Goal: Task Accomplishment & Management: Use online tool/utility

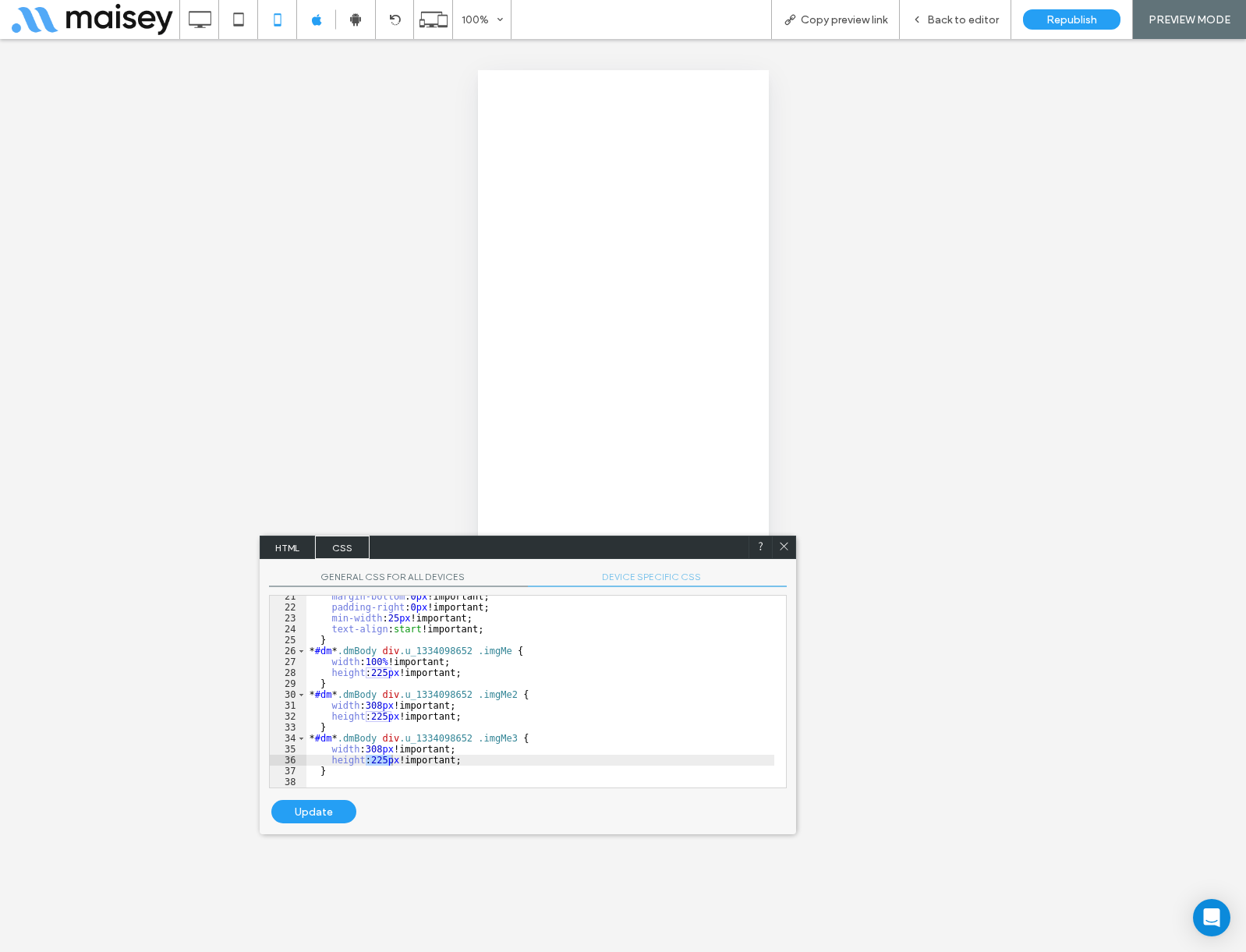
click at [373, 667] on div "margin-bottom : 0 px !important; padding-right : 0 px !important; min-width : 2…" at bounding box center [541, 697] width 468 height 214
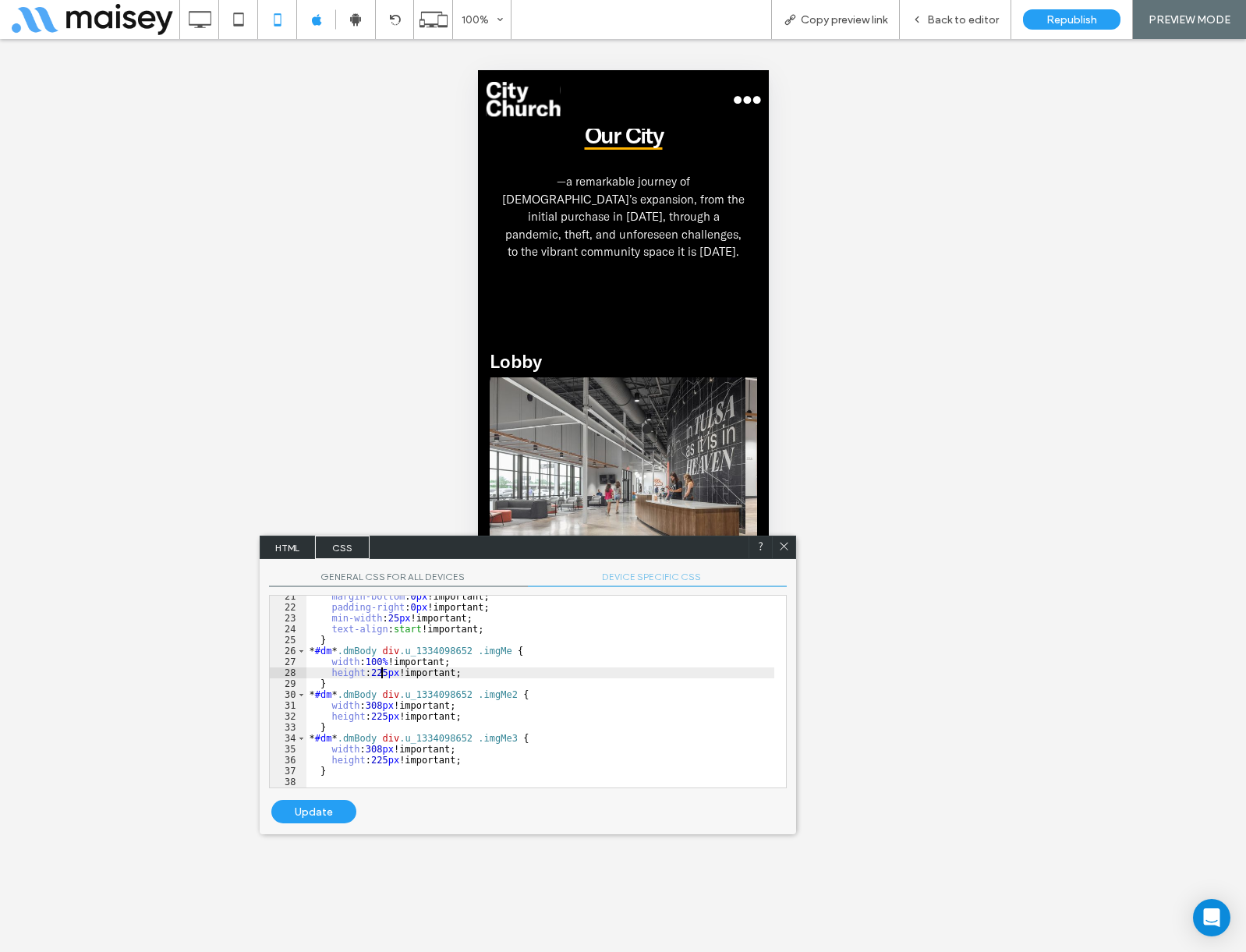
click at [383, 677] on div "margin-bottom : 0 px !important; padding-right : 0 px !important; min-width : 2…" at bounding box center [541, 697] width 468 height 214
click at [381, 711] on div "margin-bottom : 0 px !important; padding-right : 0 px !important; min-width : 2…" at bounding box center [541, 697] width 468 height 214
click at [383, 719] on div "margin-bottom : 0 px !important; padding-right : 0 px !important; min-width : 2…" at bounding box center [541, 697] width 468 height 214
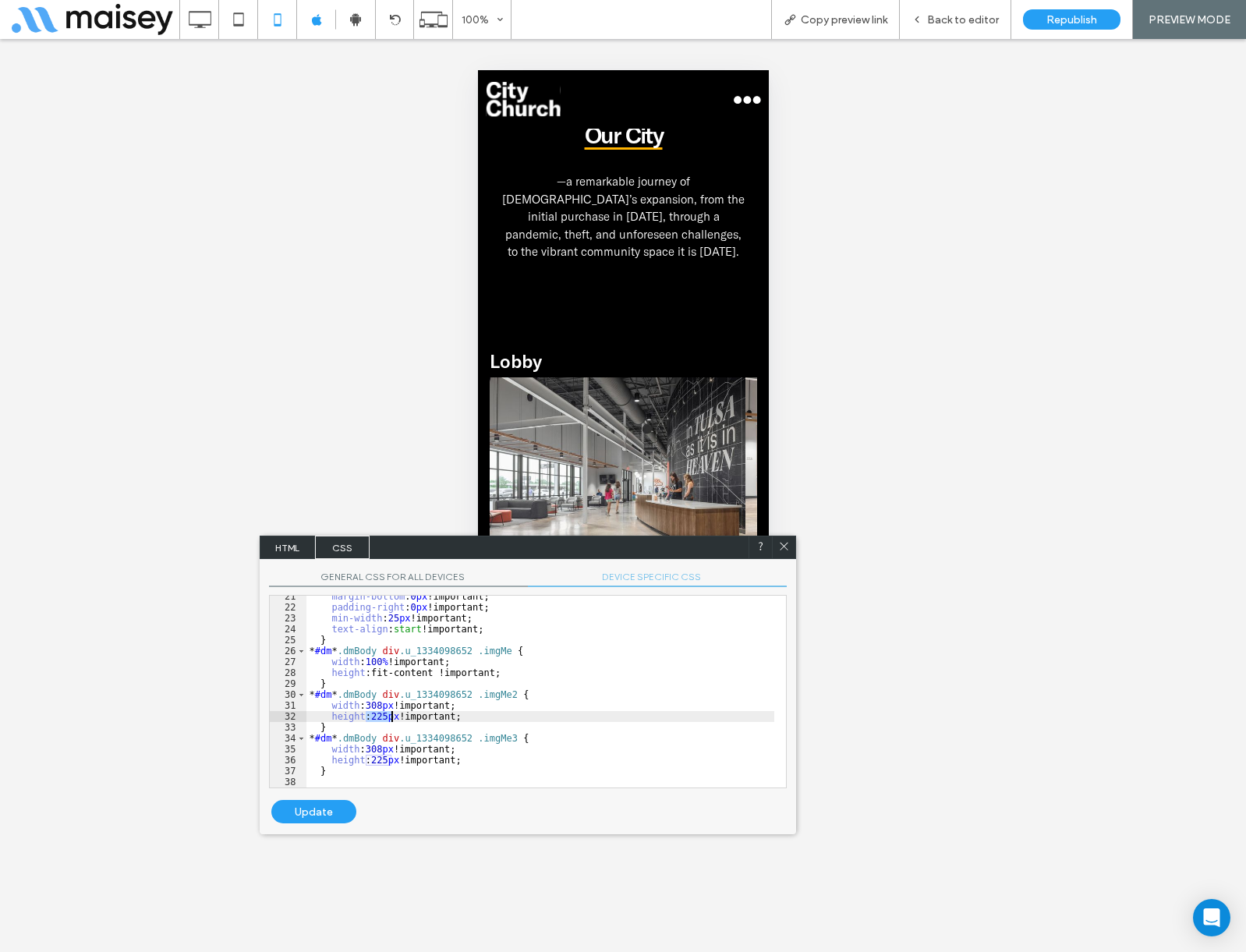
click at [383, 719] on div "margin-bottom : 0 px !important; padding-right : 0 px !important; min-width : 2…" at bounding box center [541, 697] width 468 height 214
click at [382, 758] on div "margin-bottom : 0 px !important; padding-right : 0 px !important; min-width : 2…" at bounding box center [541, 697] width 468 height 214
click at [381, 759] on div "margin-bottom : 0 px !important; padding-right : 0 px !important; min-width : 2…" at bounding box center [541, 697] width 468 height 214
click at [314, 805] on div "Update" at bounding box center [314, 811] width 85 height 24
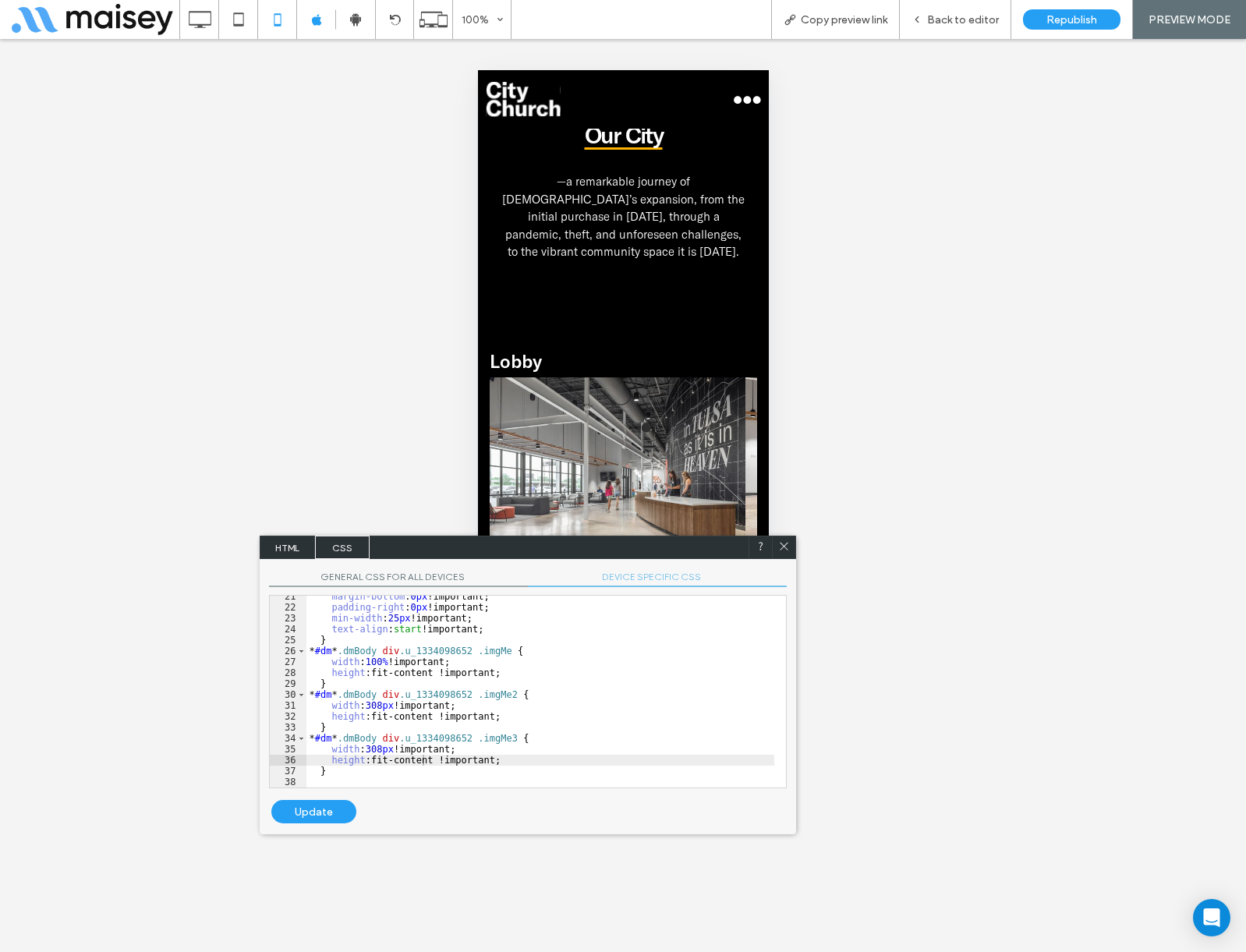
click at [784, 546] on icon at bounding box center [784, 546] width 11 height 11
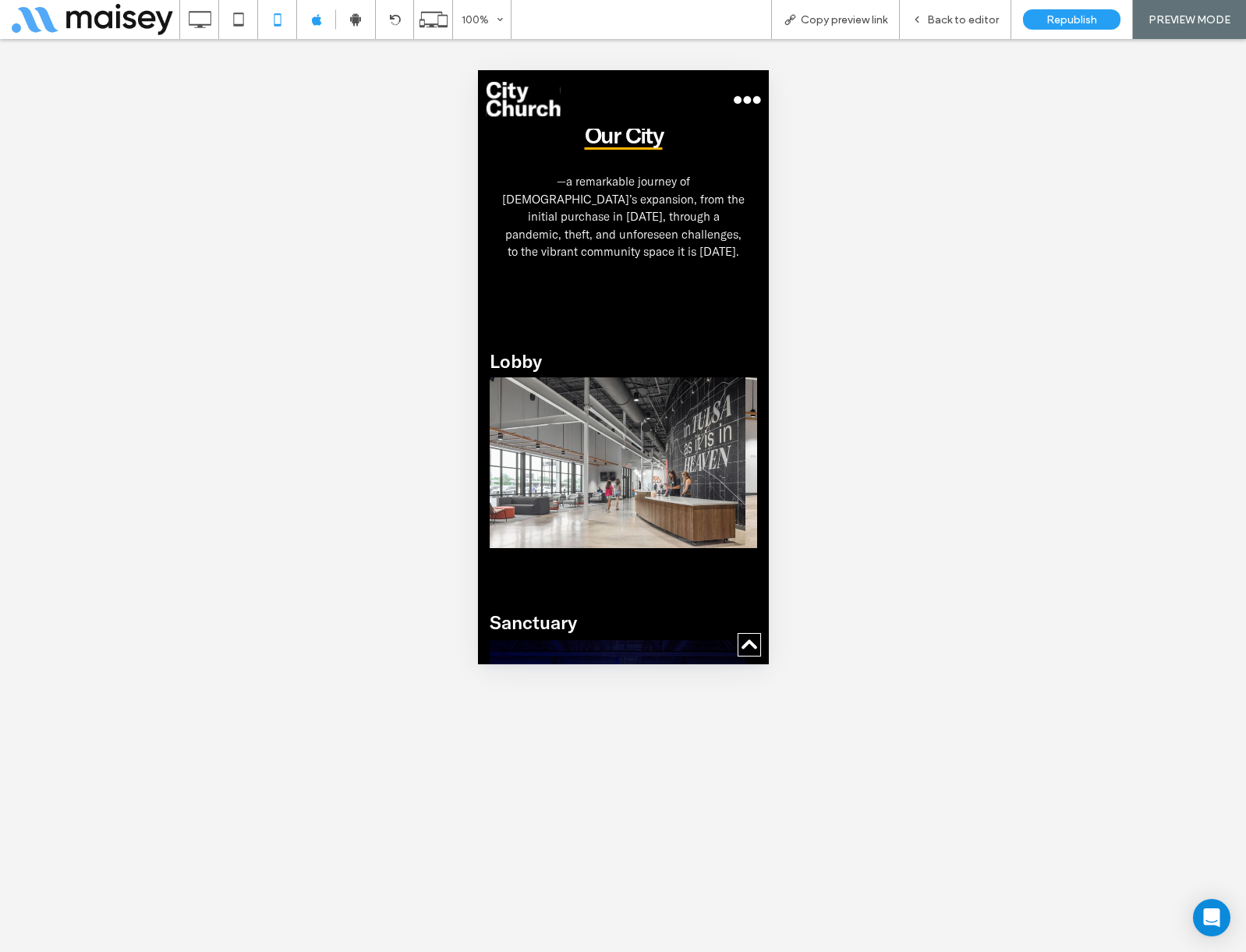
scroll to position [1091, 0]
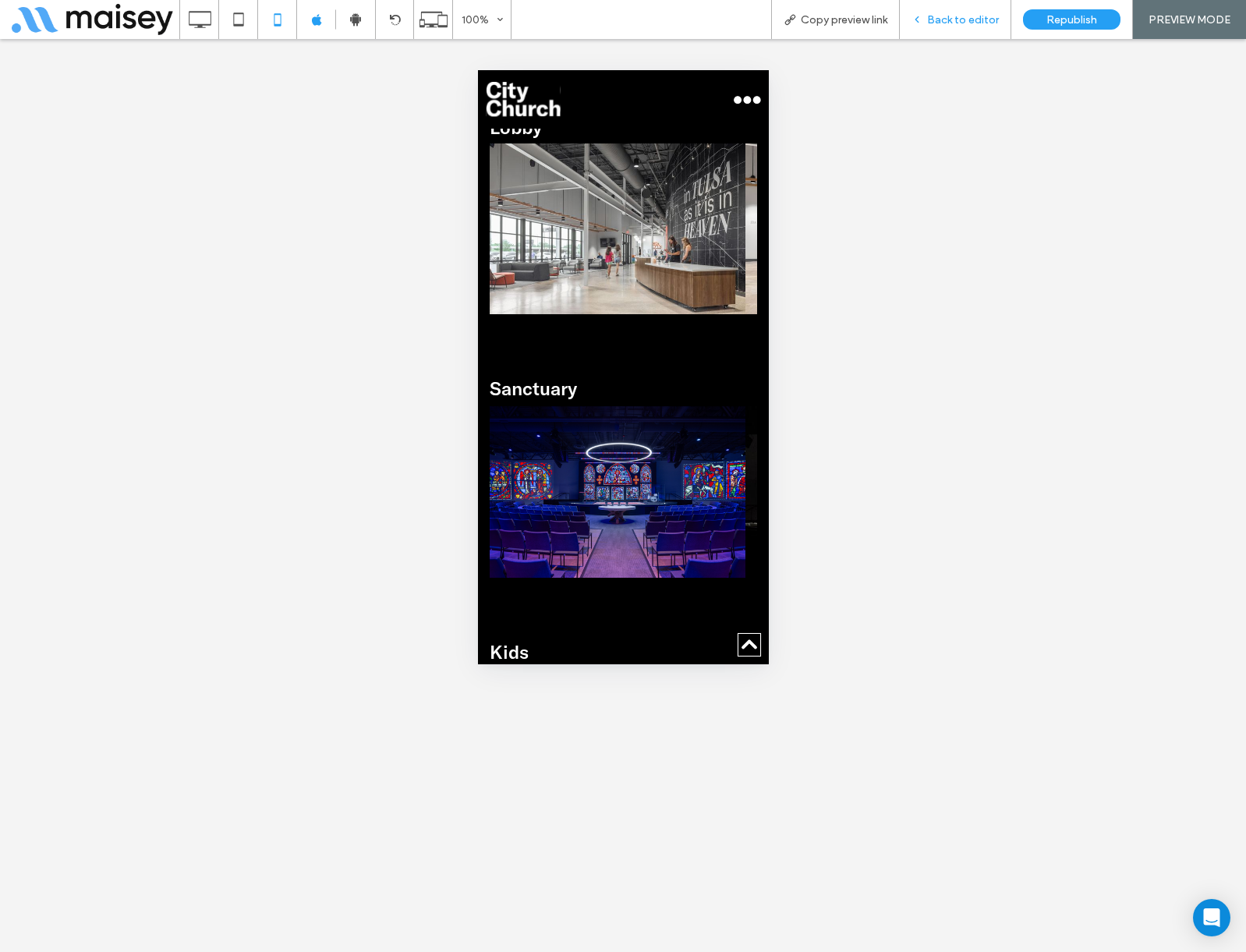
click at [983, 16] on span "Back to editor" at bounding box center [963, 20] width 72 height 13
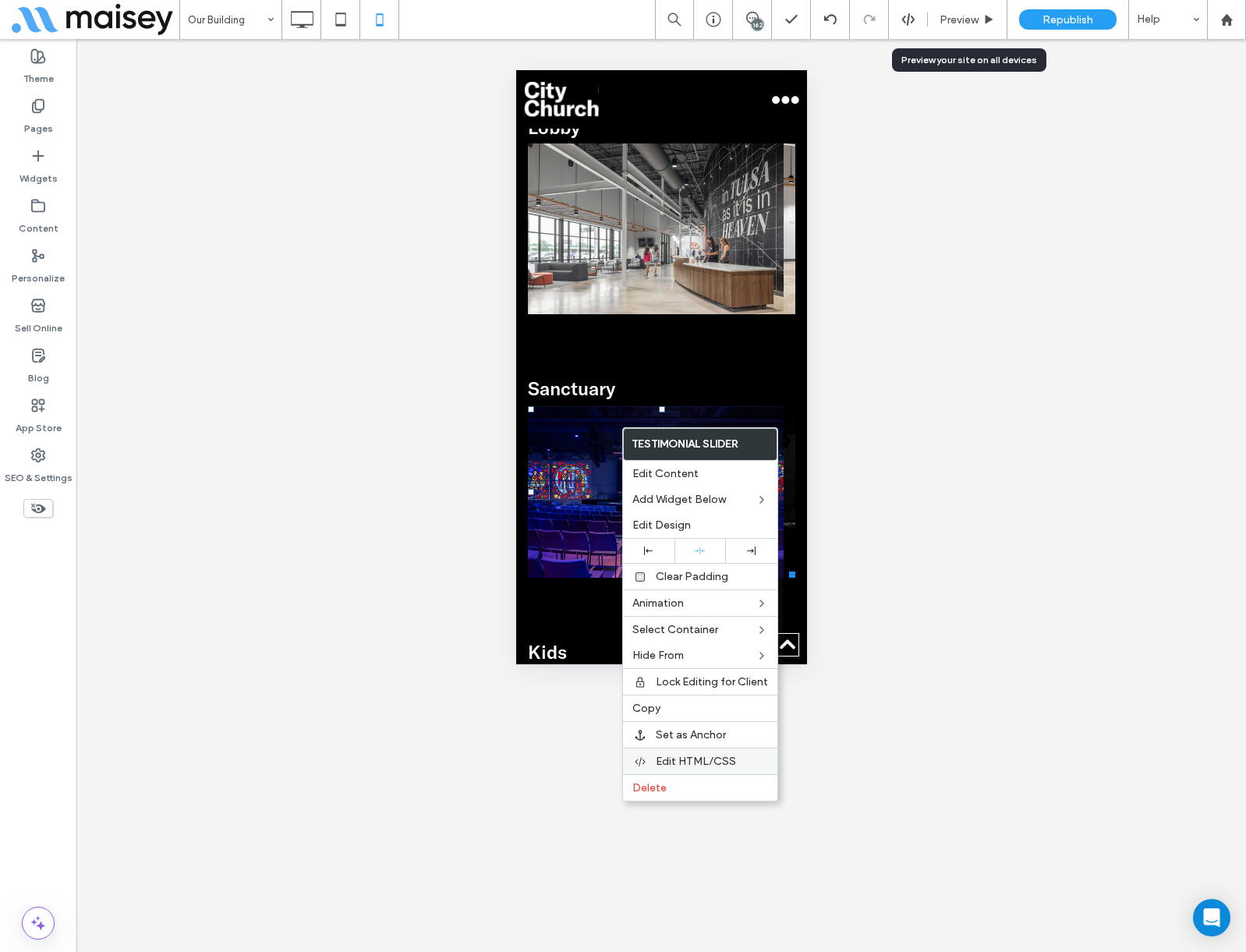
click at [682, 762] on span "Edit HTML/CSS" at bounding box center [696, 761] width 80 height 13
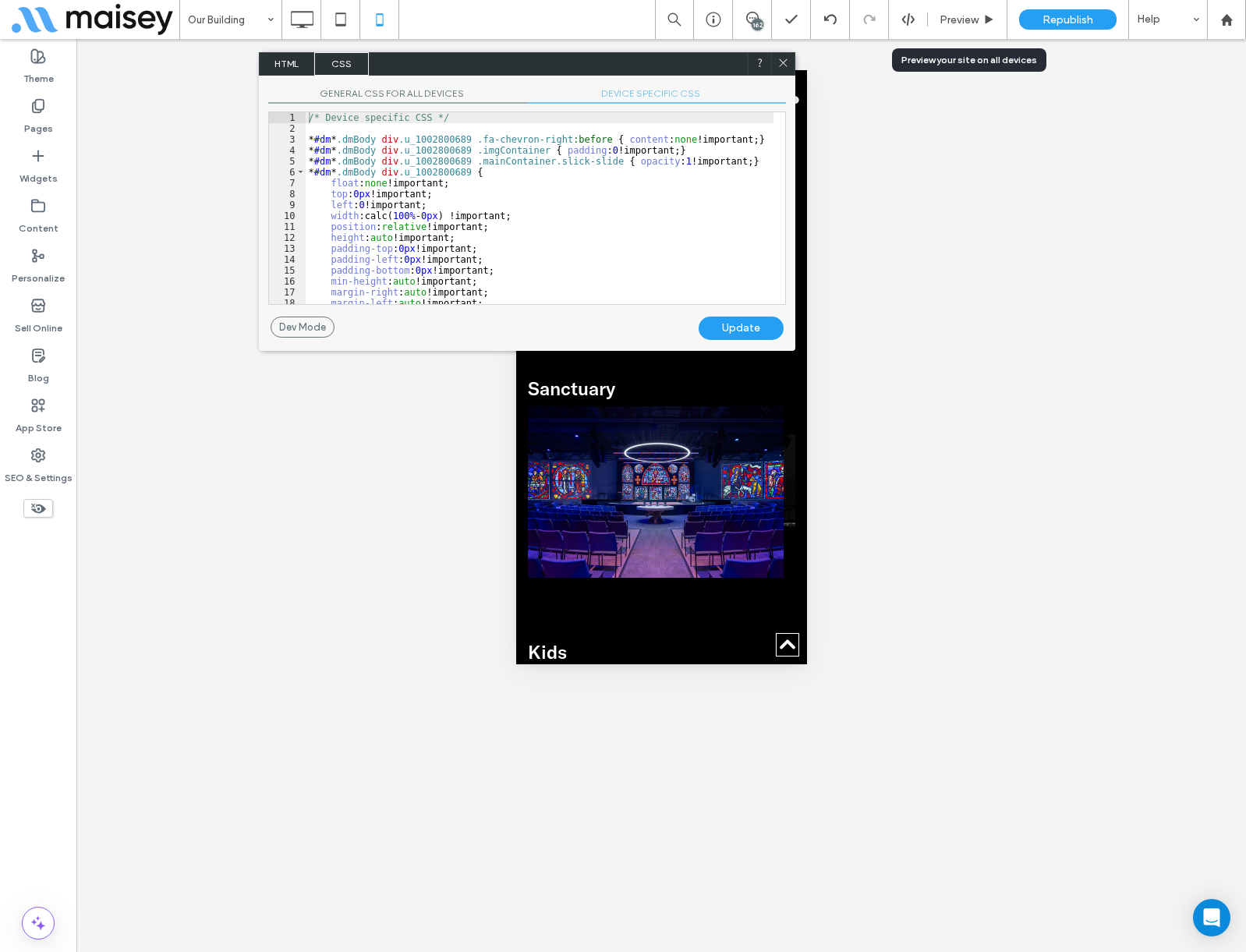
click at [635, 86] on div "GENERAL CSS FOR ALL DEVICES DEVICE SPECIFIC CSS Use with caution! Make sure you…" at bounding box center [526, 196] width 537 height 241
click at [539, 181] on div "/* Device specific CSS */ * #dm * .dmBody div .u_1002800689 .fa-chevron-right :…" at bounding box center [540, 220] width 468 height 214
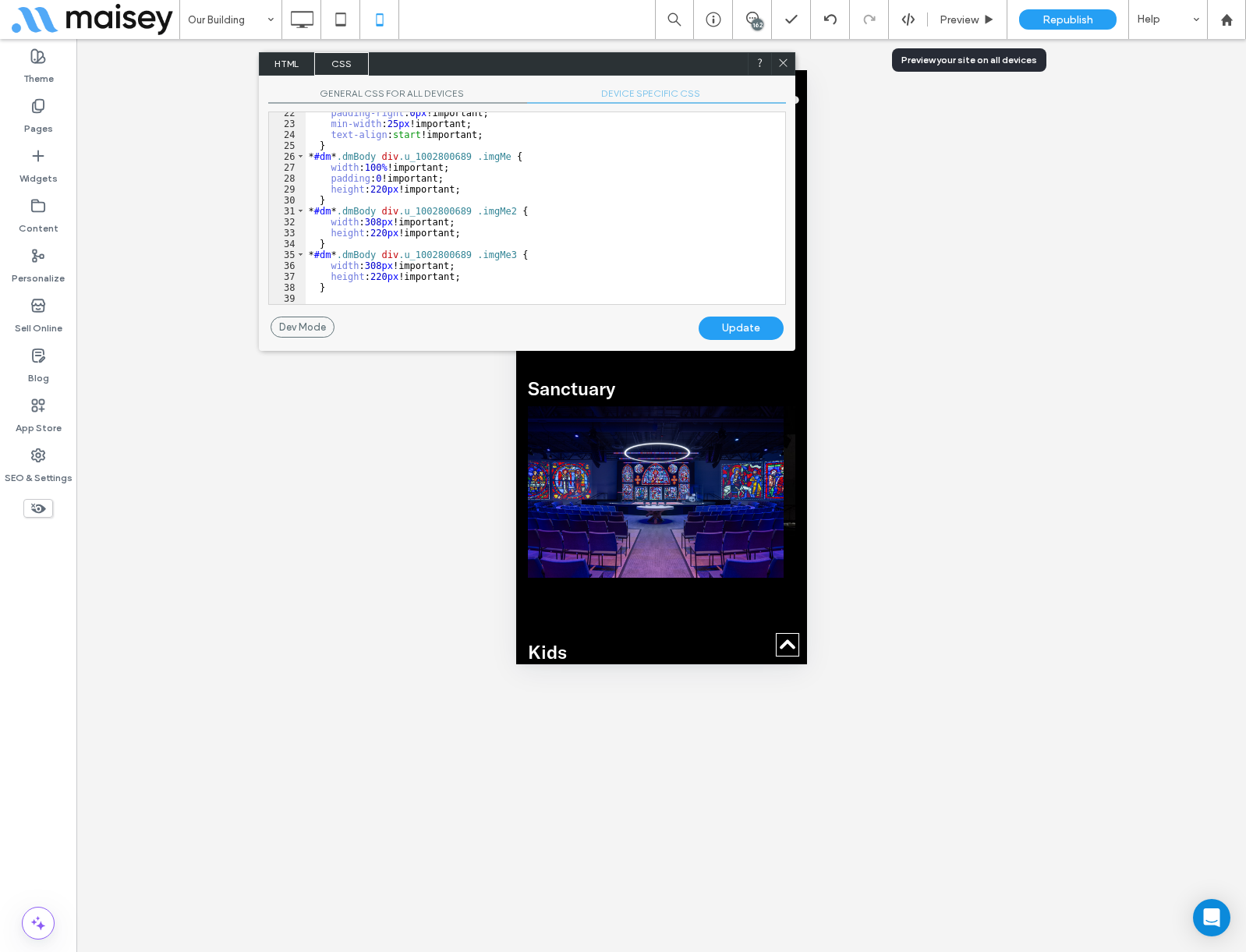
click at [369, 278] on div "padding-right : 0 px !important; min-width : 25 px !important; text-align : sta…" at bounding box center [540, 215] width 468 height 214
click at [375, 235] on div "padding-right : 0 px !important; min-width : 25 px !important; text-align : sta…" at bounding box center [540, 215] width 468 height 214
click at [375, 234] on div "padding-right : 0 px !important; min-width : 25 px !important; text-align : sta…" at bounding box center [540, 215] width 468 height 214
click at [374, 185] on div "padding-right : 0 px !important; min-width : 25 px !important; text-align : sta…" at bounding box center [540, 215] width 468 height 214
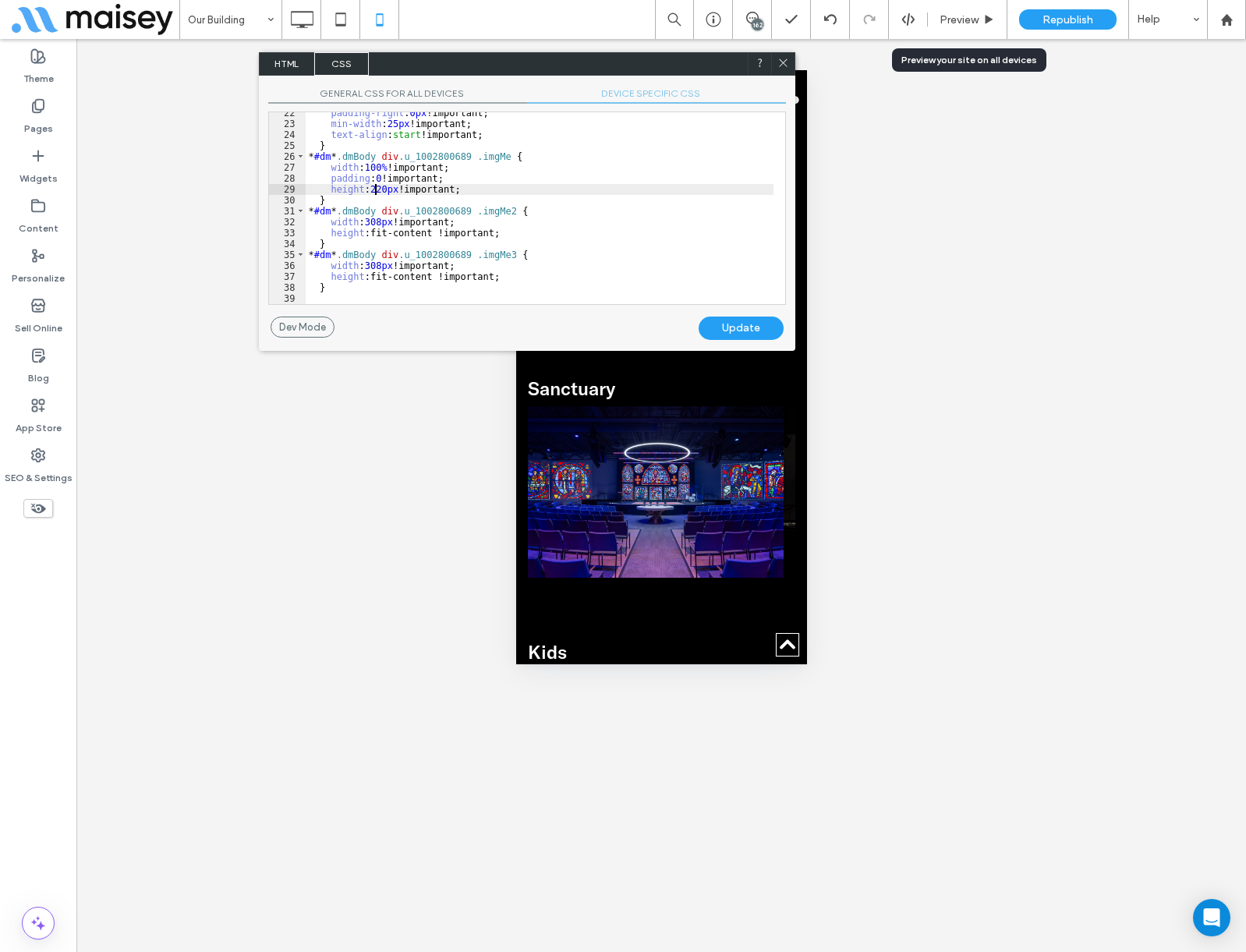
click at [374, 185] on div "padding-right : 0 px !important; min-width : 25 px !important; text-align : sta…" at bounding box center [540, 215] width 468 height 214
click at [727, 330] on div "Update" at bounding box center [741, 327] width 85 height 24
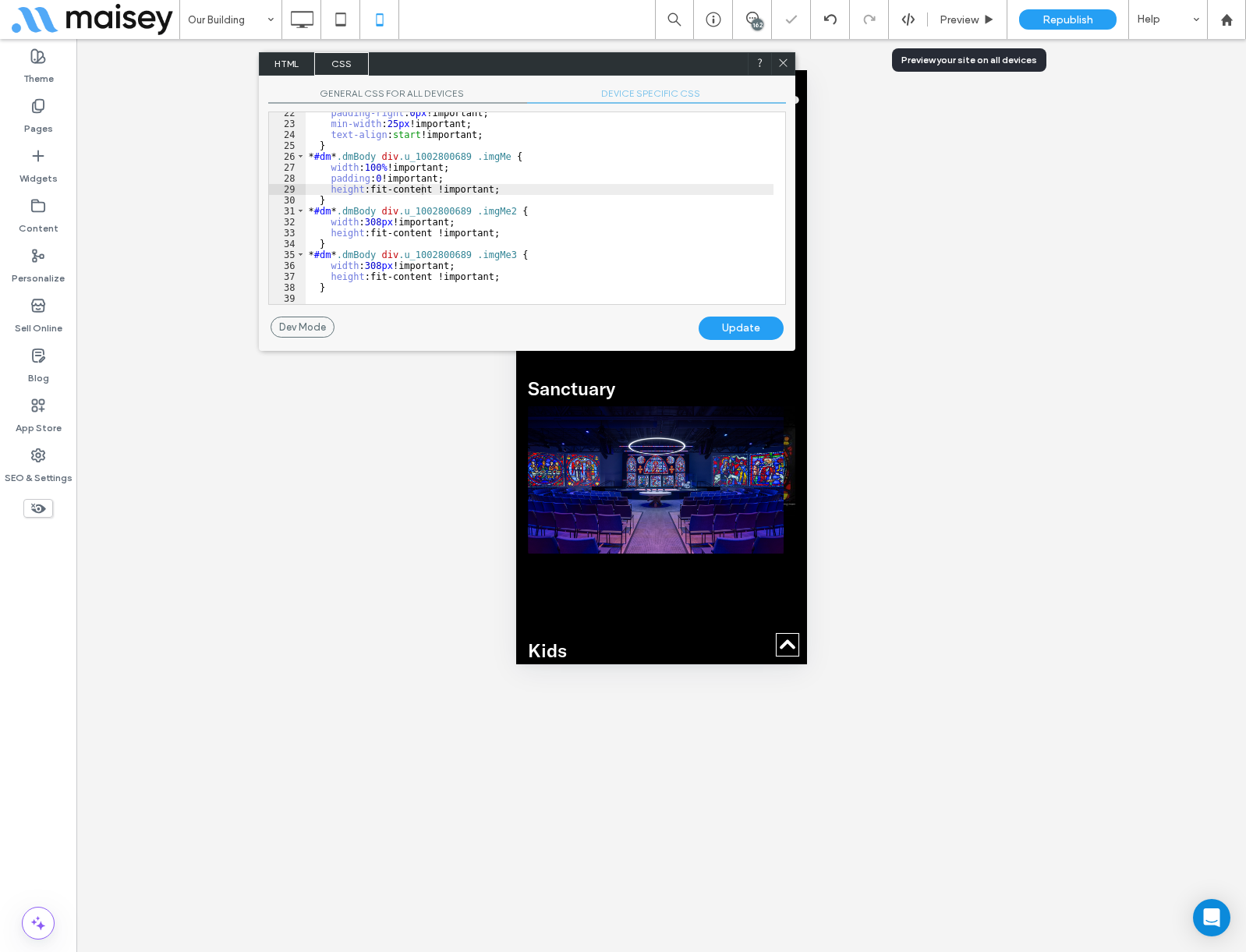
click at [780, 61] on icon at bounding box center [783, 62] width 11 height 11
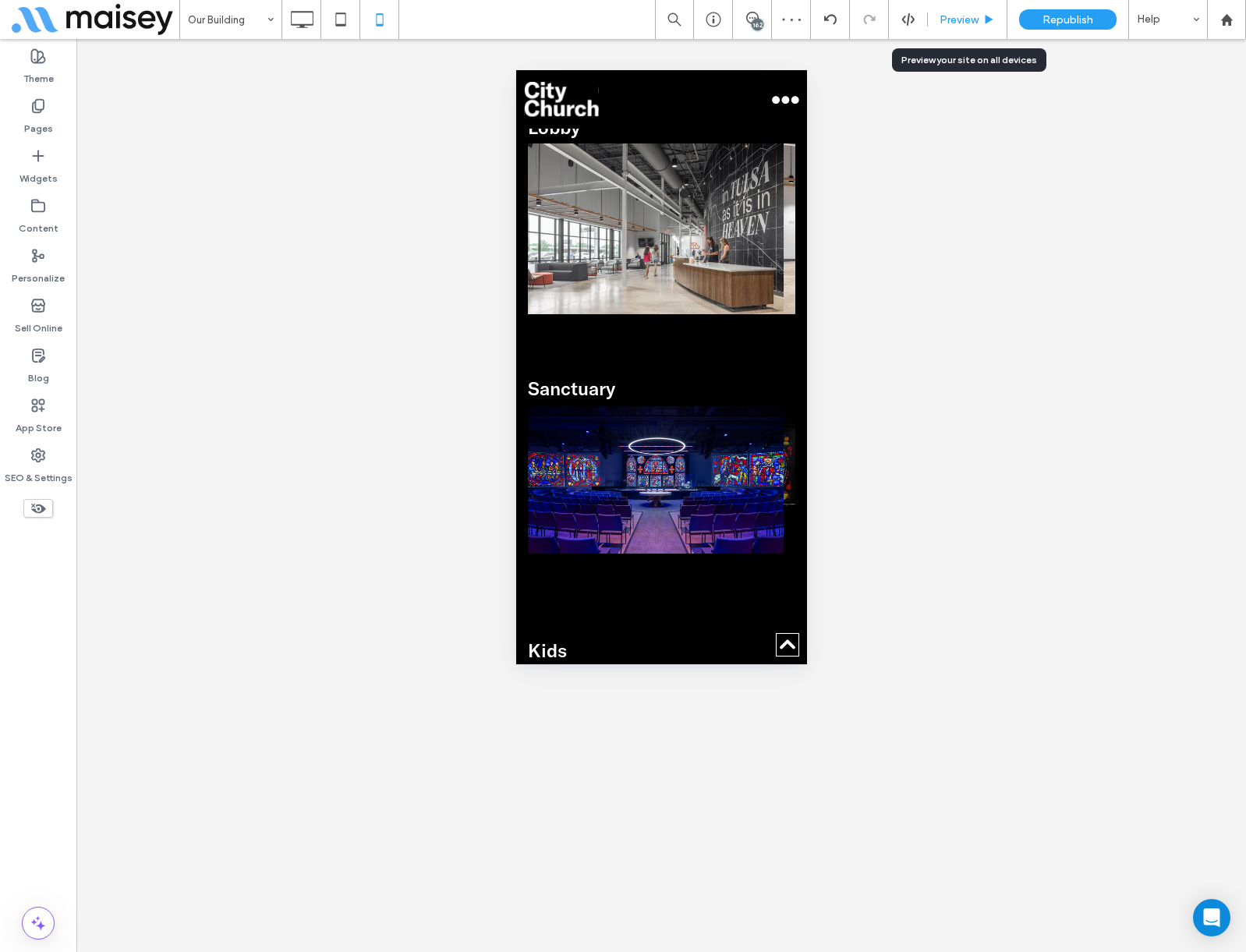
click at [975, 9] on div "Preview" at bounding box center [968, 19] width 80 height 39
click at [973, 25] on span "Preview" at bounding box center [959, 20] width 39 height 13
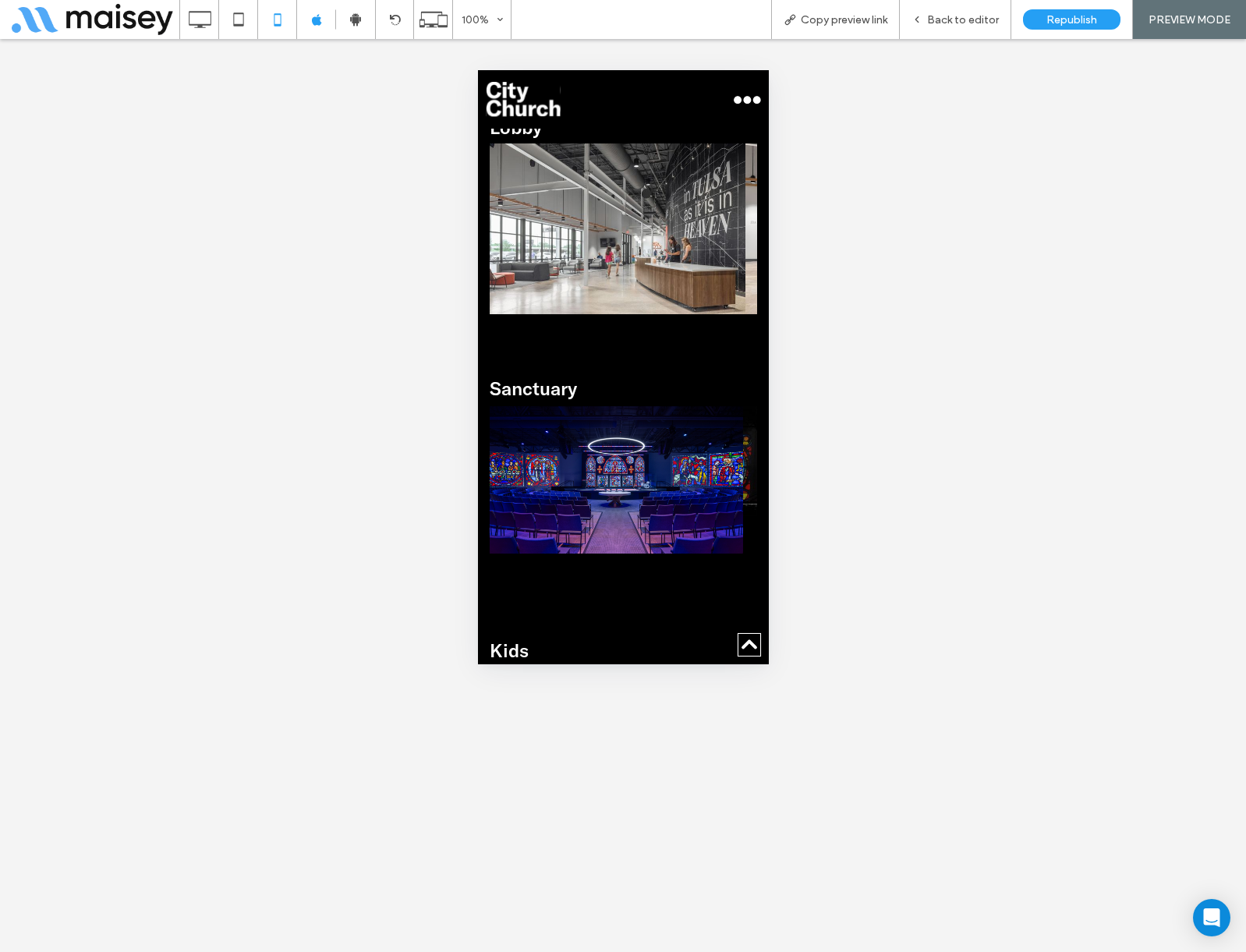
drag, startPoint x: 617, startPoint y: 457, endPoint x: 404, endPoint y: 471, distance: 213.5
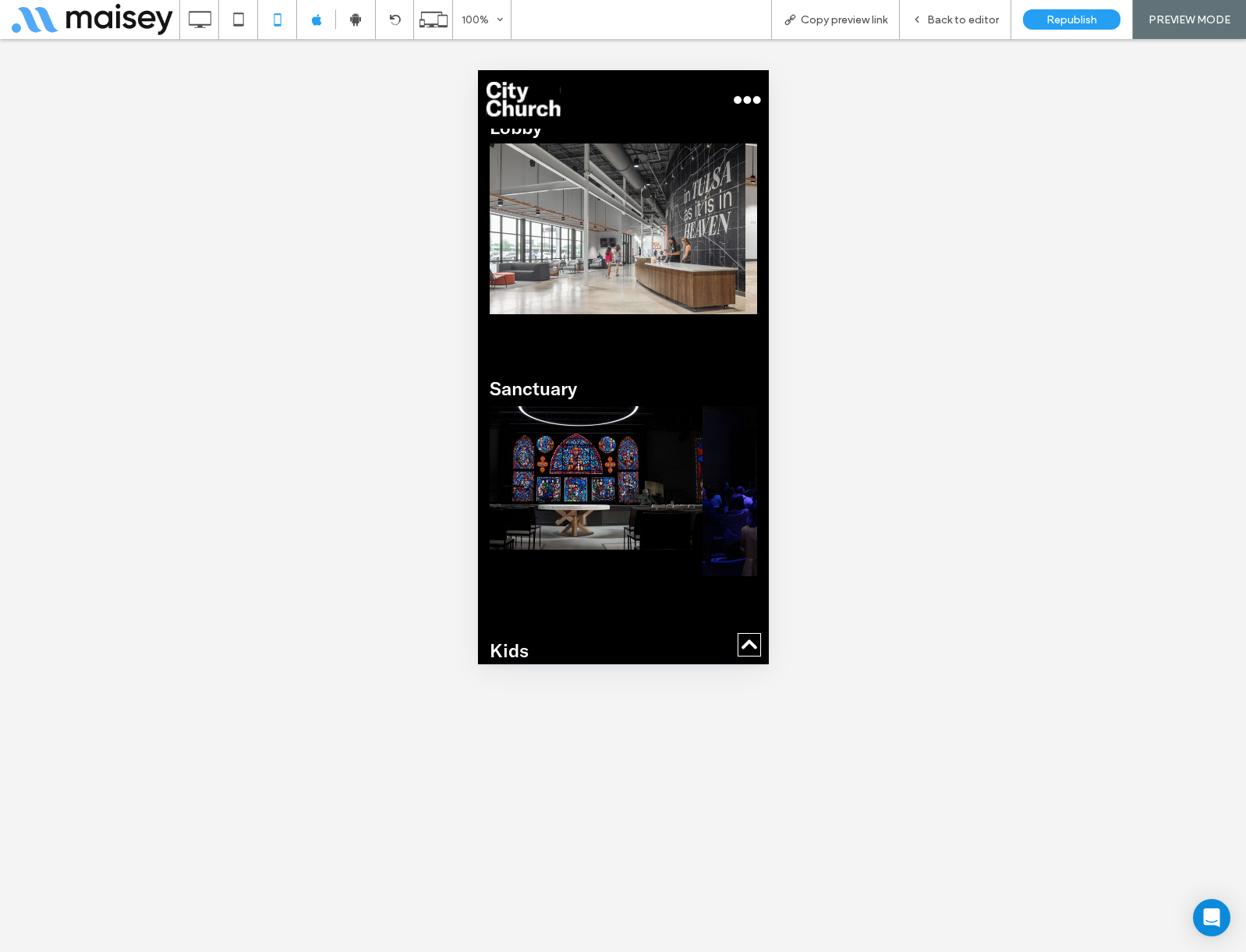
drag, startPoint x: 615, startPoint y: 455, endPoint x: 501, endPoint y: 467, distance: 114.6
click at [515, 464] on img at bounding box center [574, 478] width 256 height 144
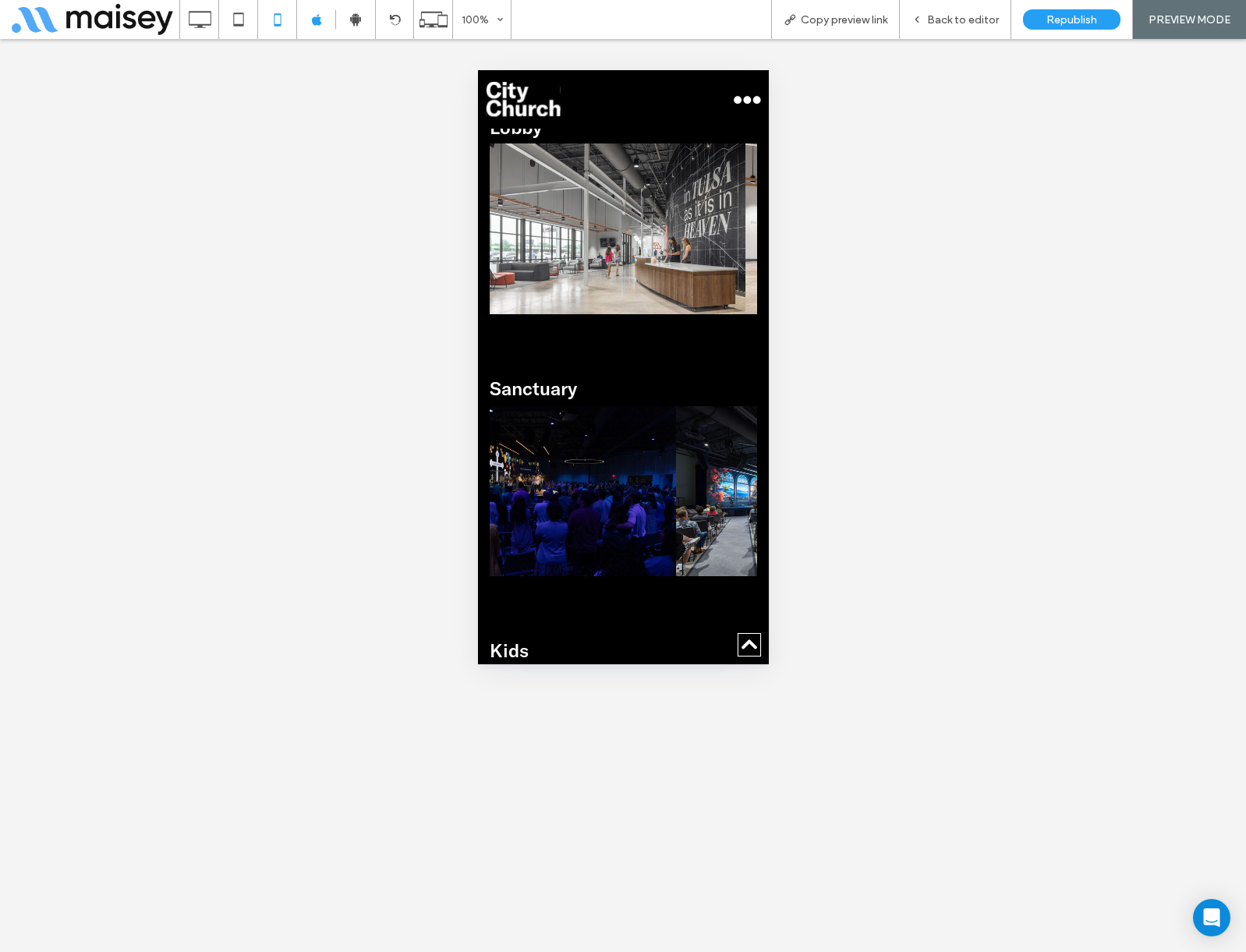
drag, startPoint x: 629, startPoint y: 451, endPoint x: 548, endPoint y: 456, distance: 81.2
click at [567, 455] on img at bounding box center [547, 491] width 256 height 170
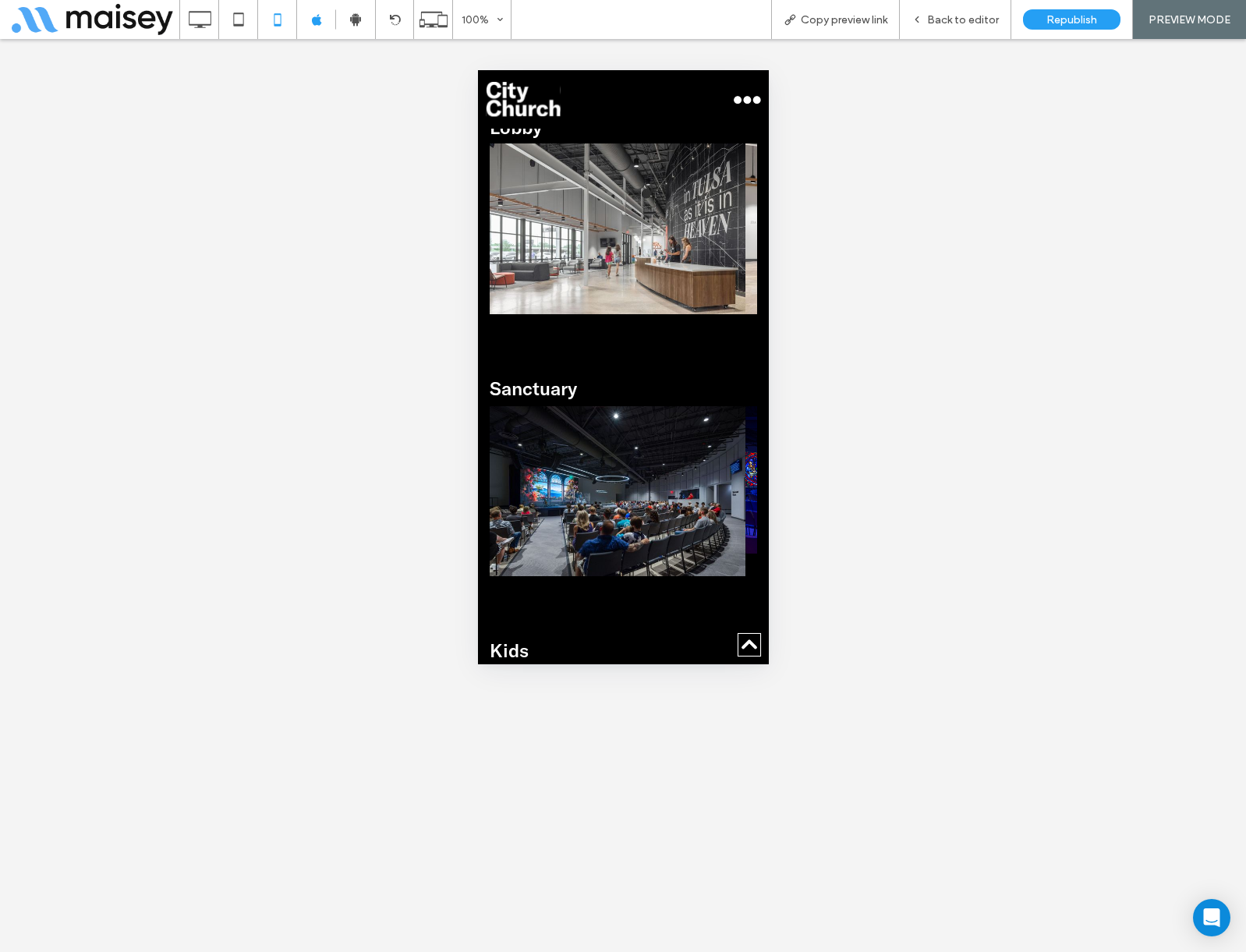
click at [542, 455] on img at bounding box center [616, 491] width 256 height 170
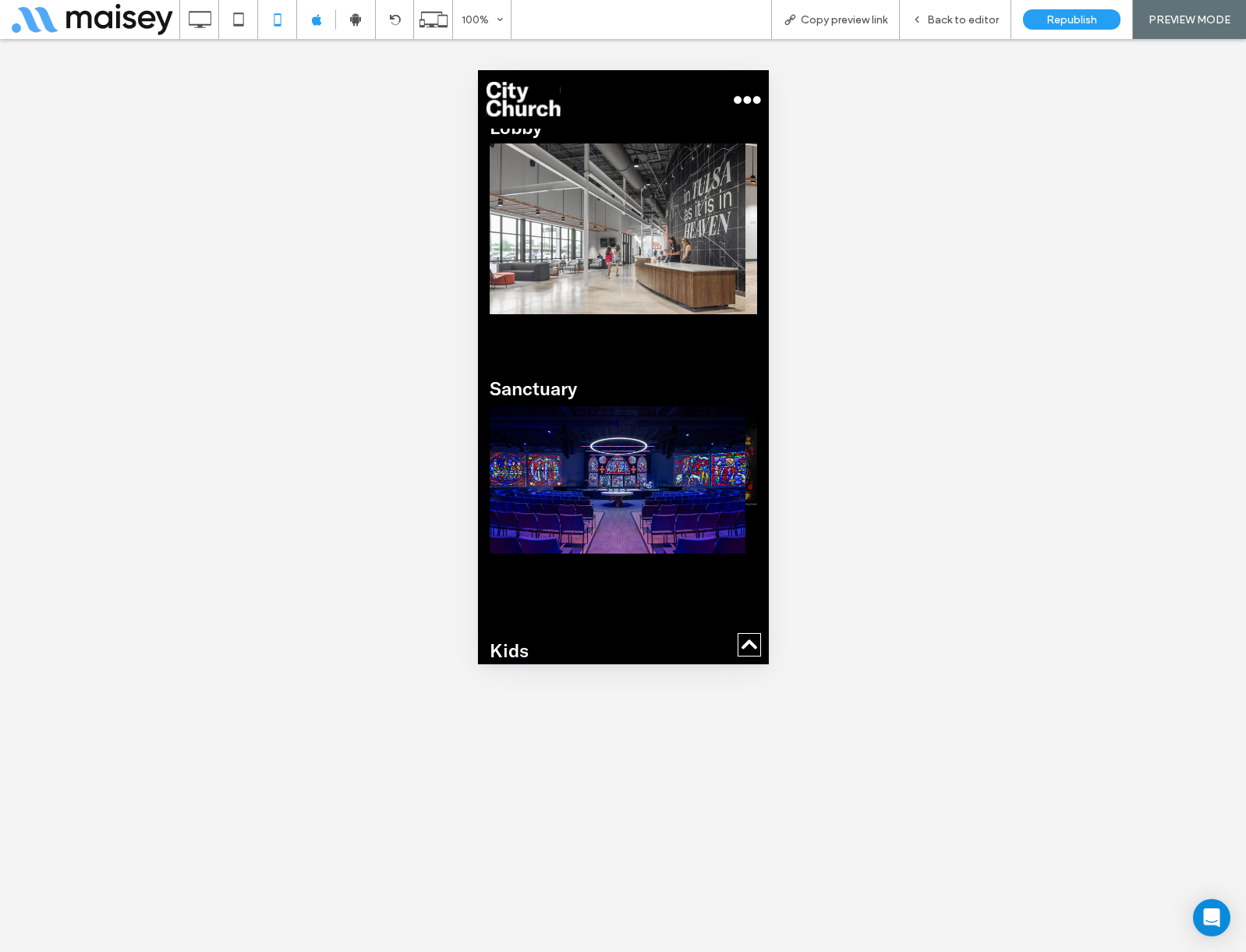
click at [520, 446] on img at bounding box center [616, 480] width 256 height 148
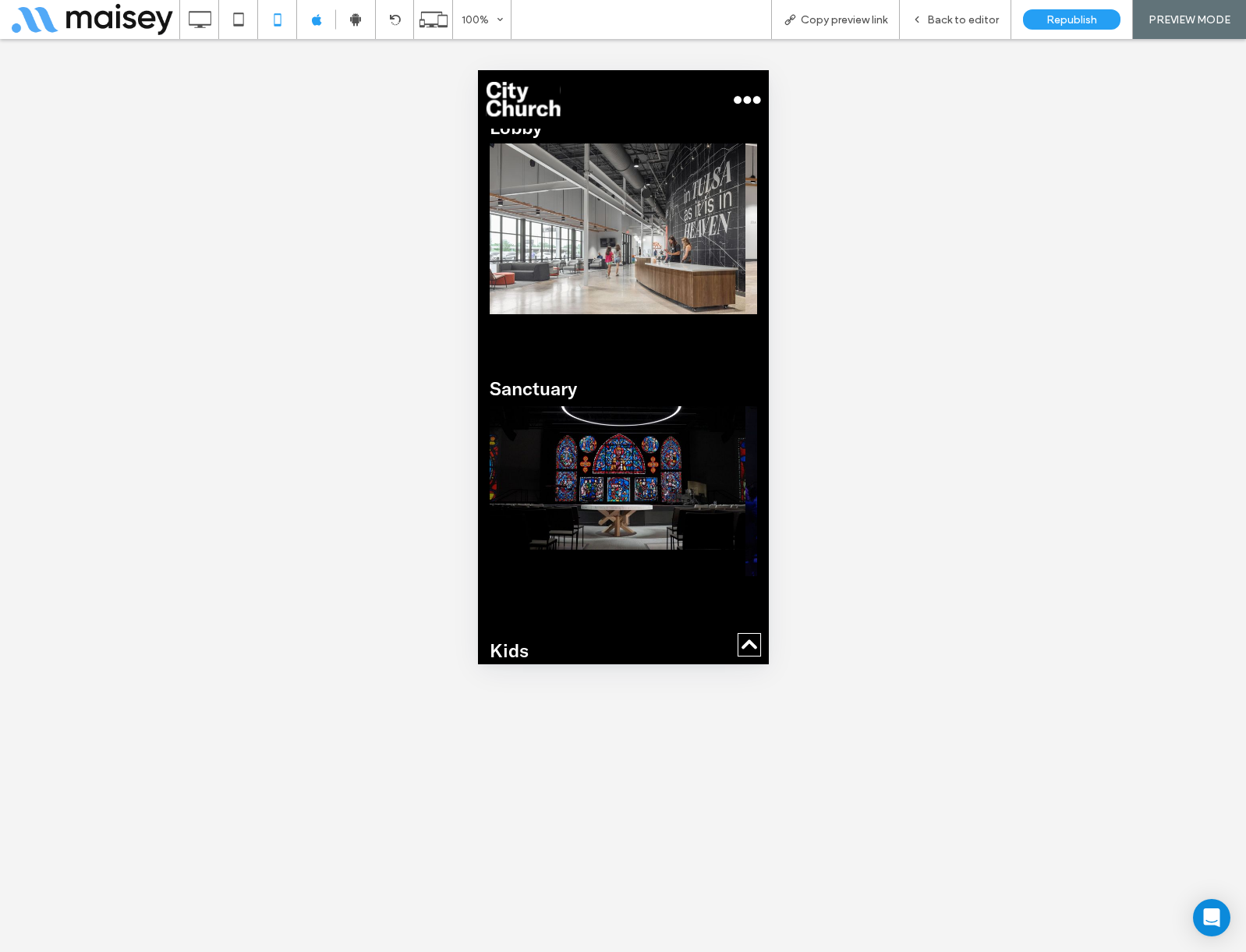
click at [573, 440] on img at bounding box center [616, 478] width 256 height 144
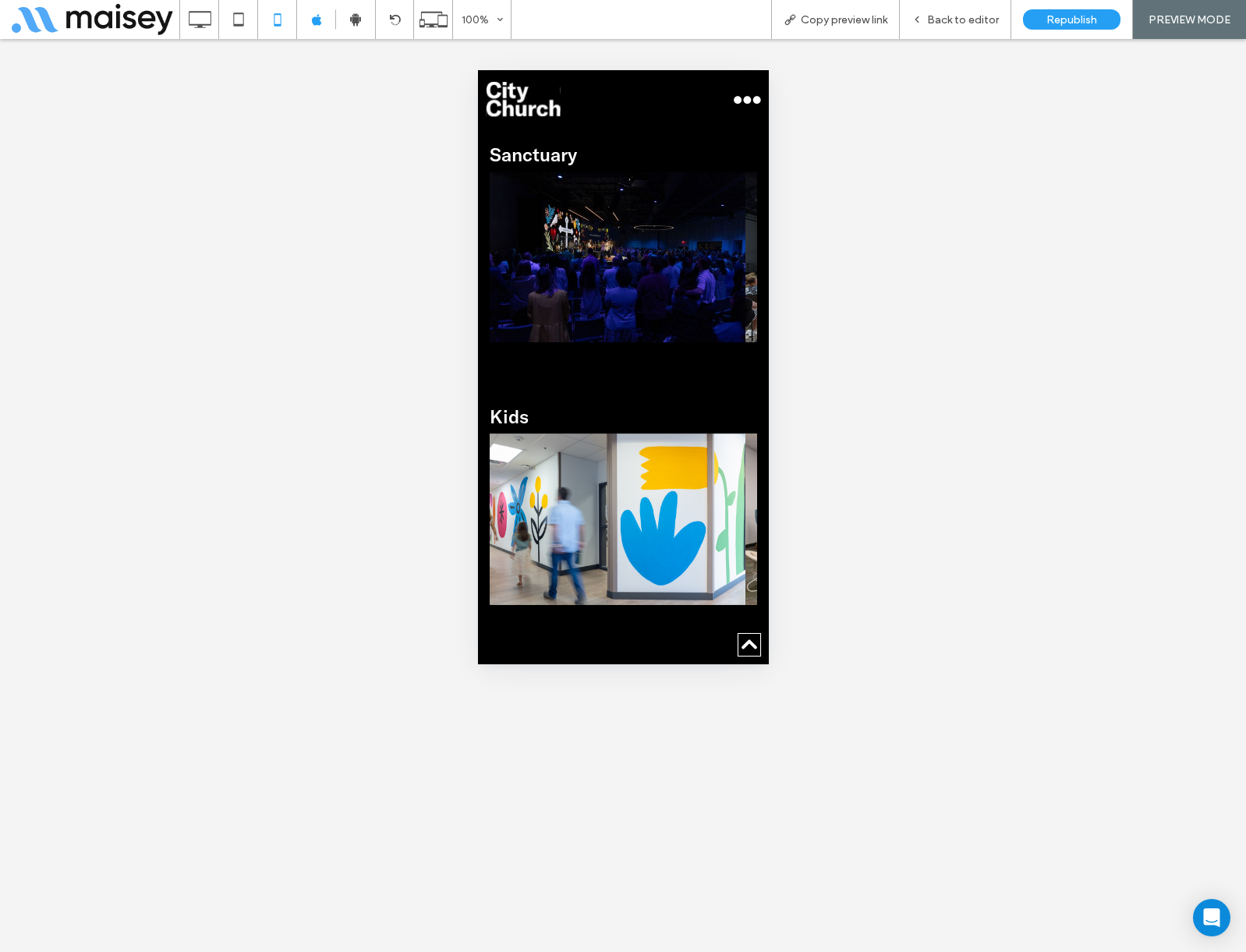
scroll to position [1481, 0]
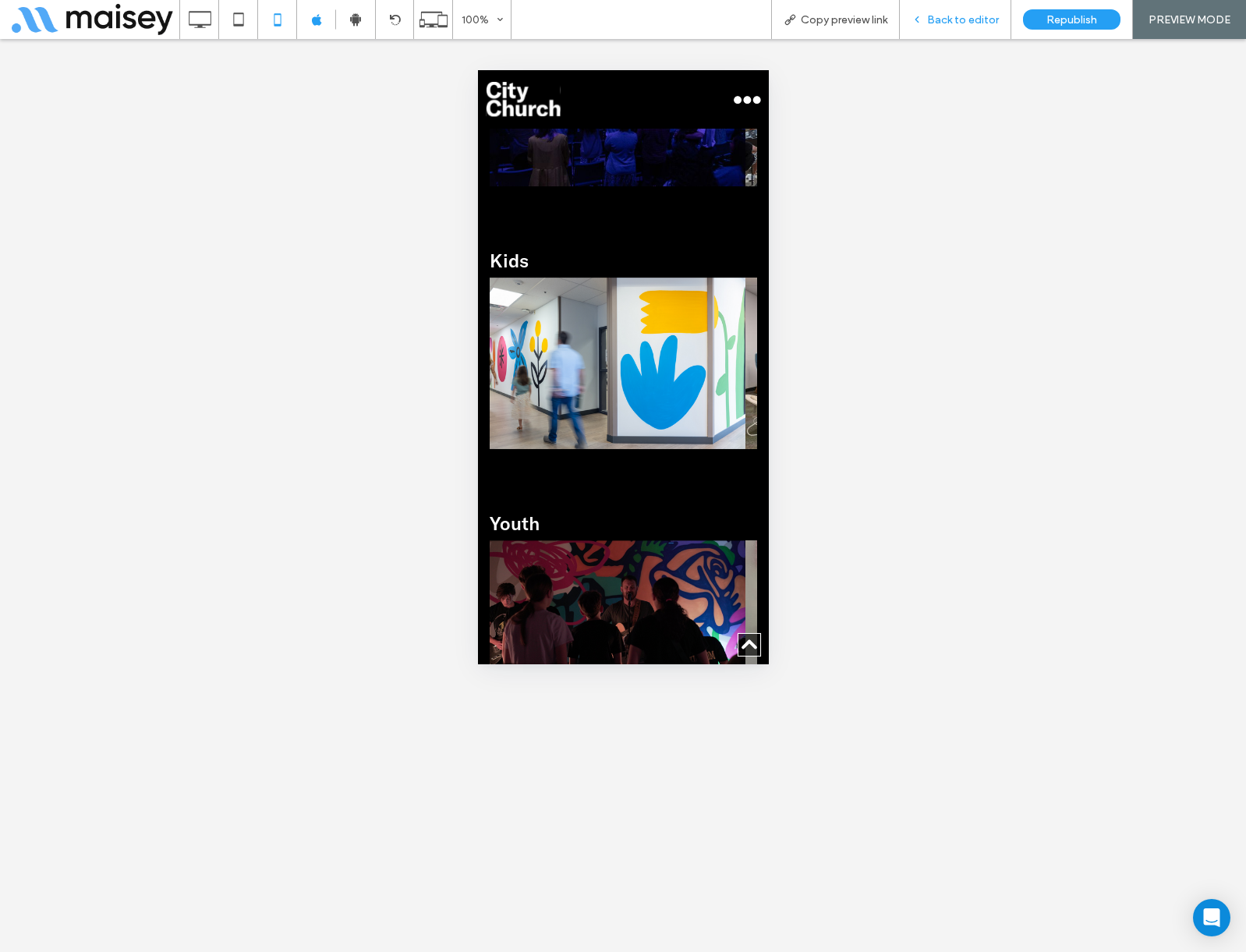
click at [949, 11] on div "Back to editor" at bounding box center [955, 19] width 112 height 39
click at [959, 28] on div "Back to editor" at bounding box center [955, 19] width 112 height 39
click at [931, 16] on span "Back to editor" at bounding box center [963, 20] width 72 height 13
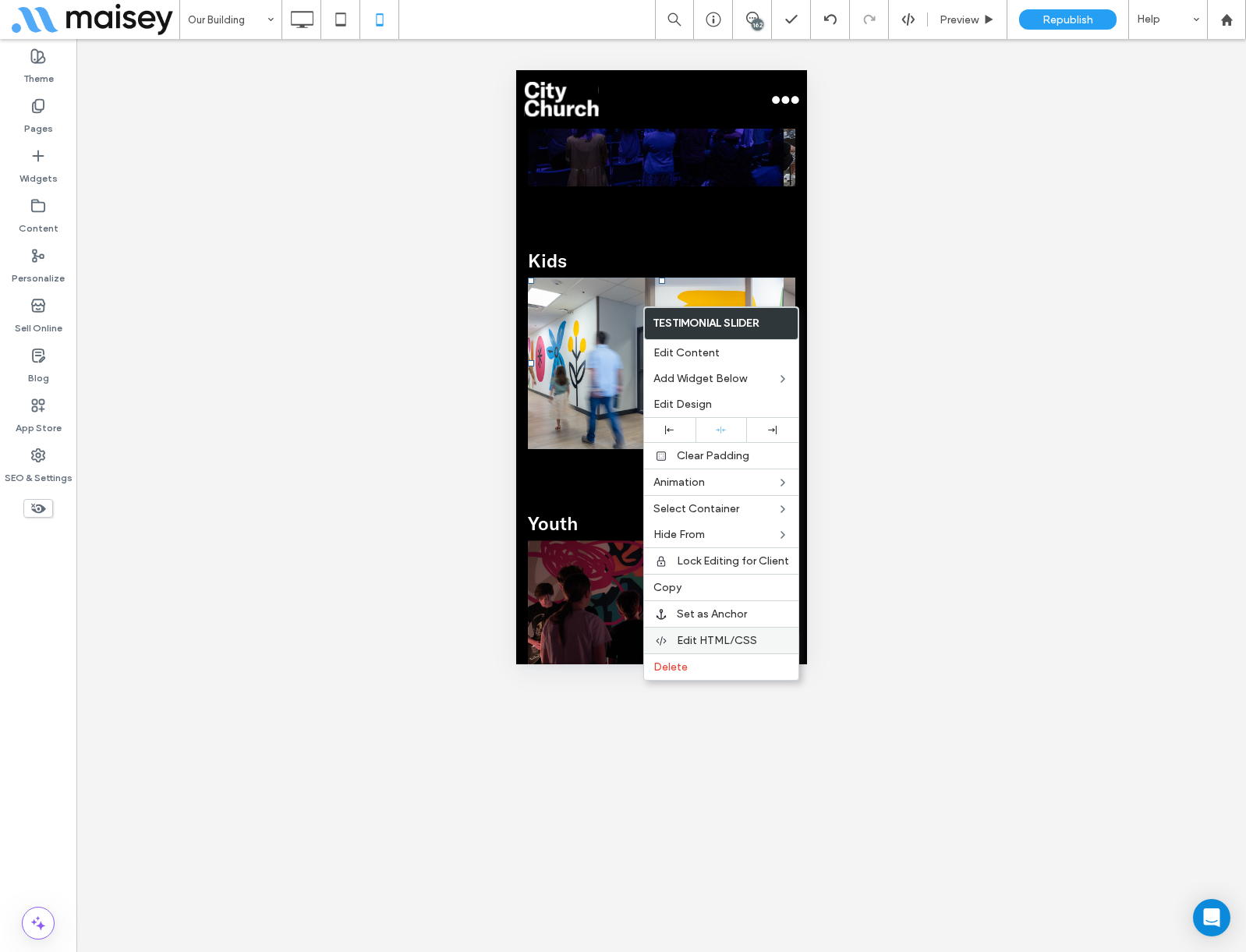
click at [701, 632] on div "Edit HTML/CSS" at bounding box center [721, 640] width 154 height 26
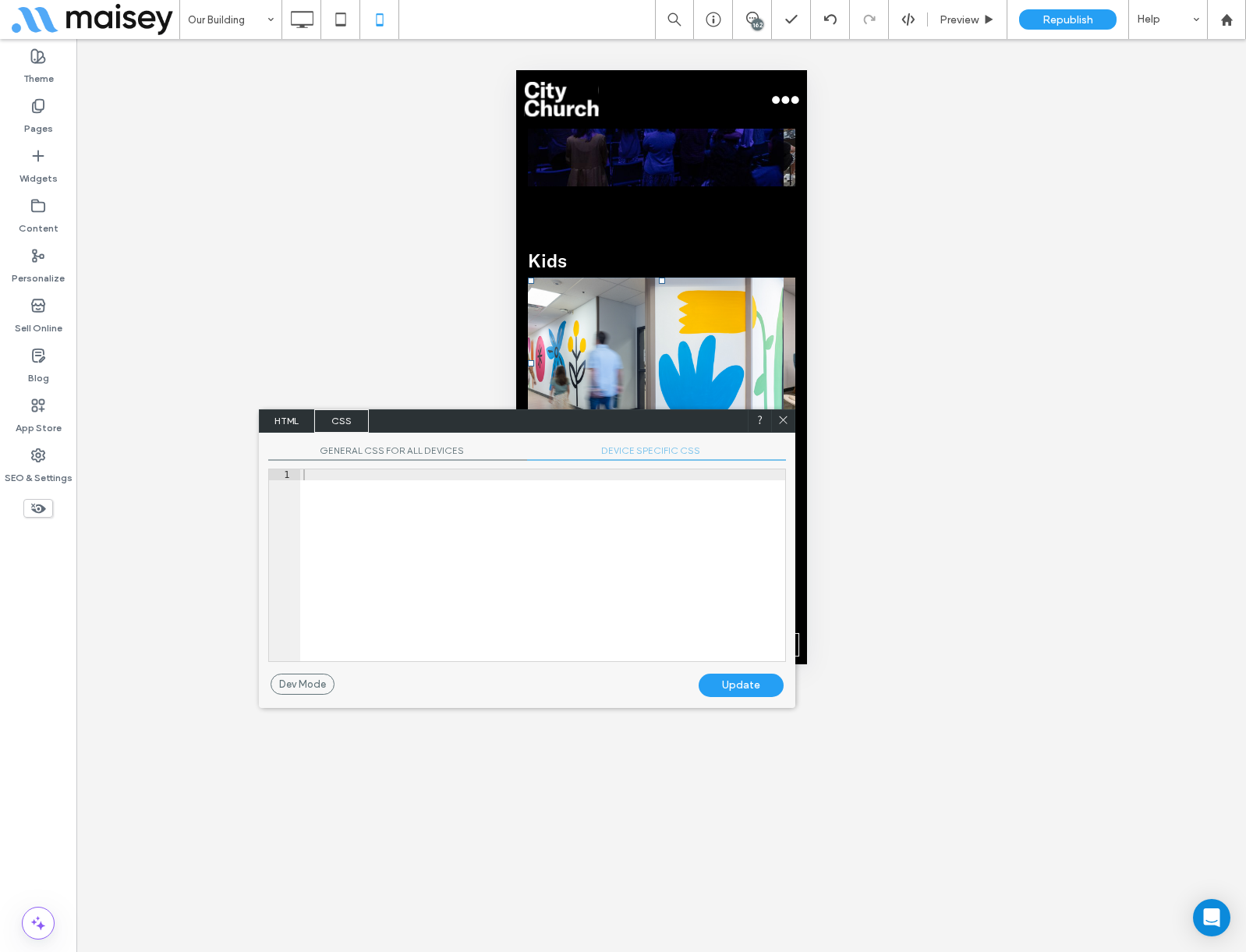
scroll to position [223, 0]
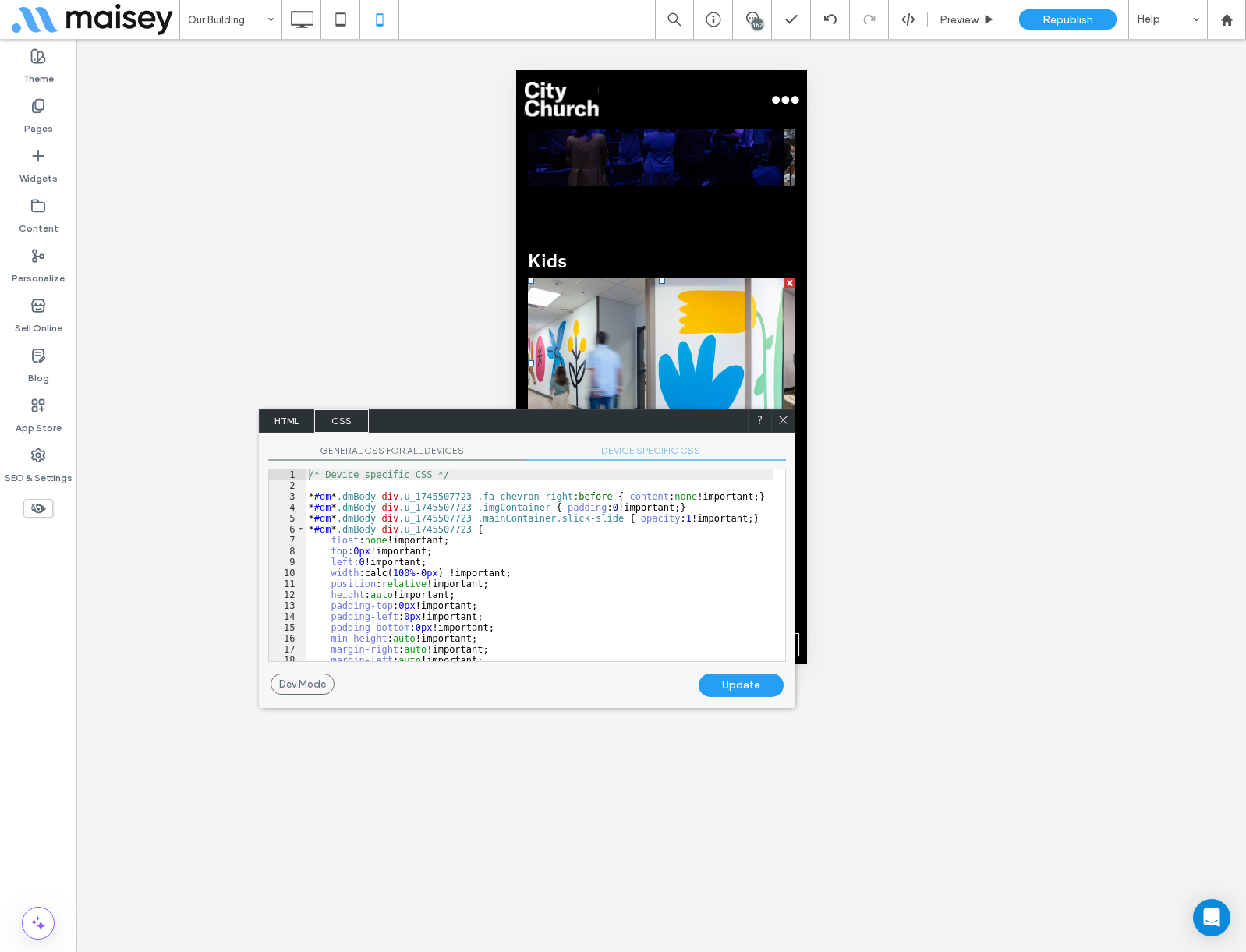
click at [647, 457] on span "DEVICE SPECIFIC CSS" at bounding box center [656, 451] width 258 height 16
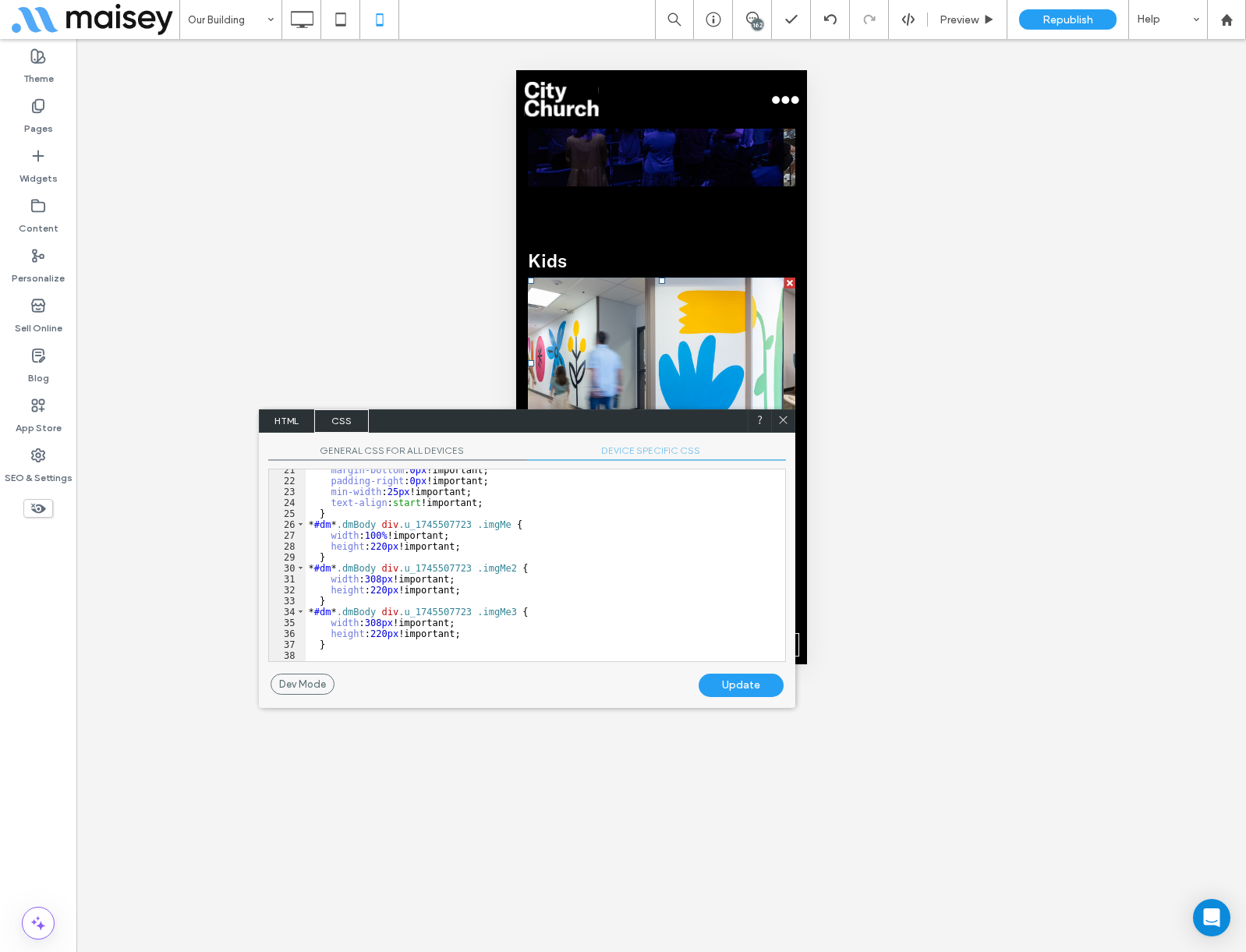
click at [368, 550] on div "margin-bottom : 0 px !important; padding-right : 0 px !important; min-width : 2…" at bounding box center [540, 572] width 468 height 214
click at [376, 591] on div "margin-bottom : 0 px !important; padding-right : 0 px !important; min-width : 2…" at bounding box center [540, 572] width 468 height 214
click at [375, 630] on div "margin-bottom : 0 px !important; padding-right : 0 px !important; min-width : 2…" at bounding box center [540, 572] width 468 height 214
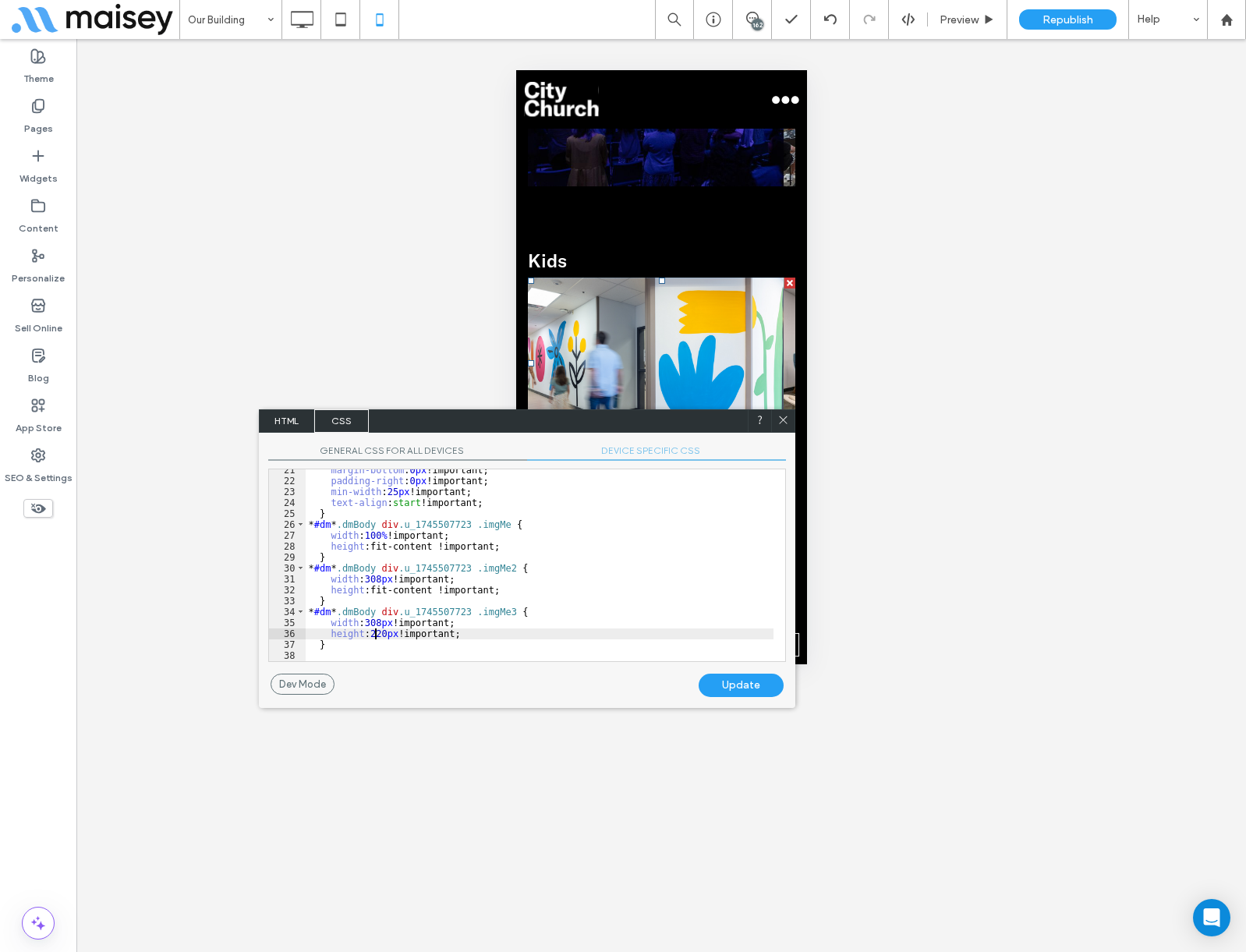
click at [375, 630] on div "margin-bottom : 0 px !important; padding-right : 0 px !important; min-width : 2…" at bounding box center [540, 572] width 468 height 214
click at [728, 684] on div "Update" at bounding box center [741, 685] width 85 height 24
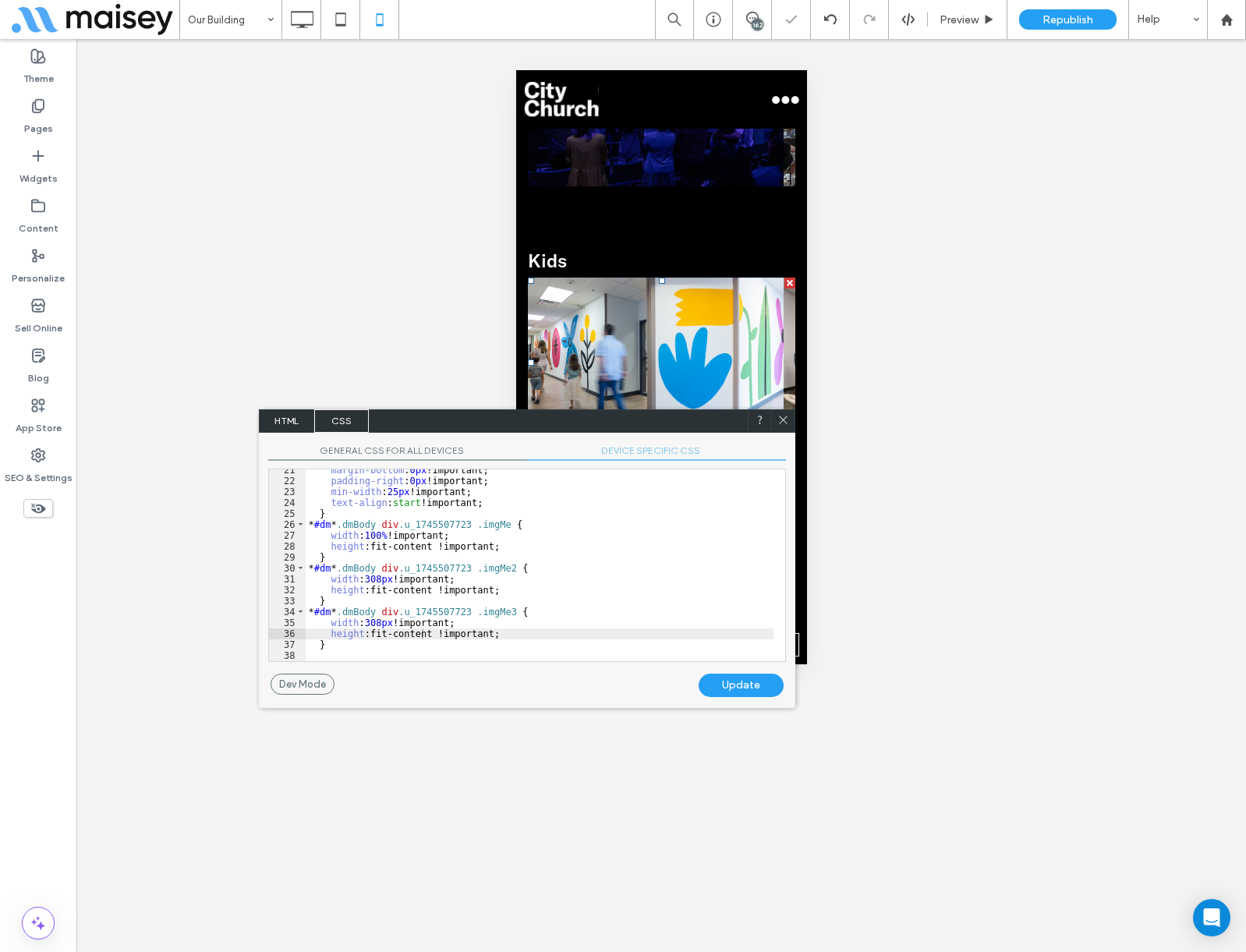
drag, startPoint x: 784, startPoint y: 415, endPoint x: 254, endPoint y: 336, distance: 535.9
click at [784, 415] on icon at bounding box center [783, 419] width 11 height 11
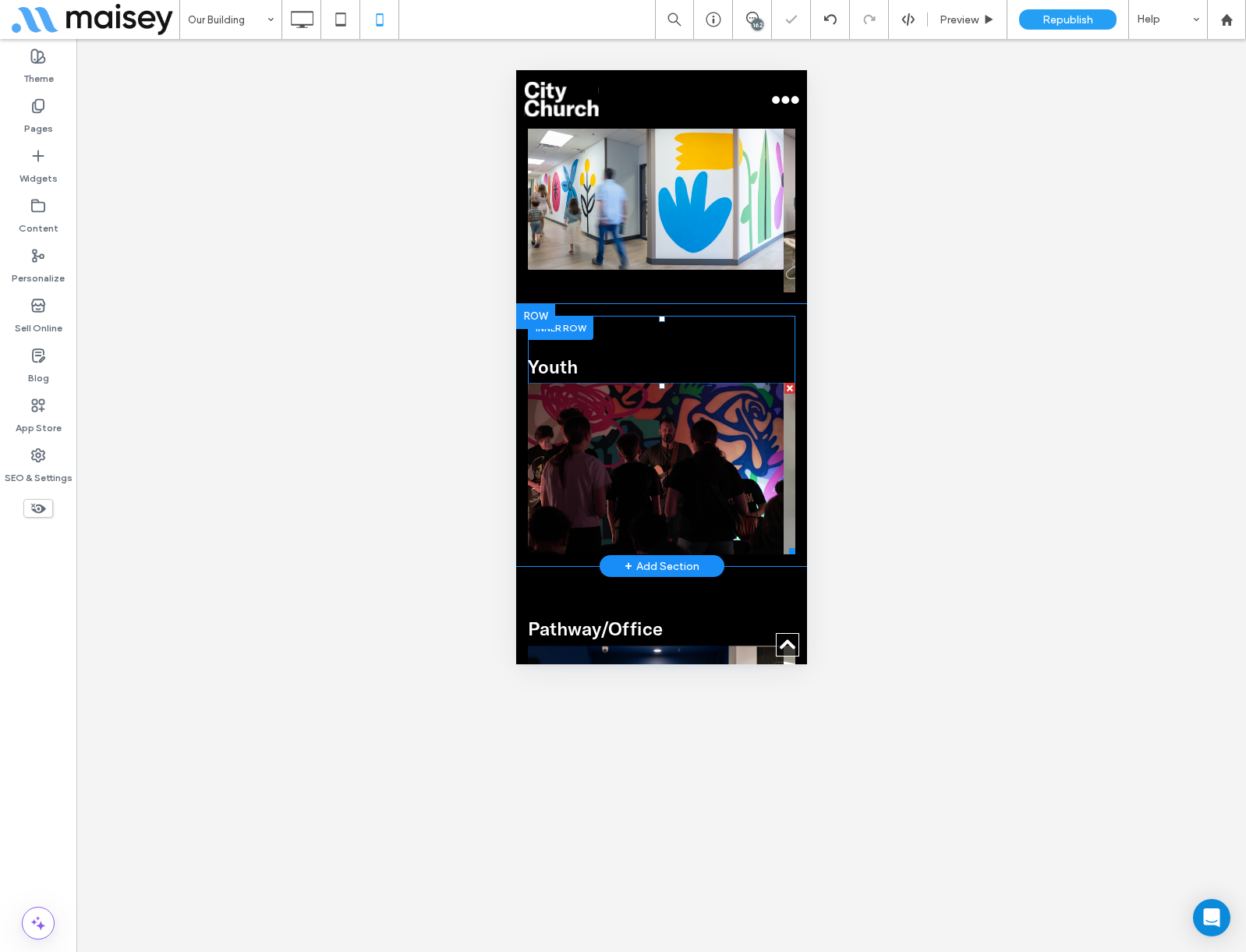
scroll to position [1715, 0]
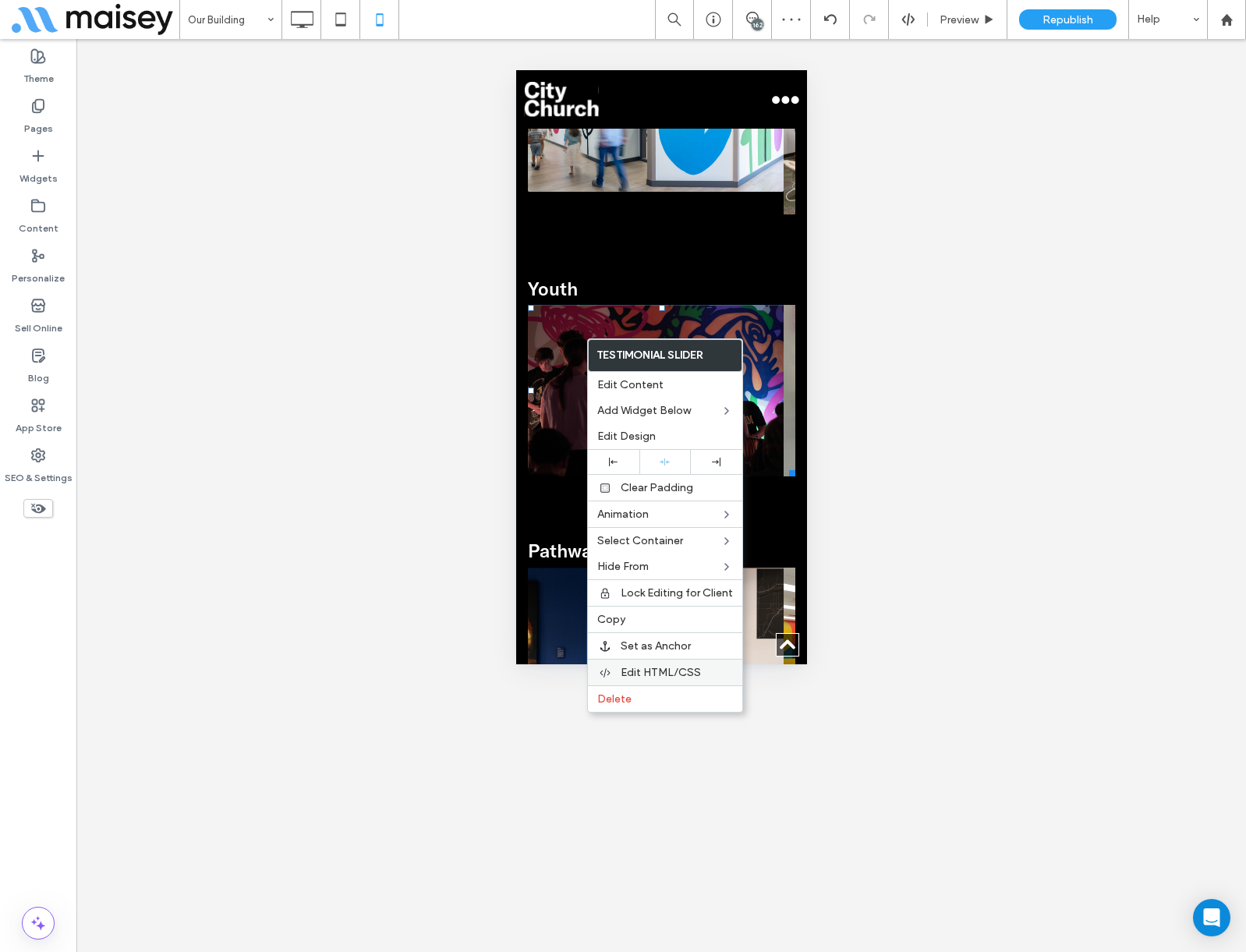
click at [640, 669] on span "Edit HTML/CSS" at bounding box center [661, 672] width 80 height 13
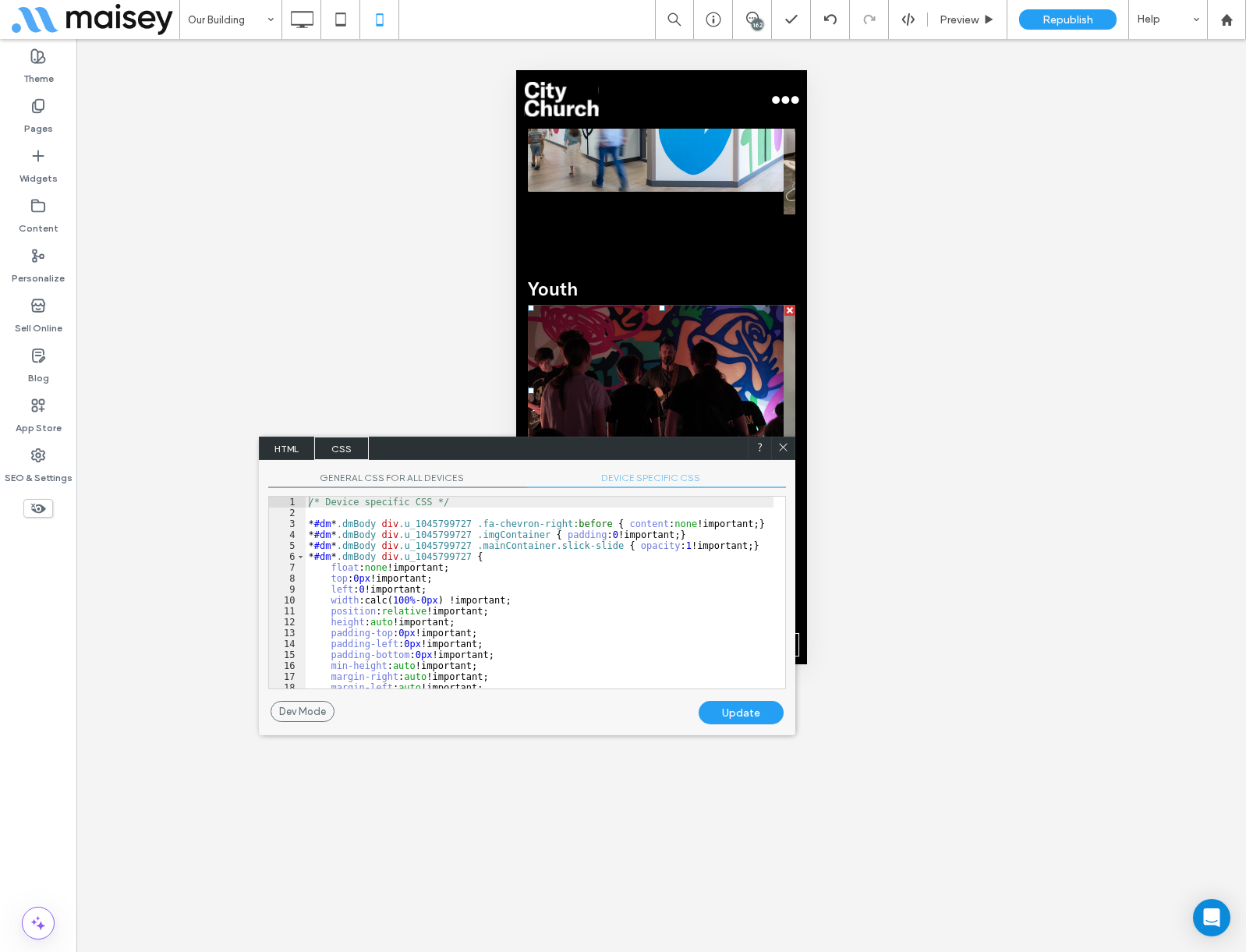
scroll to position [223, 0]
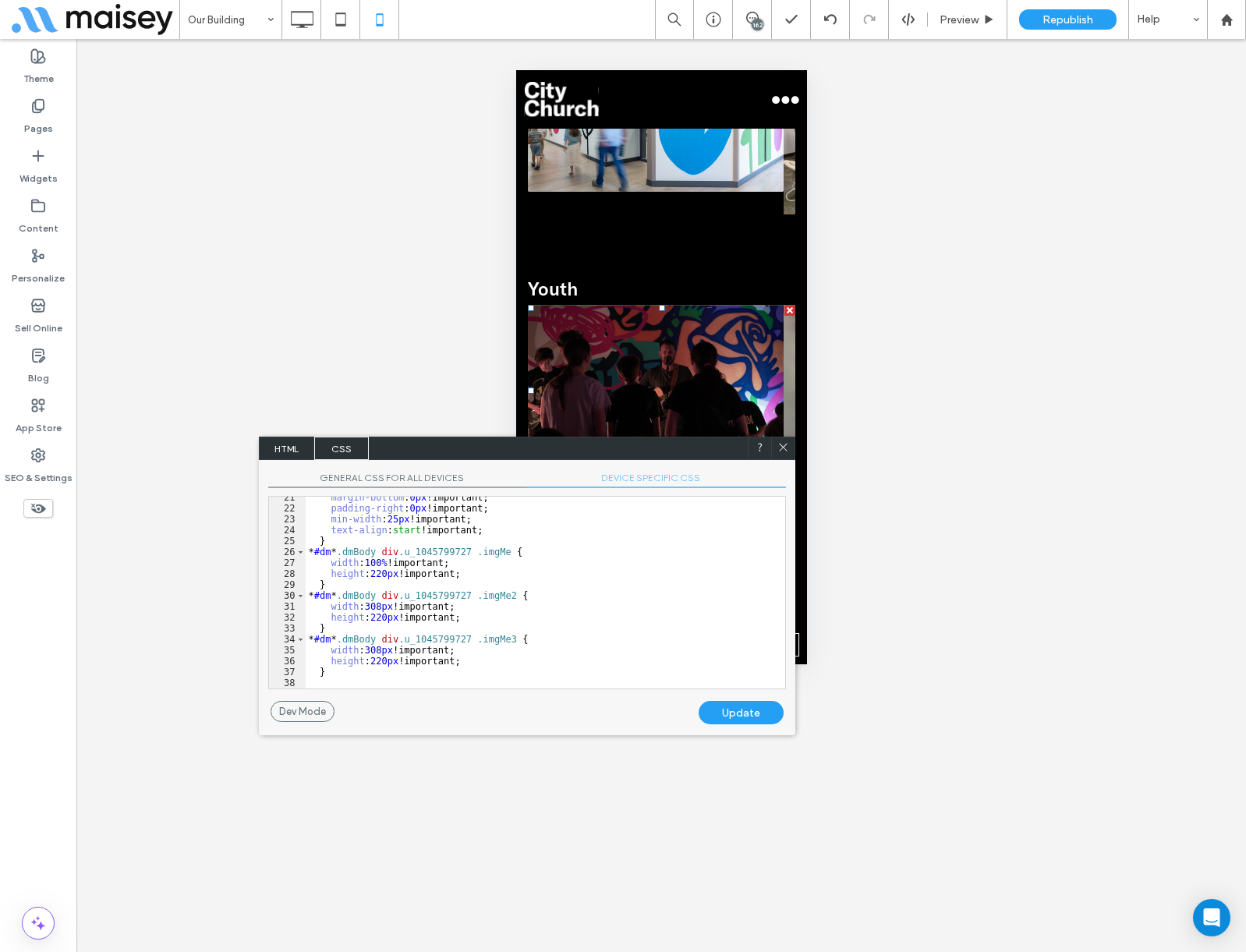
click at [375, 659] on div "margin-bottom : 0 px !important; padding-right : 0 px !important; min-width : 2…" at bounding box center [540, 599] width 468 height 214
click at [375, 626] on div "margin-bottom : 0 px !important; padding-right : 0 px !important; min-width : 2…" at bounding box center [540, 599] width 468 height 214
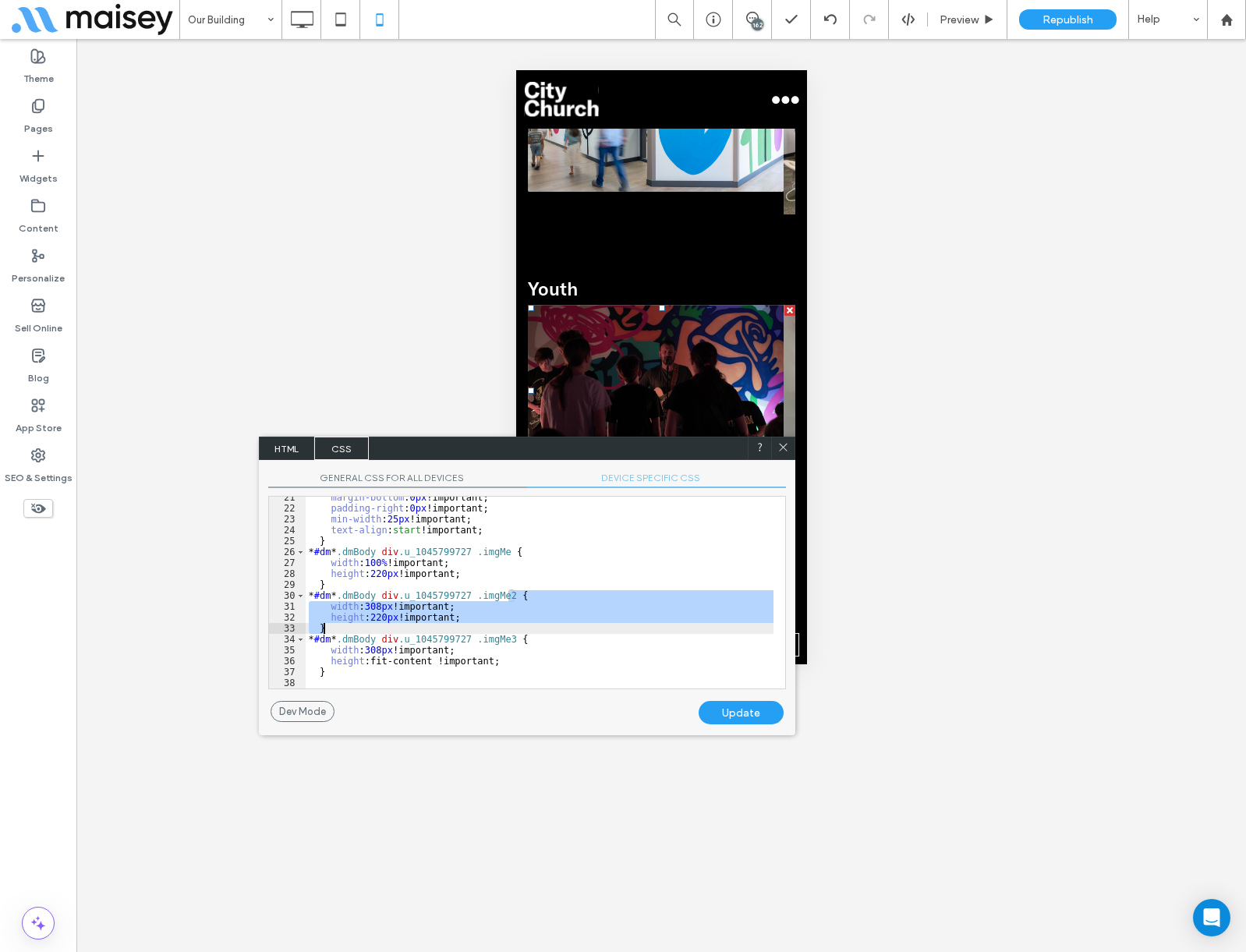
click at [376, 618] on div "margin-bottom : 0 px !important; padding-right : 0 px !important; min-width : 2…" at bounding box center [540, 592] width 468 height 192
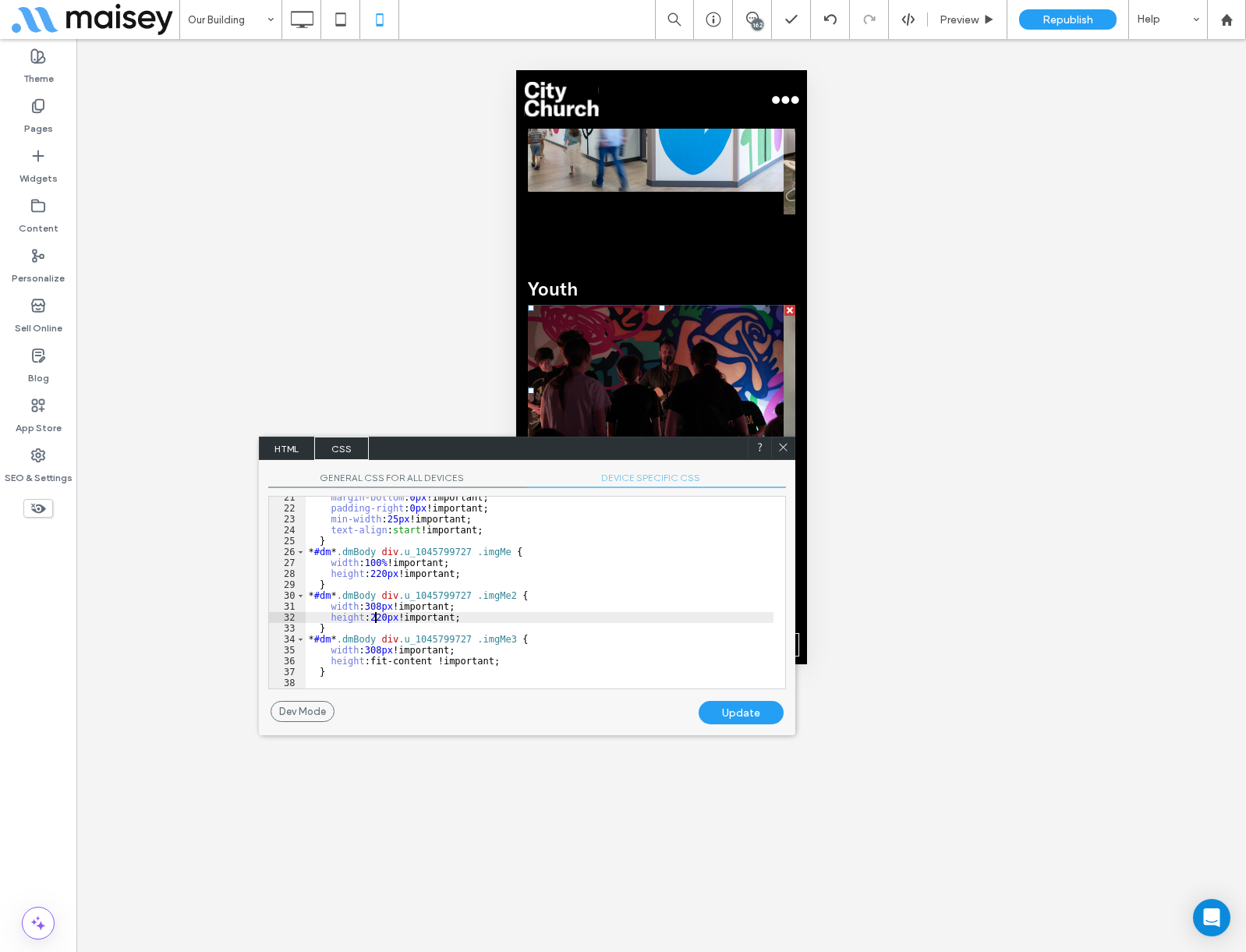
click at [376, 618] on div "margin-bottom : 0 px !important; padding-right : 0 px !important; min-width : 2…" at bounding box center [540, 599] width 468 height 214
click at [377, 573] on div "margin-bottom : 0 px !important; padding-right : 0 px !important; min-width : 2…" at bounding box center [540, 599] width 468 height 214
click at [745, 716] on div "Update" at bounding box center [741, 712] width 85 height 24
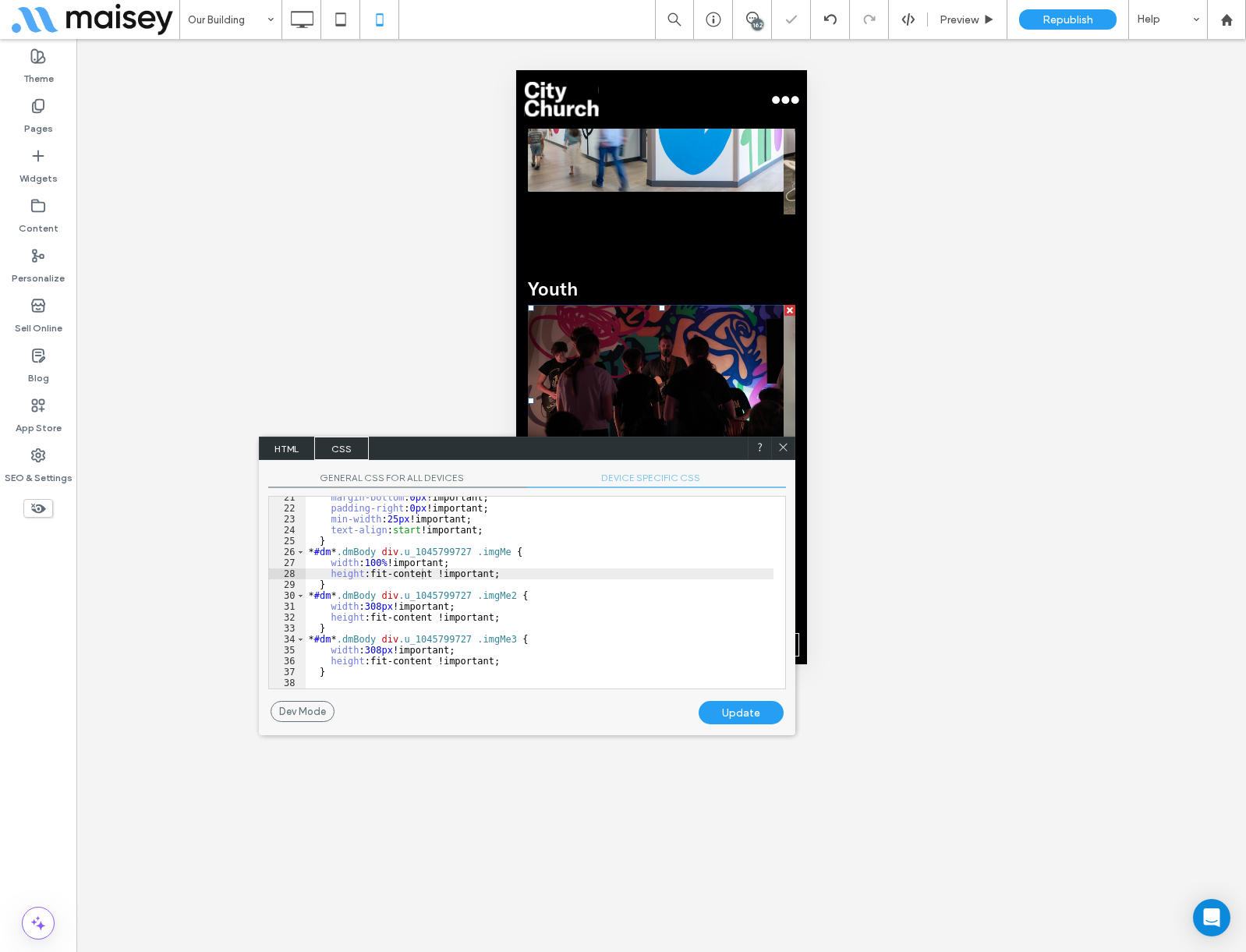
drag, startPoint x: 780, startPoint y: 444, endPoint x: 264, endPoint y: 374, distance: 520.7
click at [780, 444] on use at bounding box center [783, 448] width 8 height 8
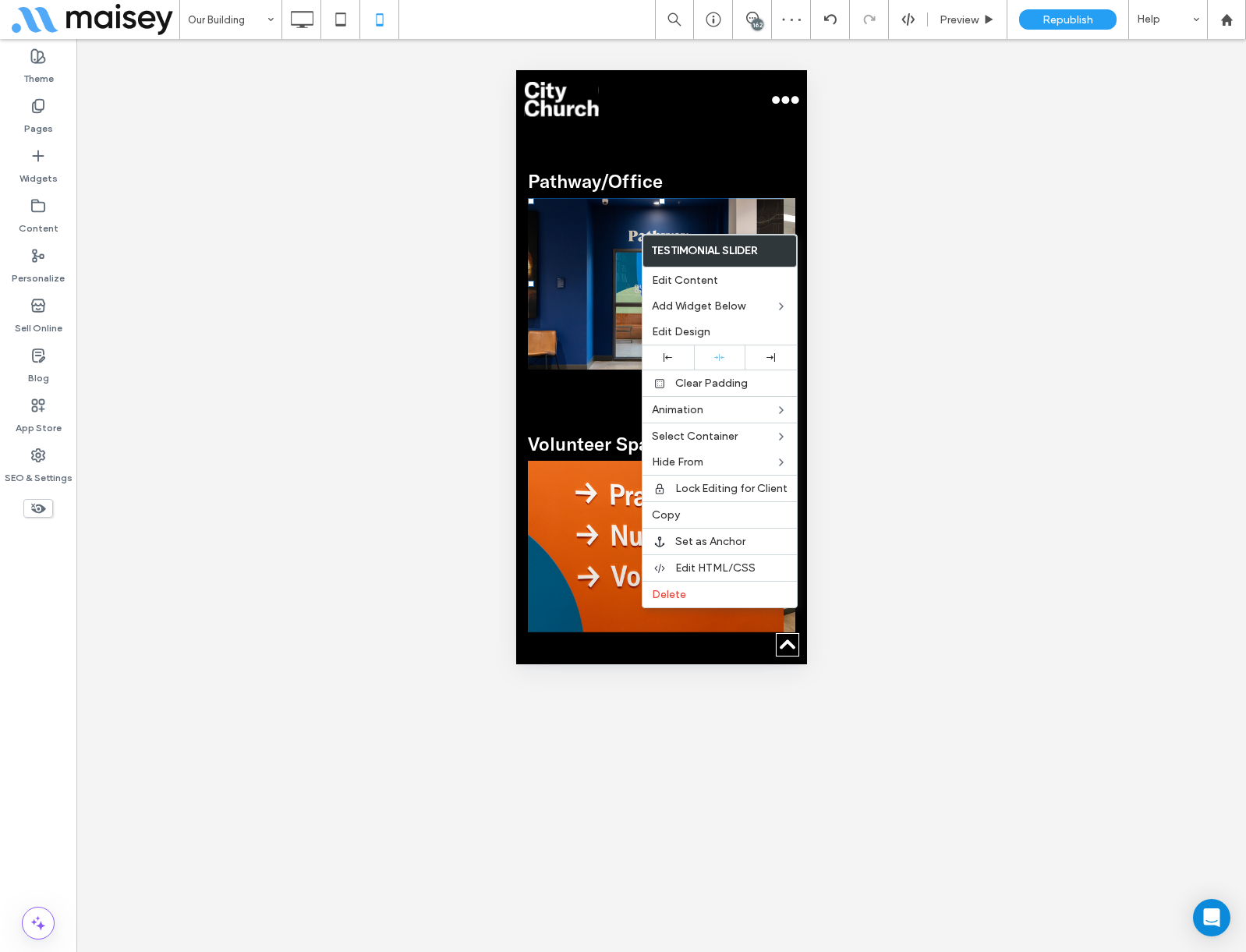
scroll to position [1871, 0]
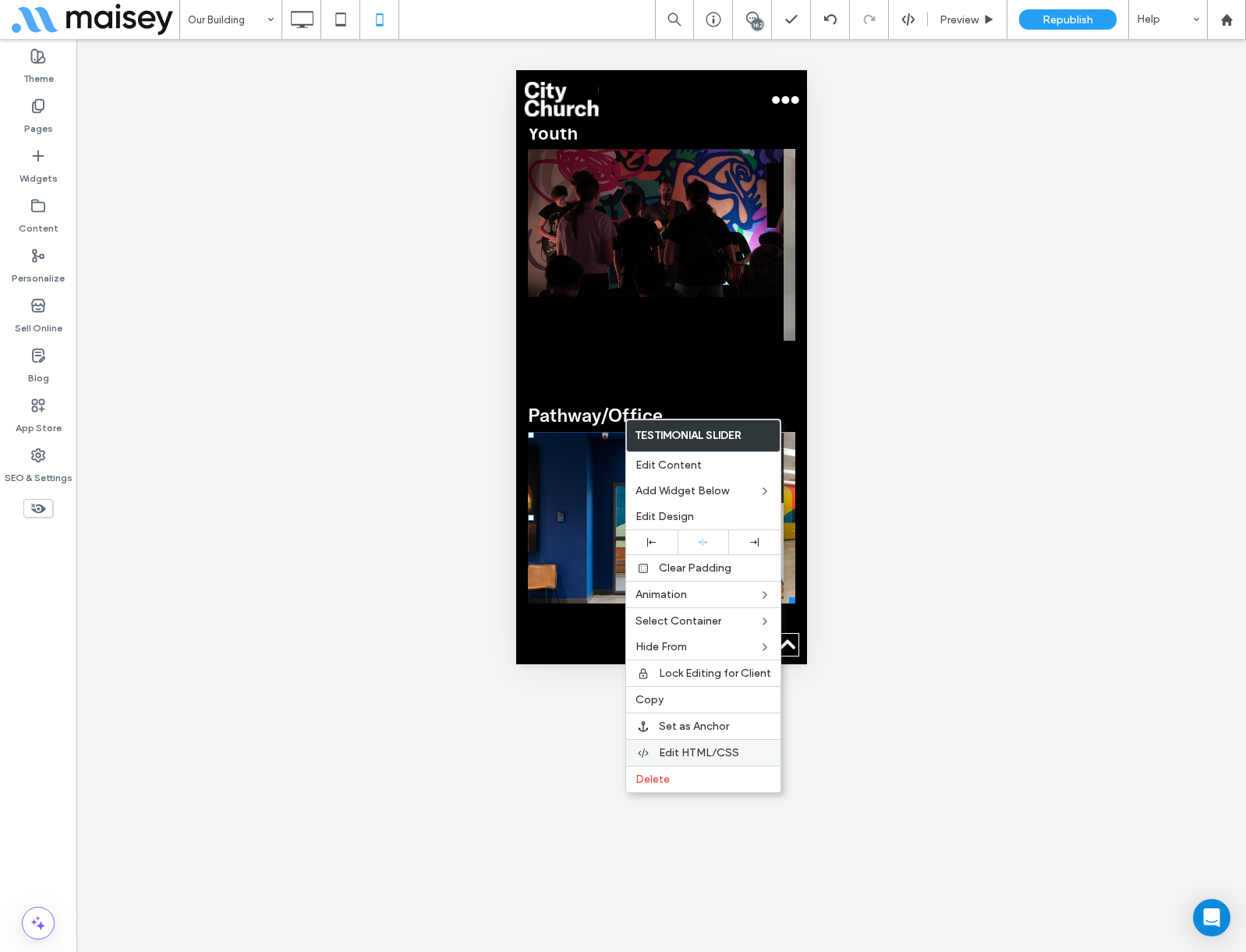
click at [690, 748] on span "Edit HTML/CSS" at bounding box center [699, 752] width 80 height 13
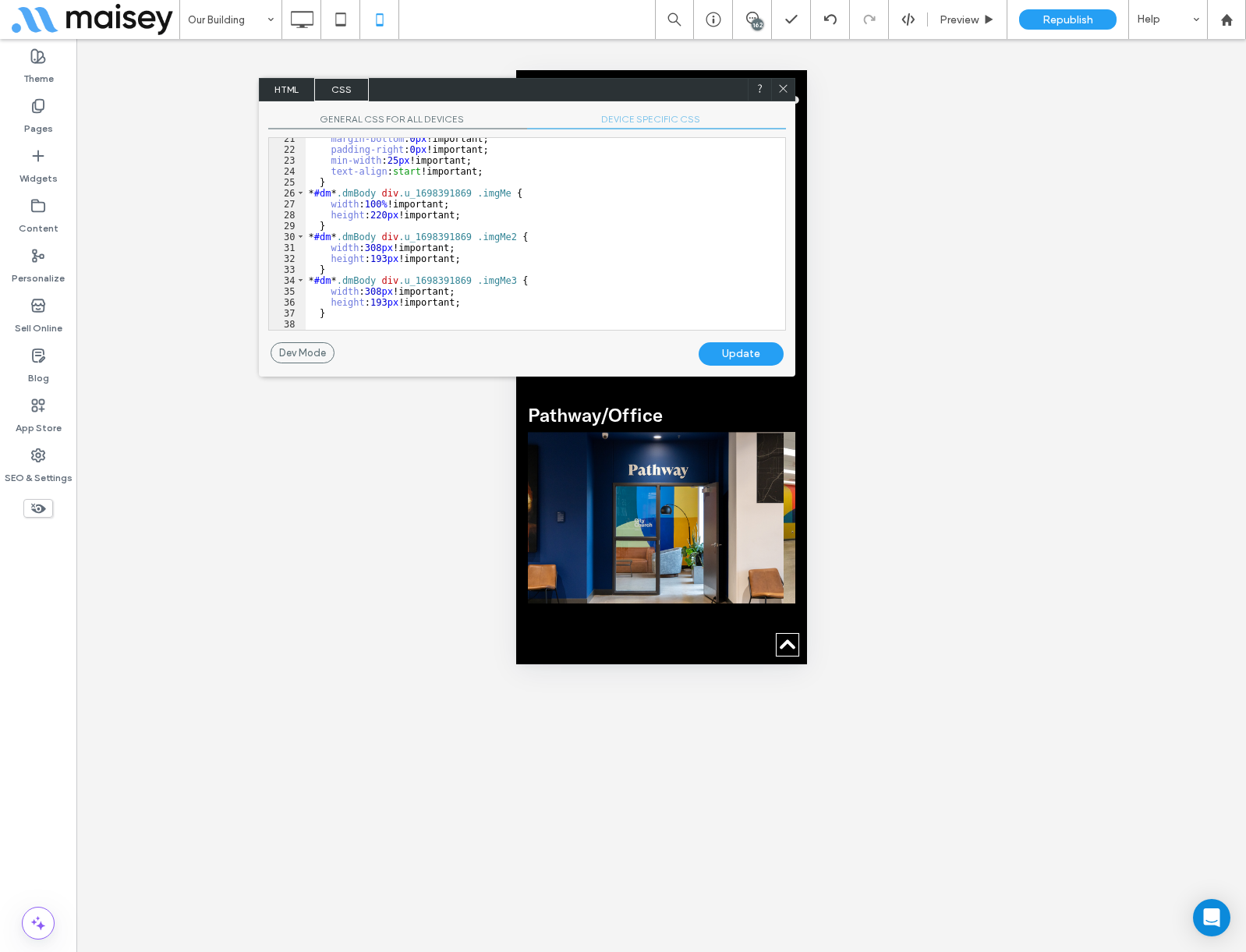
scroll to position [223, 0]
click at [380, 303] on div "margin-bottom : 0 px !important; padding-right : 0 px !important; min-width : 2…" at bounding box center [540, 240] width 468 height 214
click at [374, 261] on div "margin-bottom : 0 px !important; padding-right : 0 px !important; min-width : 2…" at bounding box center [540, 240] width 468 height 214
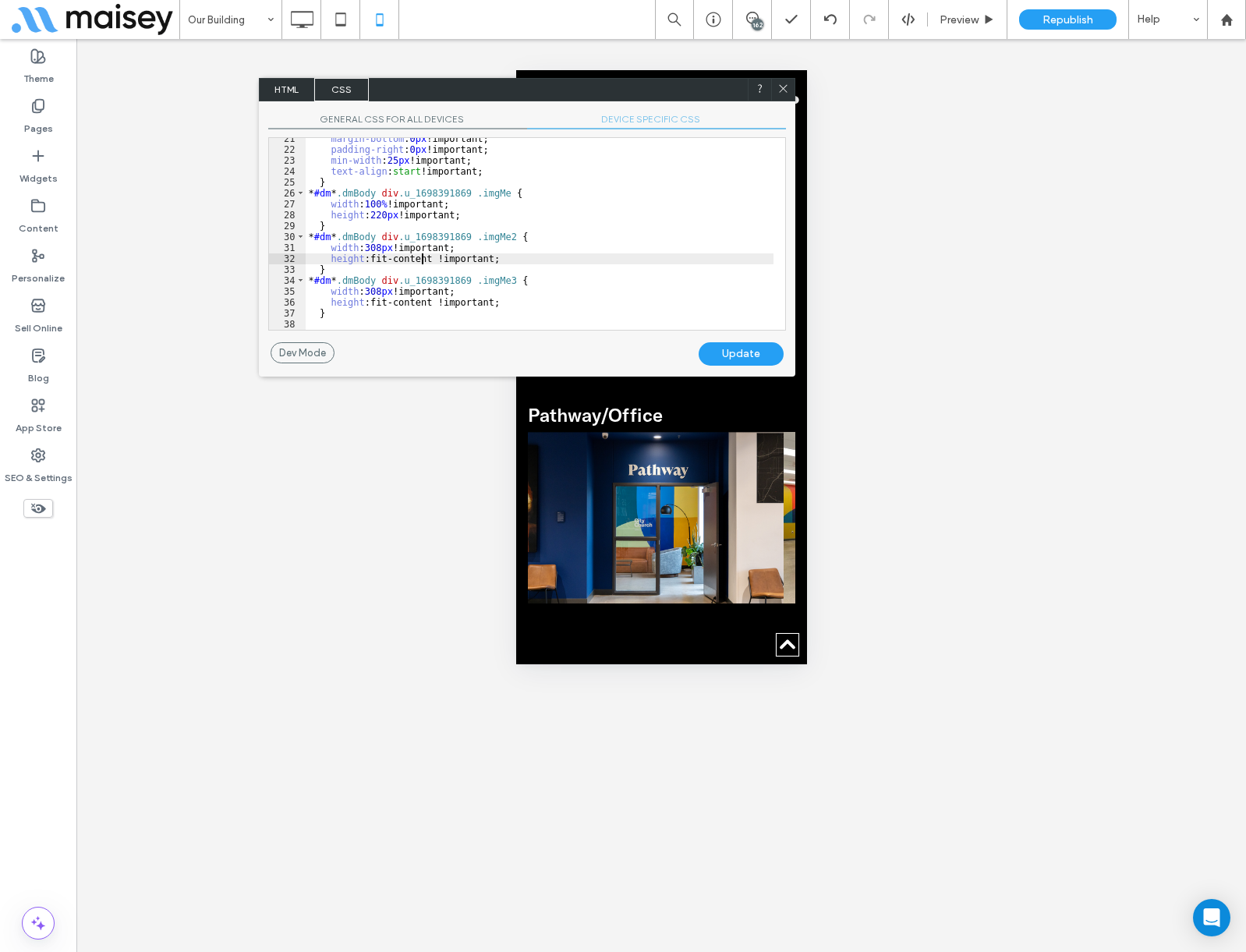
click at [378, 215] on div "margin-bottom : 0 px !important; padding-right : 0 px !important; min-width : 2…" at bounding box center [540, 240] width 468 height 214
click at [729, 351] on div "Update" at bounding box center [741, 354] width 85 height 24
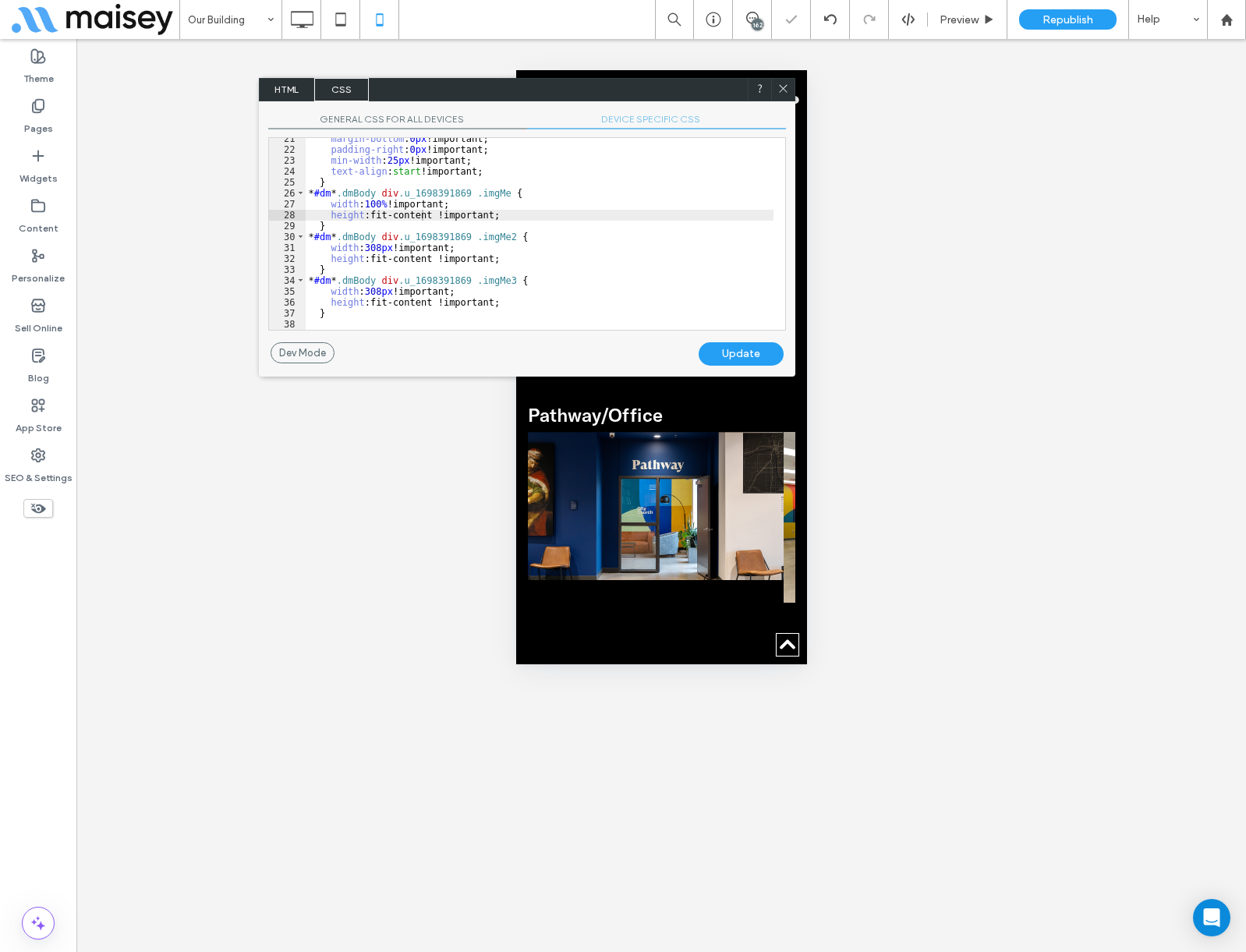
click at [786, 84] on use at bounding box center [783, 88] width 8 height 8
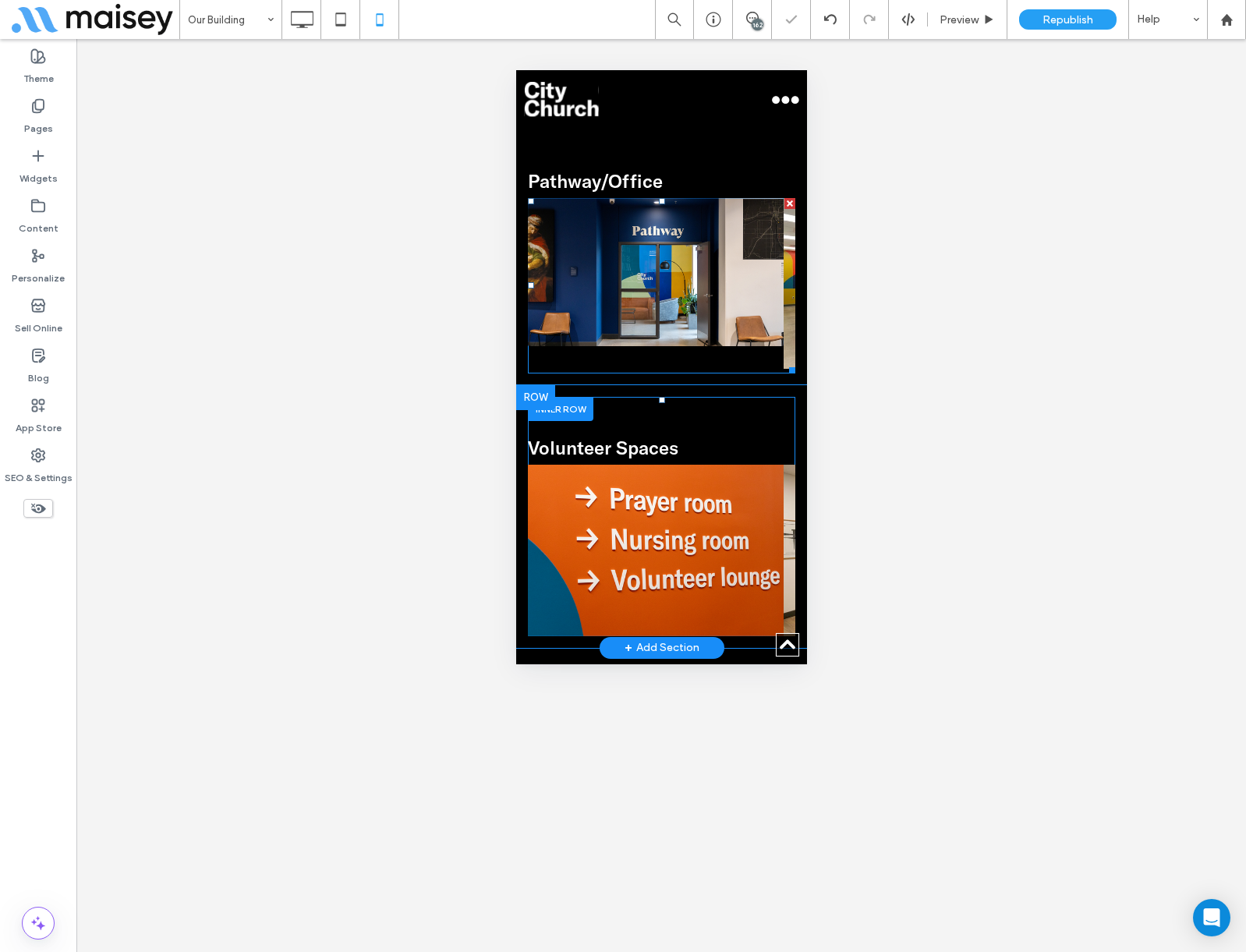
scroll to position [2182, 0]
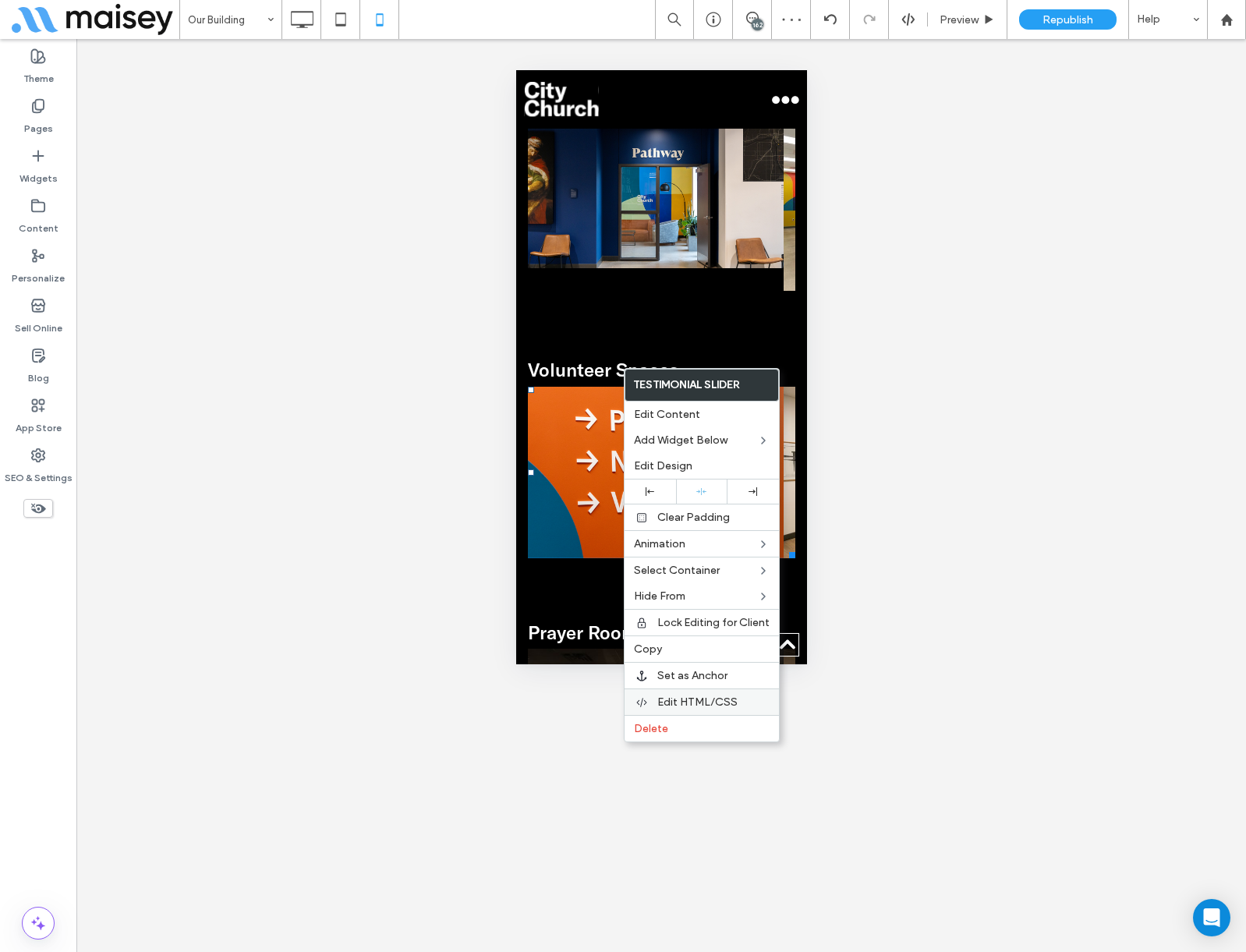
click at [693, 694] on div "Edit HTML/CSS" at bounding box center [702, 701] width 154 height 26
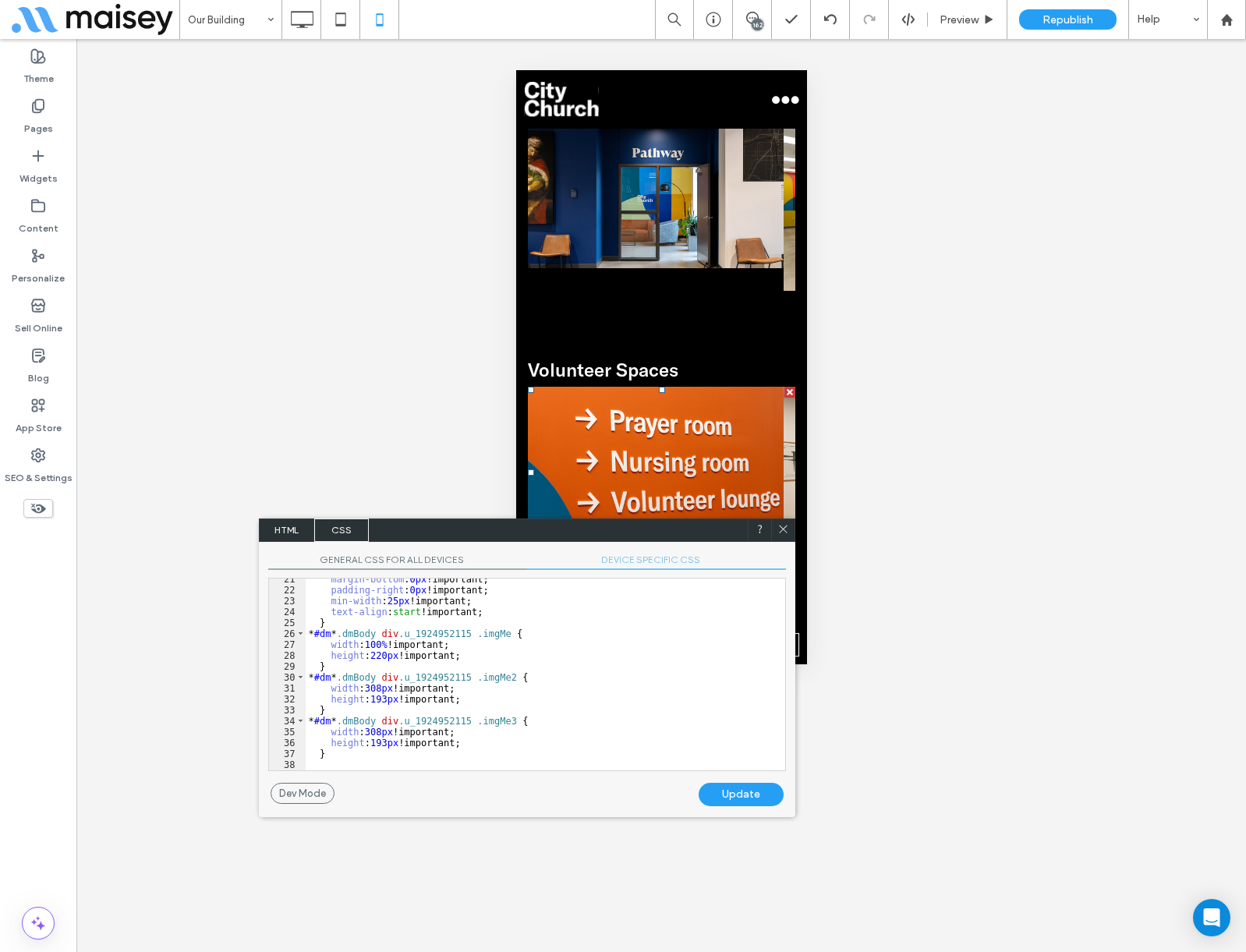
scroll to position [223, 0]
click at [376, 741] on div "margin-bottom : 0 px !important; padding-right : 0 px !important; min-width : 2…" at bounding box center [540, 680] width 468 height 214
click at [379, 705] on div "margin-bottom : 0 px !important; padding-right : 0 px !important; min-width : 2…" at bounding box center [540, 680] width 468 height 214
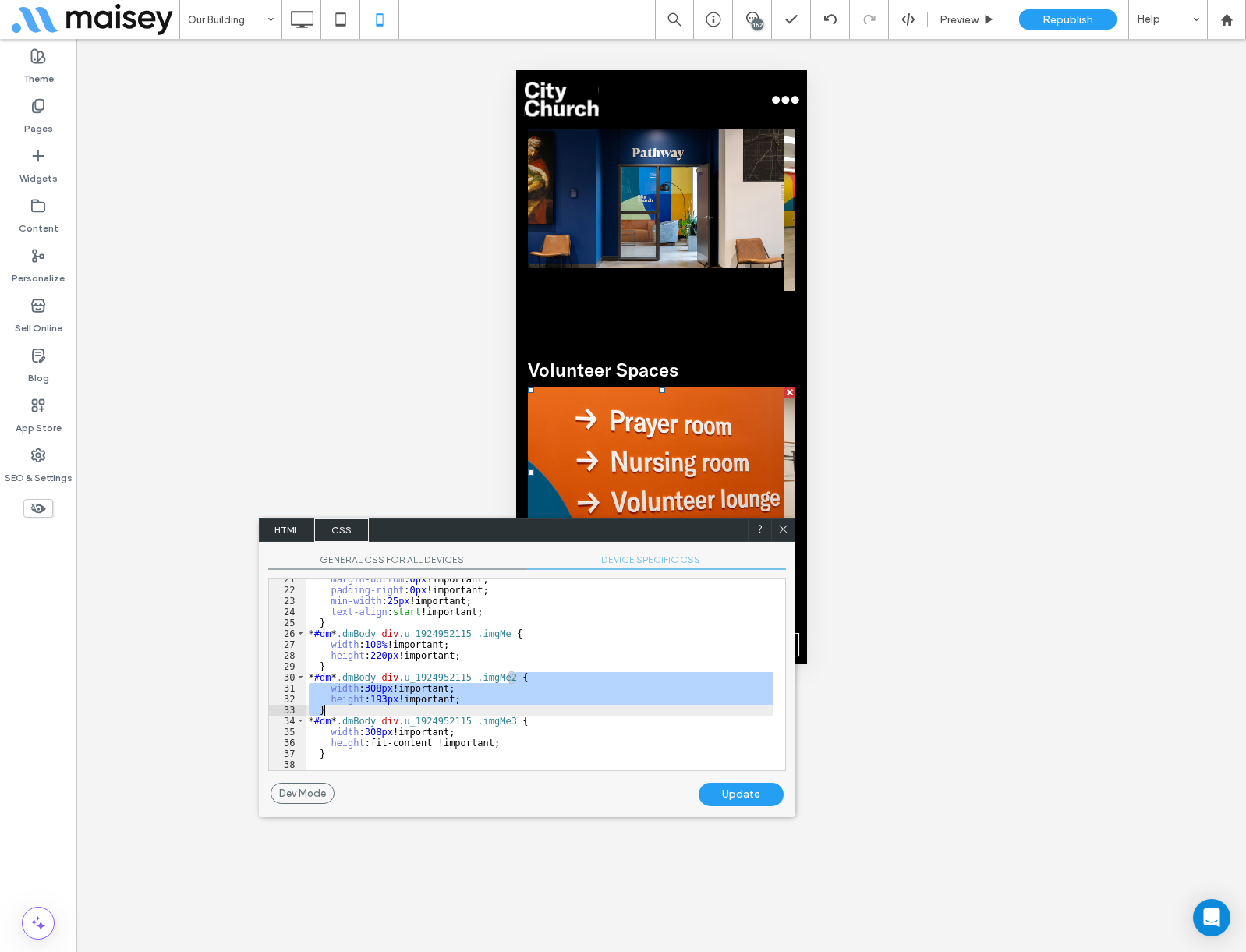
click at [379, 705] on div "margin-bottom : 0 px !important; padding-right : 0 px !important; min-width : 2…" at bounding box center [540, 680] width 468 height 214
click at [378, 697] on div "margin-bottom : 0 px !important; padding-right : 0 px !important; min-width : 2…" at bounding box center [540, 674] width 468 height 192
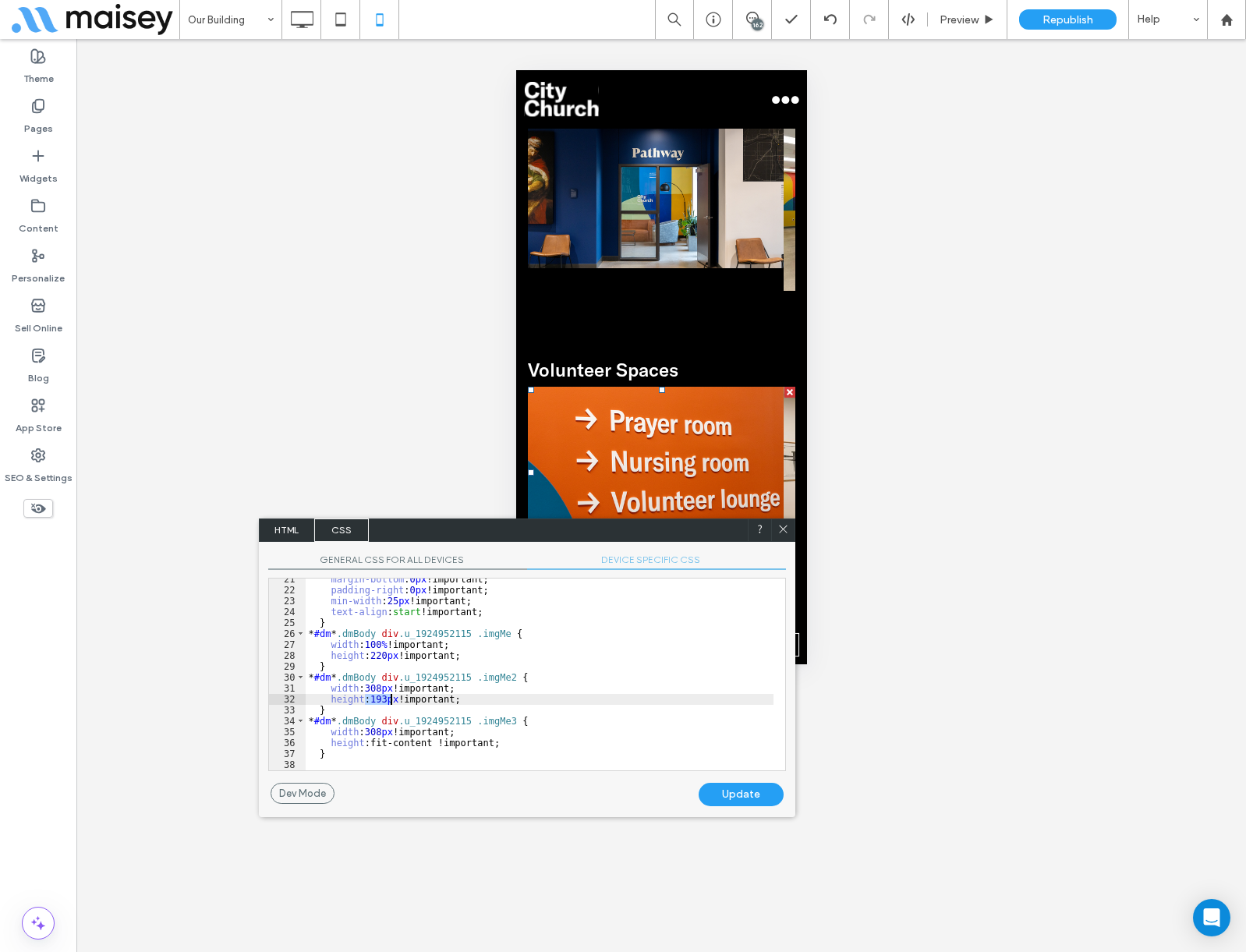
click at [378, 697] on div "margin-bottom : 0 px !important; padding-right : 0 px !important; min-width : 2…" at bounding box center [540, 680] width 468 height 214
click at [375, 662] on div "margin-bottom : 0 px !important; padding-right : 0 px !important; min-width : 2…" at bounding box center [540, 680] width 468 height 214
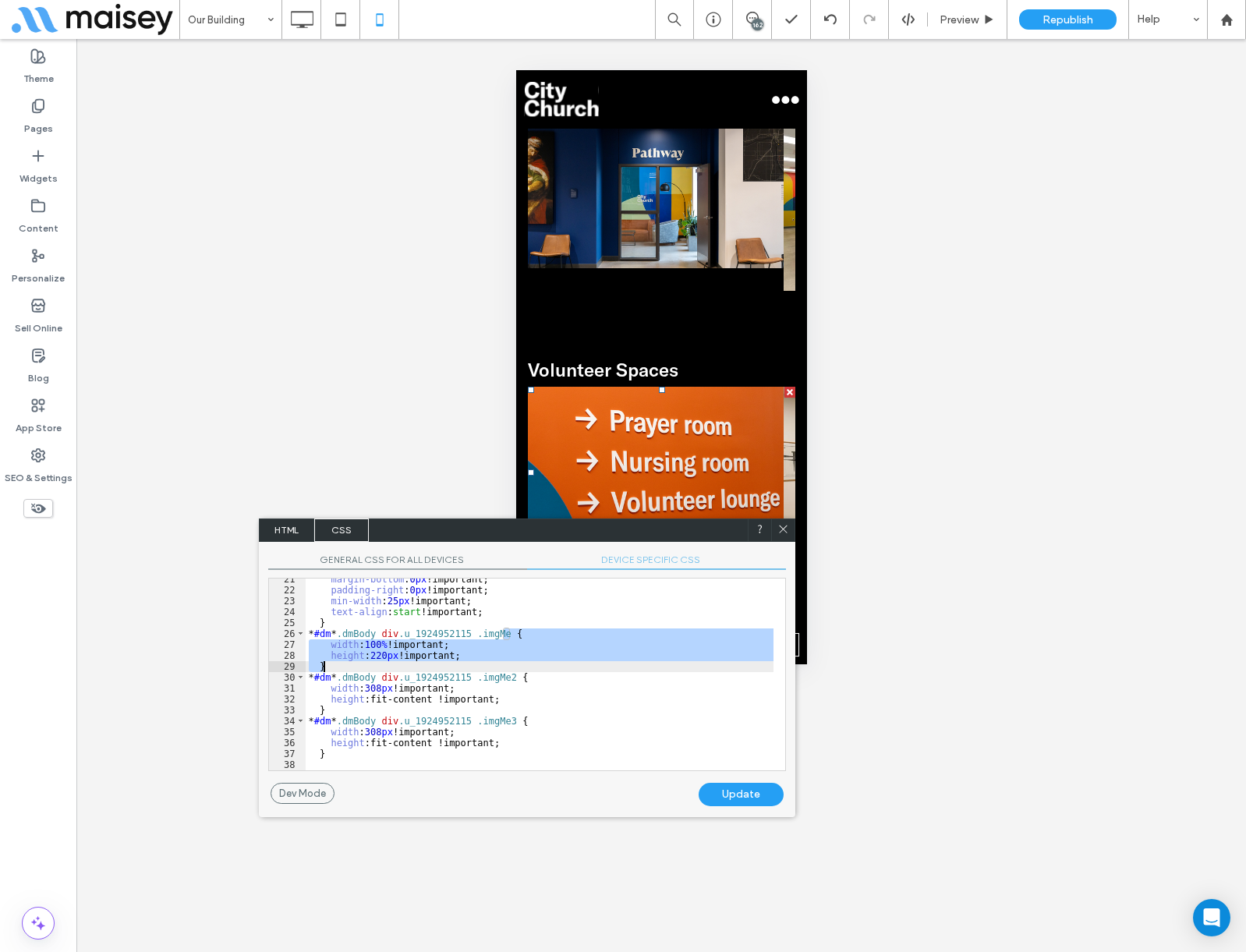
click at [374, 657] on div "margin-bottom : 0 px !important; padding-right : 0 px !important; min-width : 2…" at bounding box center [540, 674] width 468 height 192
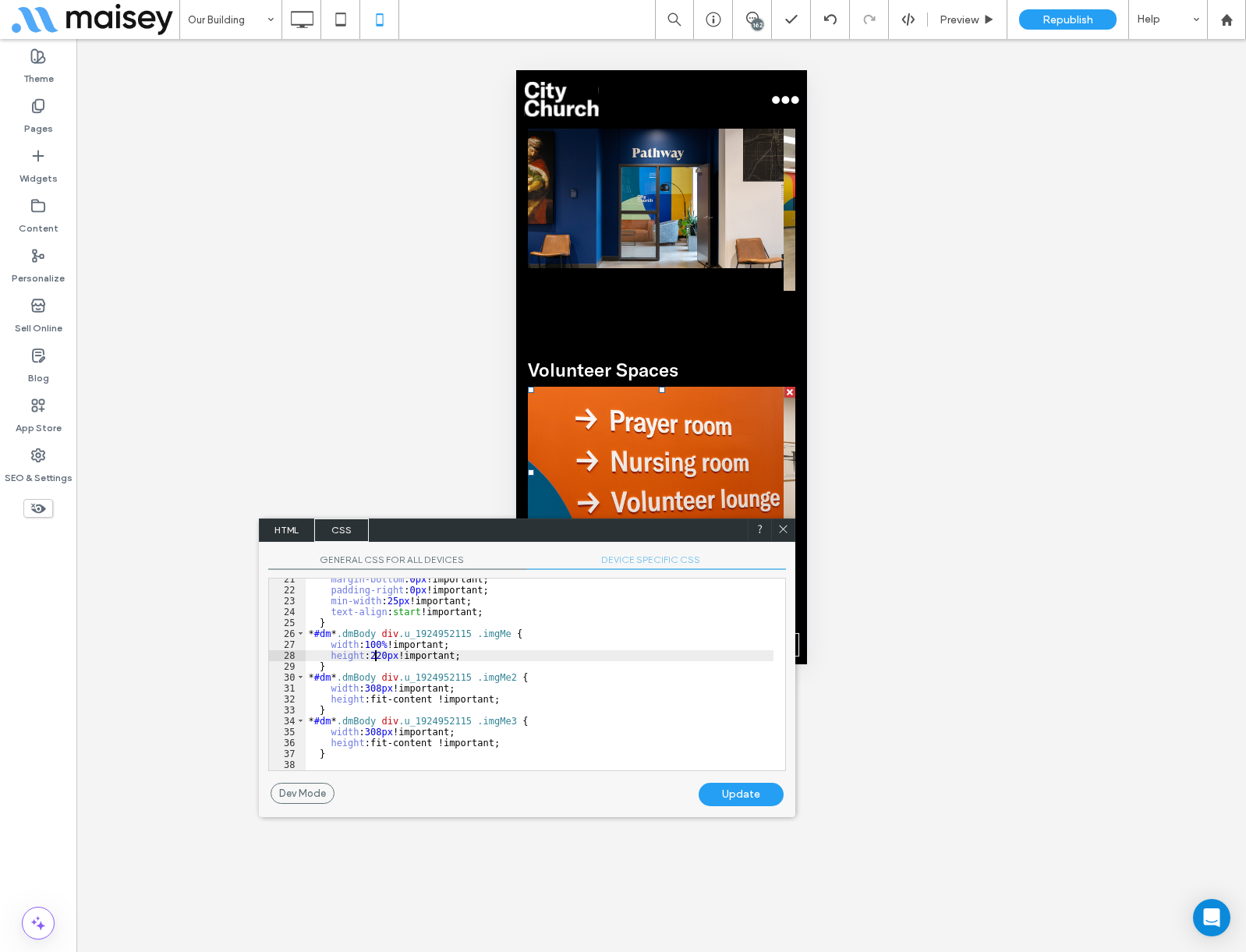
click at [374, 657] on div "margin-bottom : 0 px !important; padding-right : 0 px !important; min-width : 2…" at bounding box center [540, 680] width 468 height 214
click at [731, 790] on div "Update" at bounding box center [741, 794] width 85 height 24
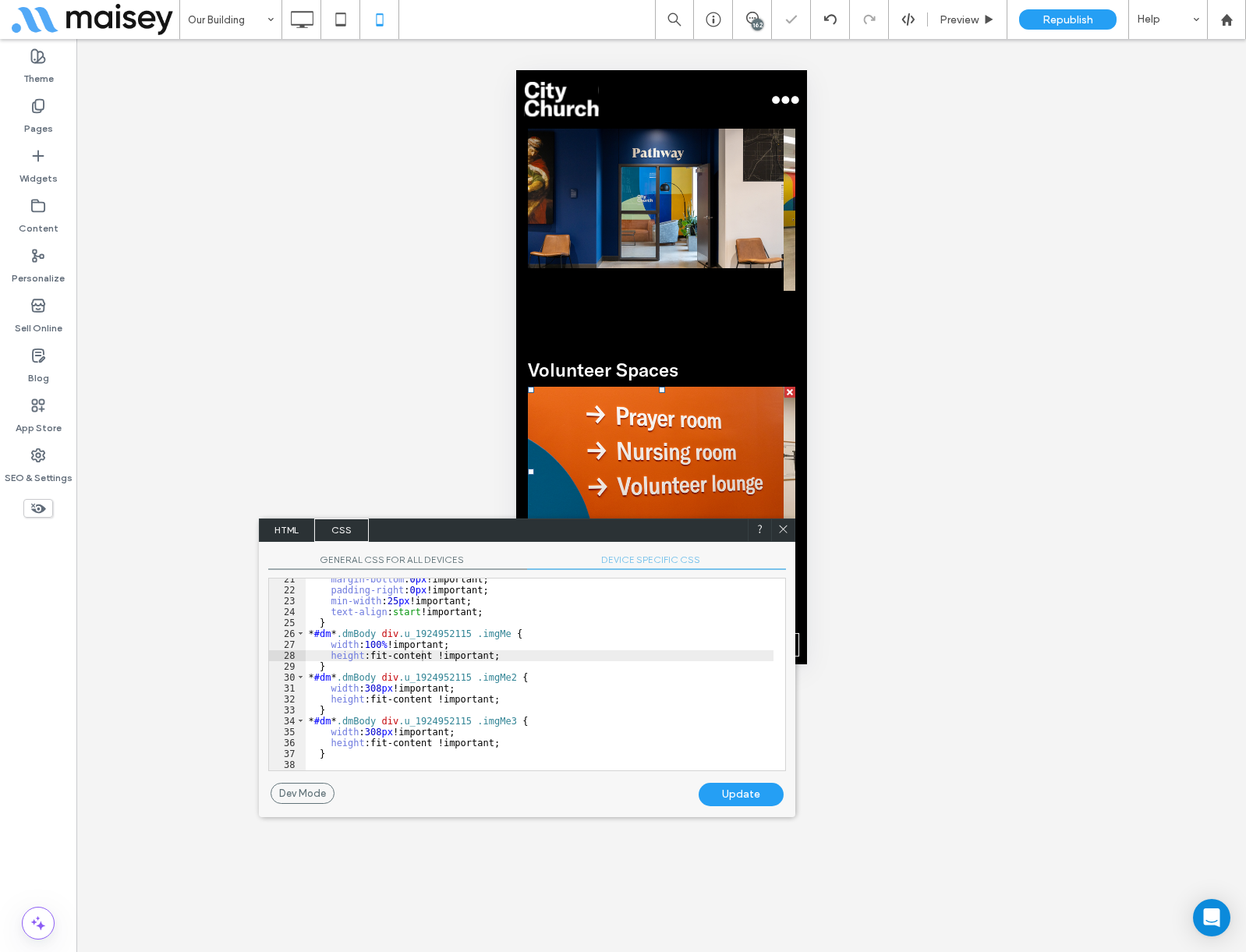
click at [786, 530] on icon at bounding box center [783, 529] width 11 height 11
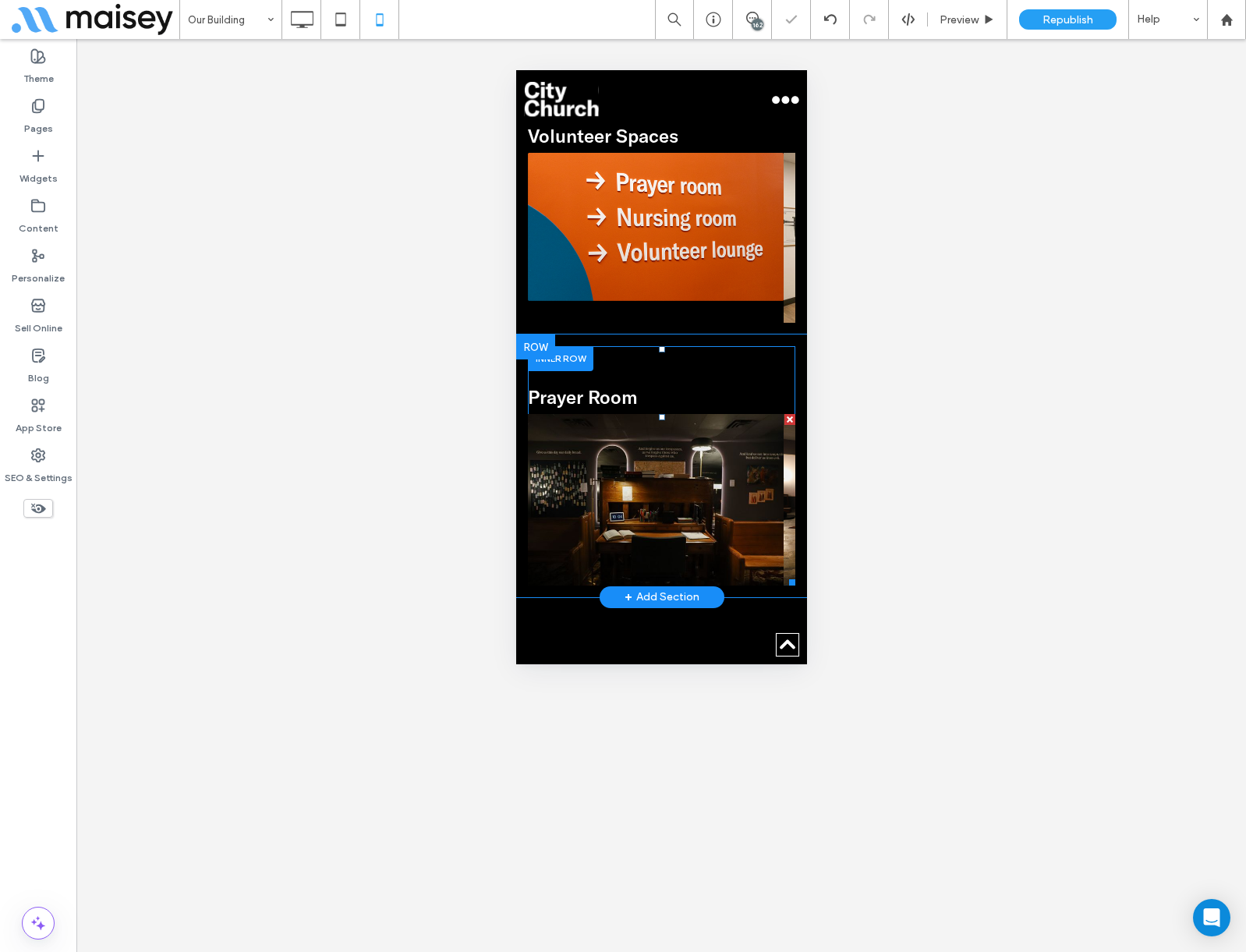
scroll to position [2495, 0]
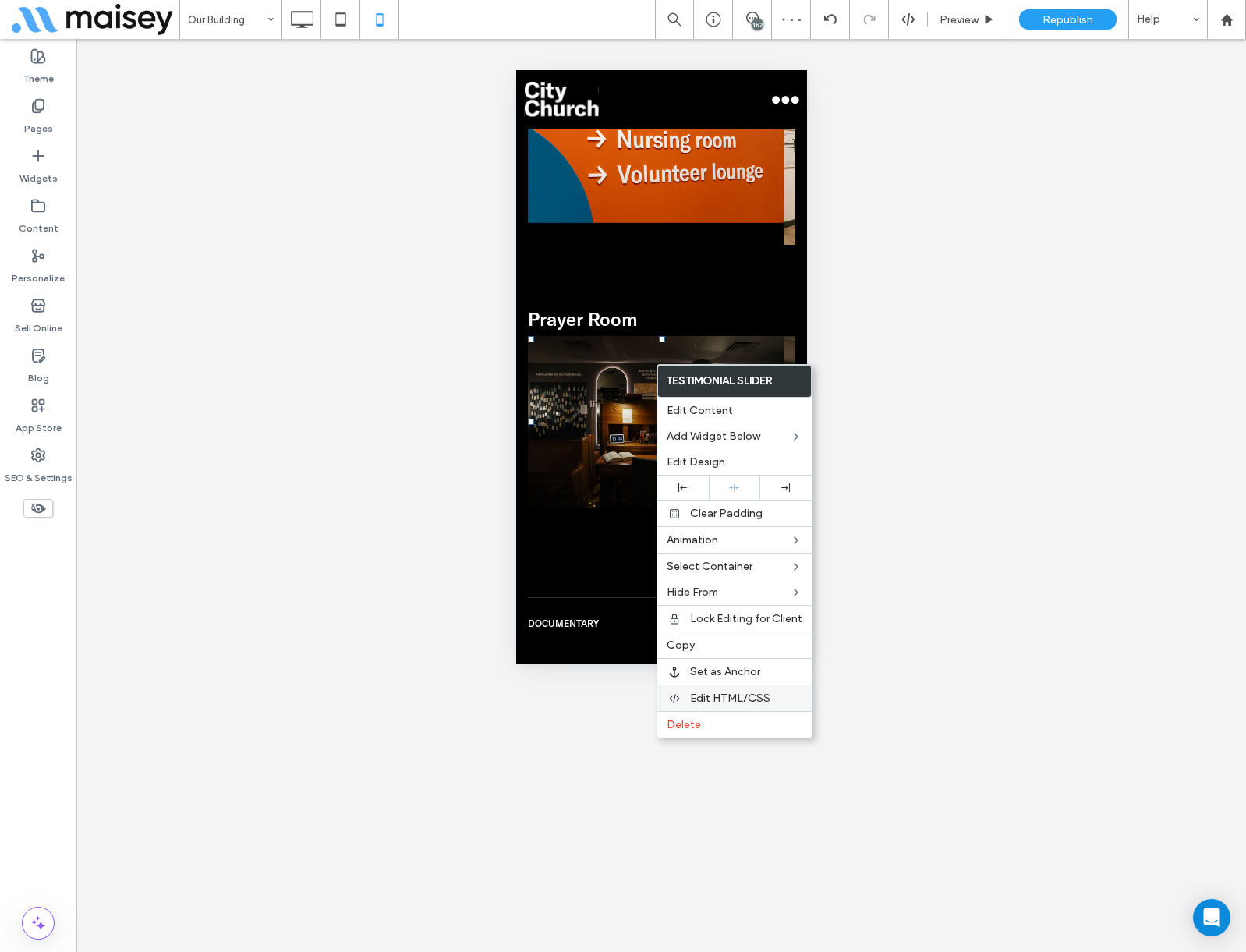
click at [714, 701] on span "Edit HTML/CSS" at bounding box center [730, 698] width 80 height 13
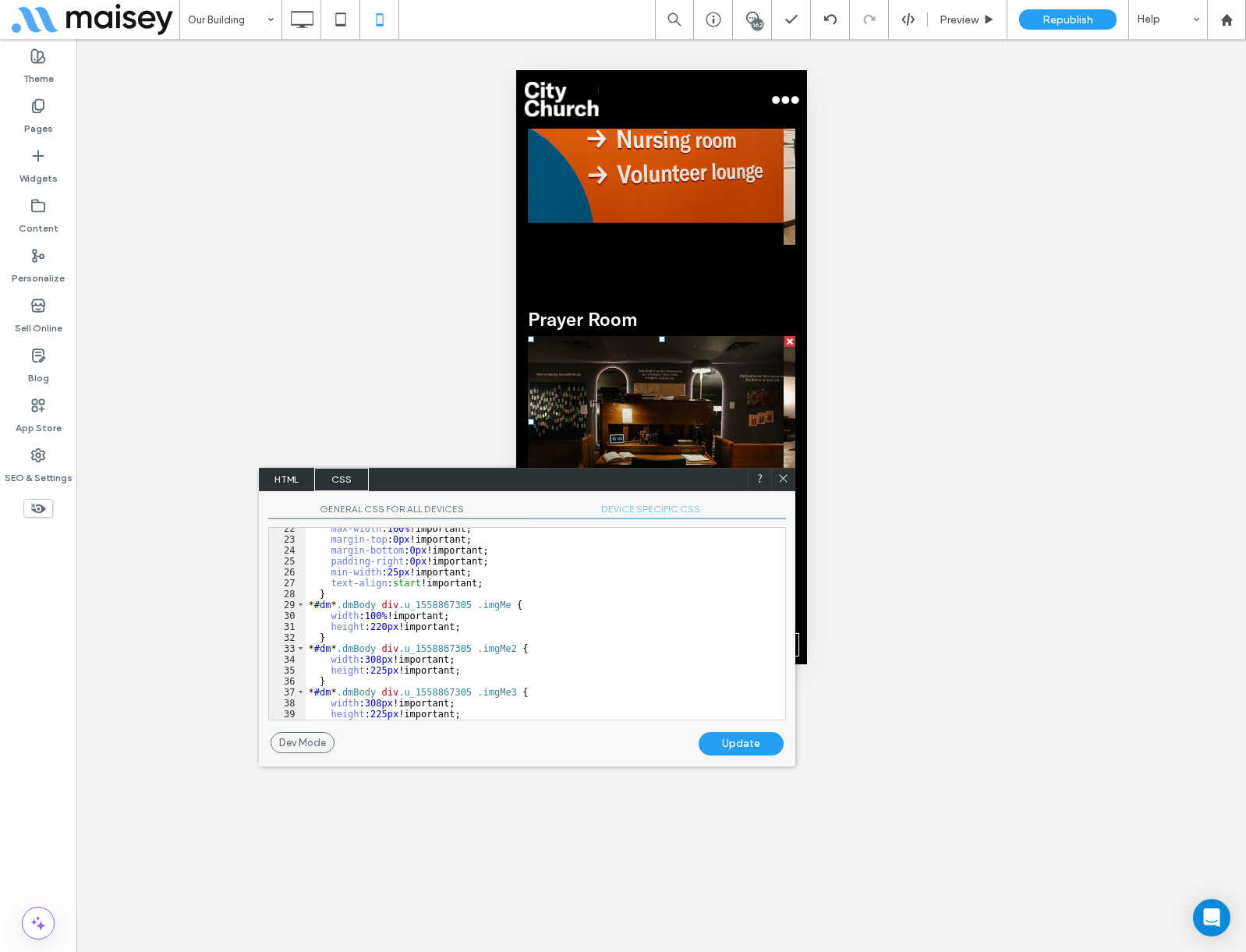
scroll to position [256, 0]
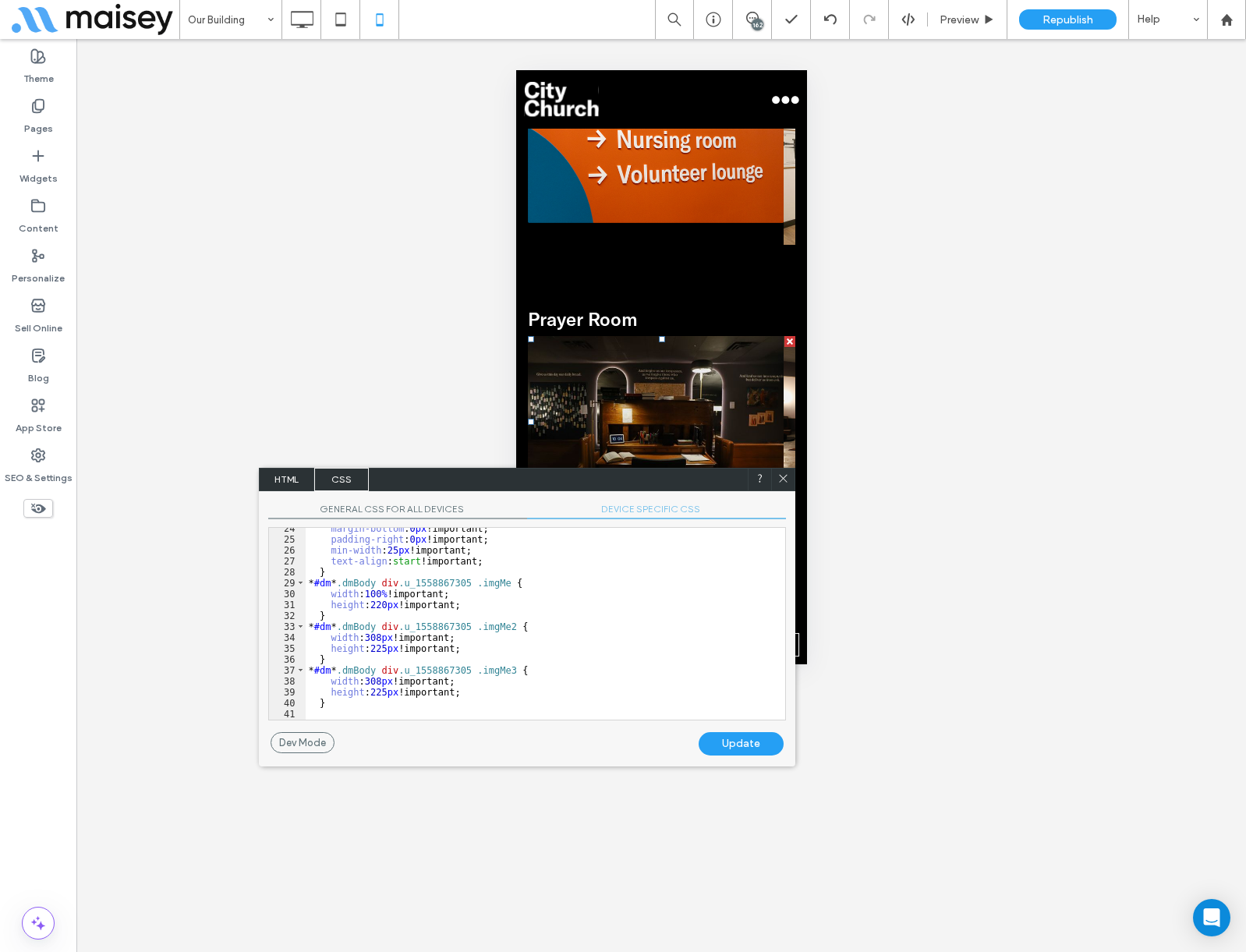
click at [375, 604] on div "margin-bottom : 0 px !important; padding-right : 0 px !important; min-width : 2…" at bounding box center [540, 630] width 468 height 214
click at [376, 650] on div "margin-bottom : 0 px !important; padding-right : 0 px !important; min-width : 2…" at bounding box center [540, 630] width 468 height 214
click at [378, 687] on div "margin-bottom : 0 px !important; padding-right : 0 px !important; min-width : 2…" at bounding box center [540, 630] width 468 height 214
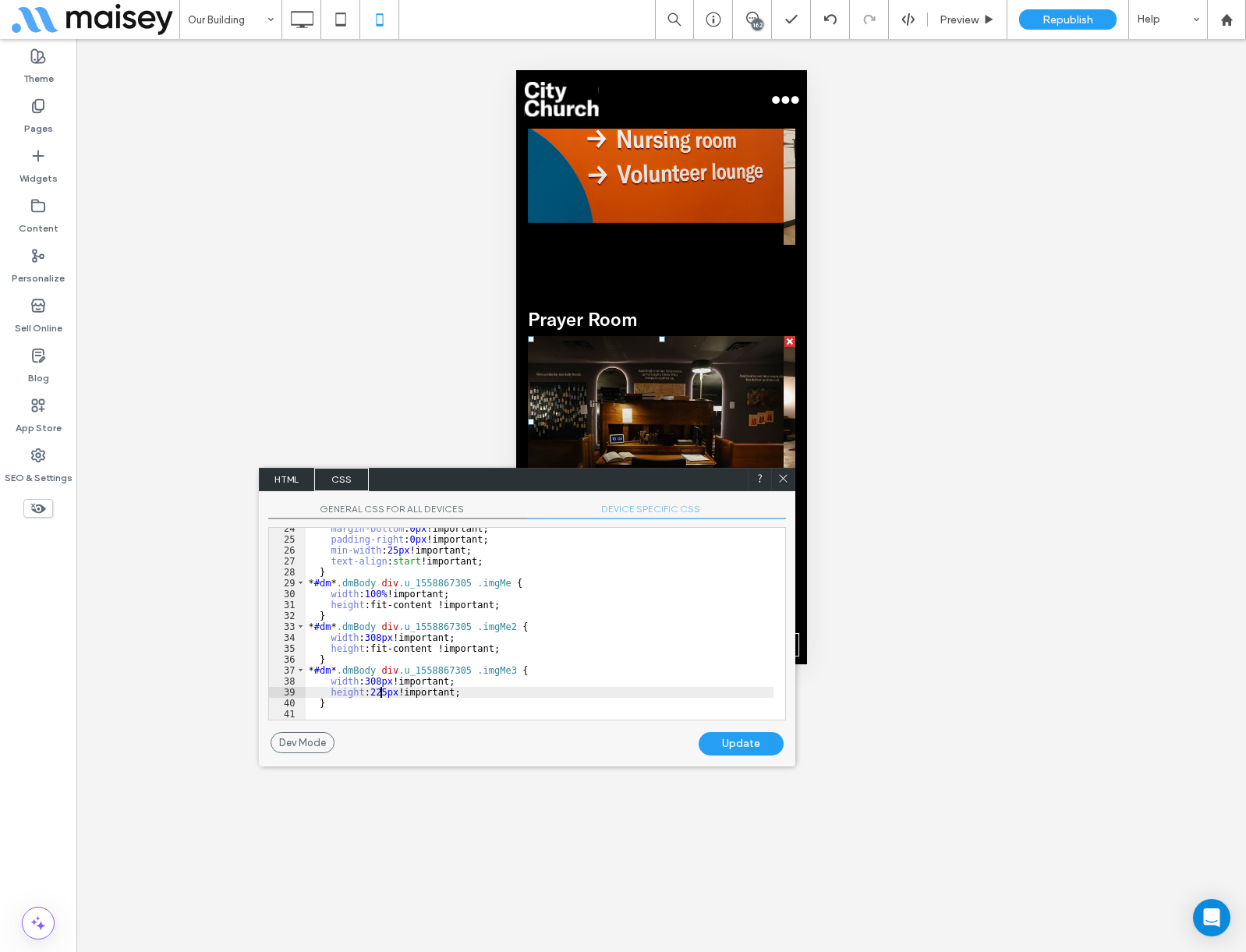
click at [378, 687] on div "margin-bottom : 0 px !important; padding-right : 0 px !important; min-width : 2…" at bounding box center [540, 630] width 468 height 214
click at [762, 739] on div "Update" at bounding box center [741, 743] width 85 height 24
drag, startPoint x: 785, startPoint y: 471, endPoint x: 269, endPoint y: 401, distance: 520.7
click at [785, 472] on icon at bounding box center [783, 478] width 11 height 11
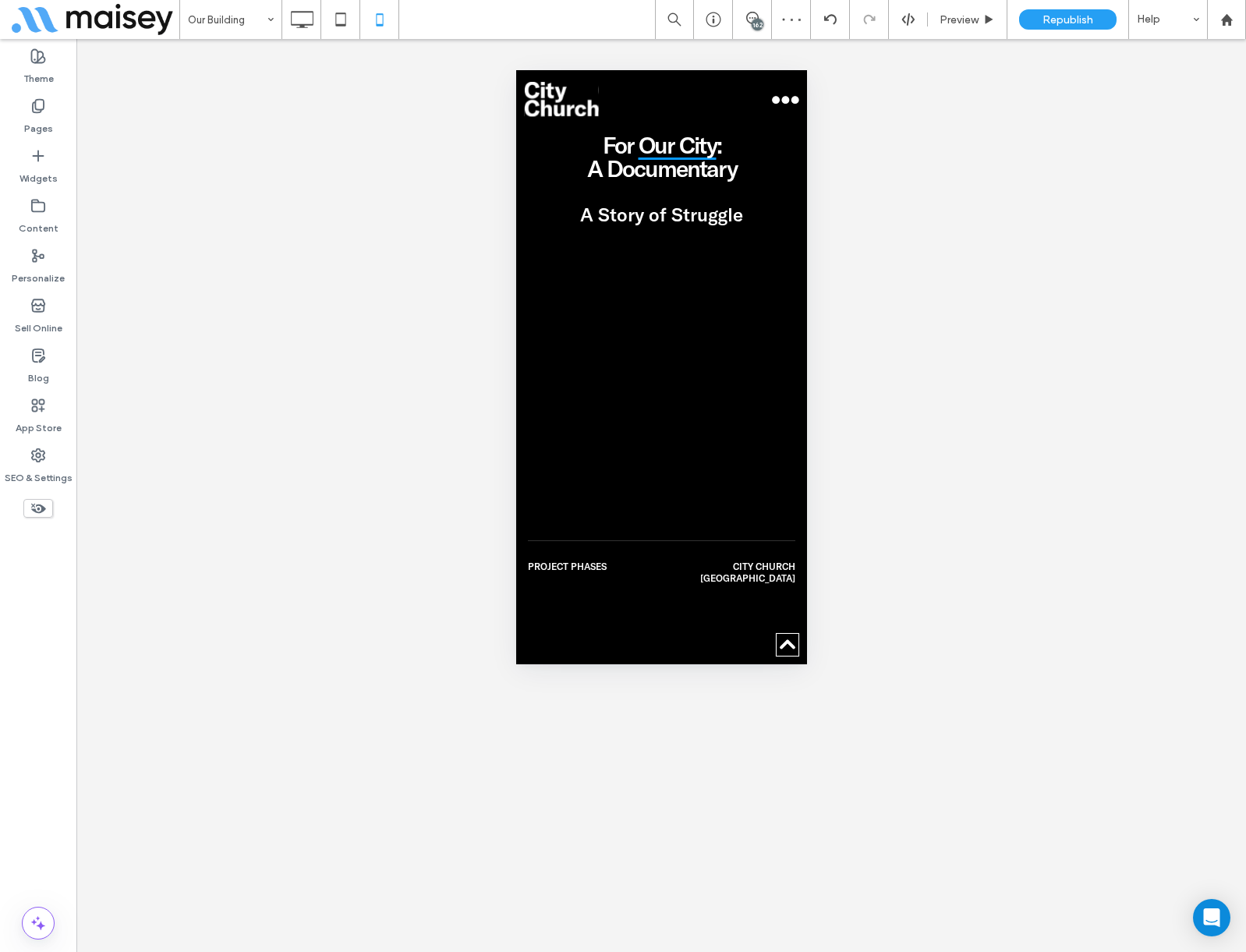
scroll to position [3352, 0]
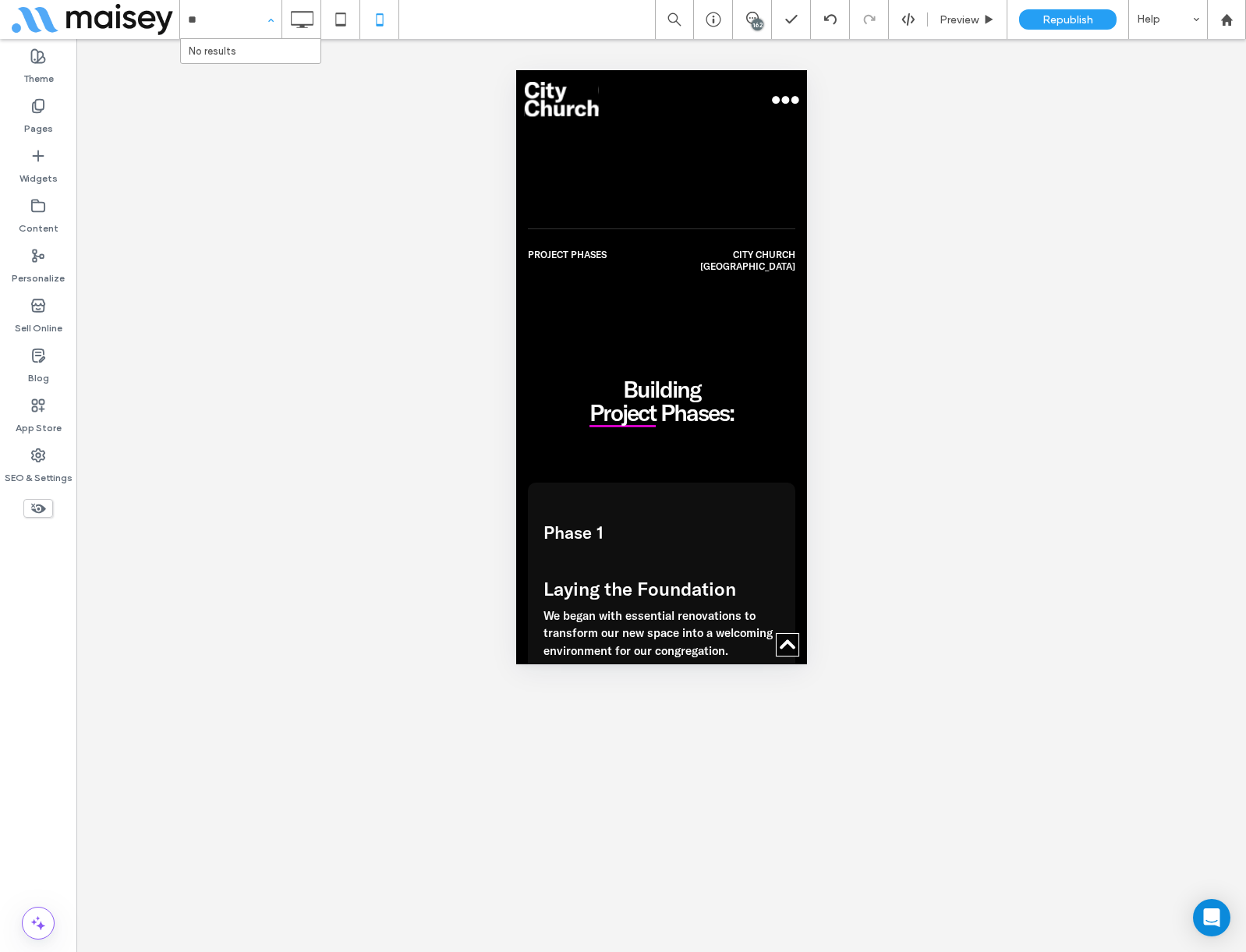
type input "*"
type input "***"
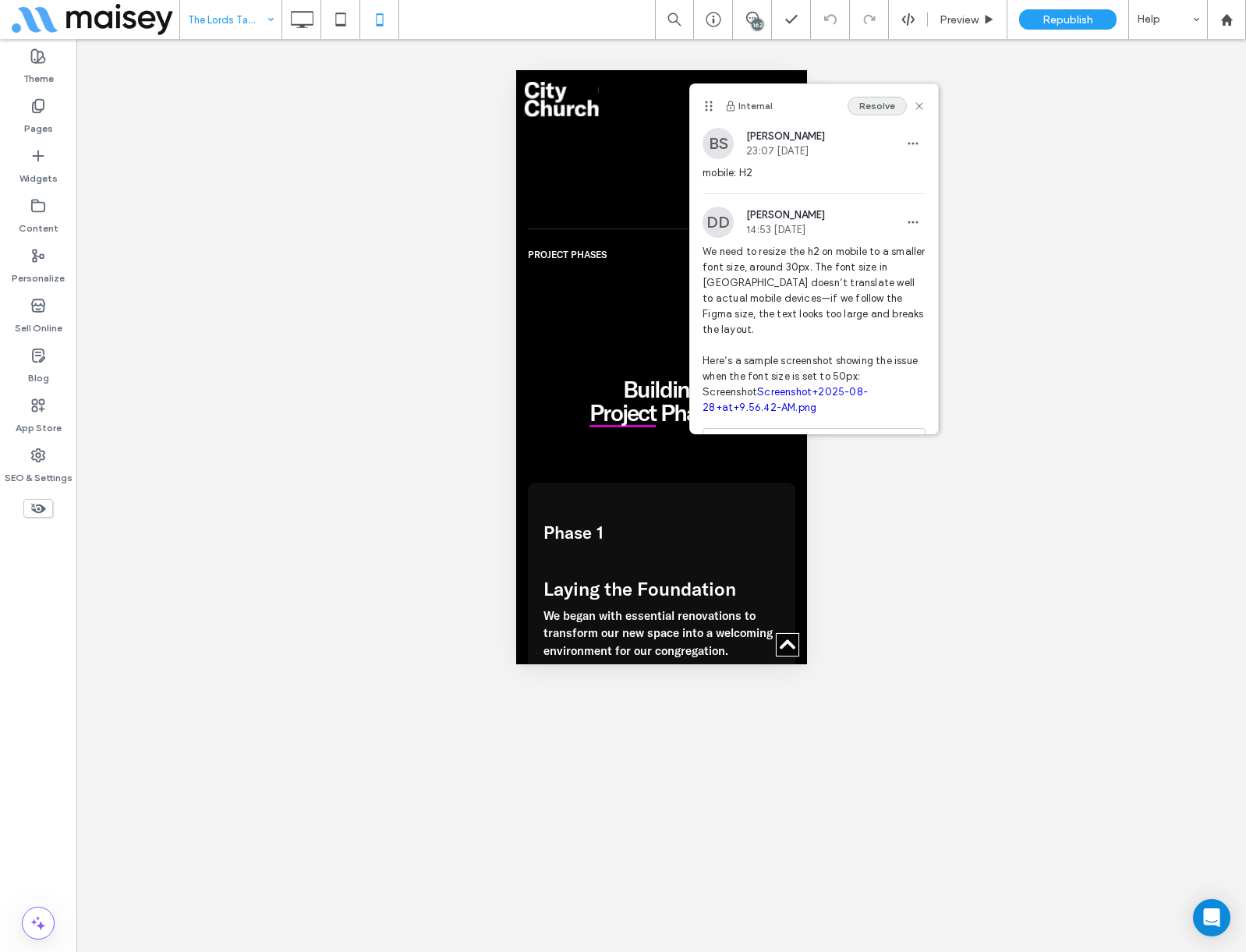
click at [870, 106] on button "Resolve" at bounding box center [877, 106] width 60 height 19
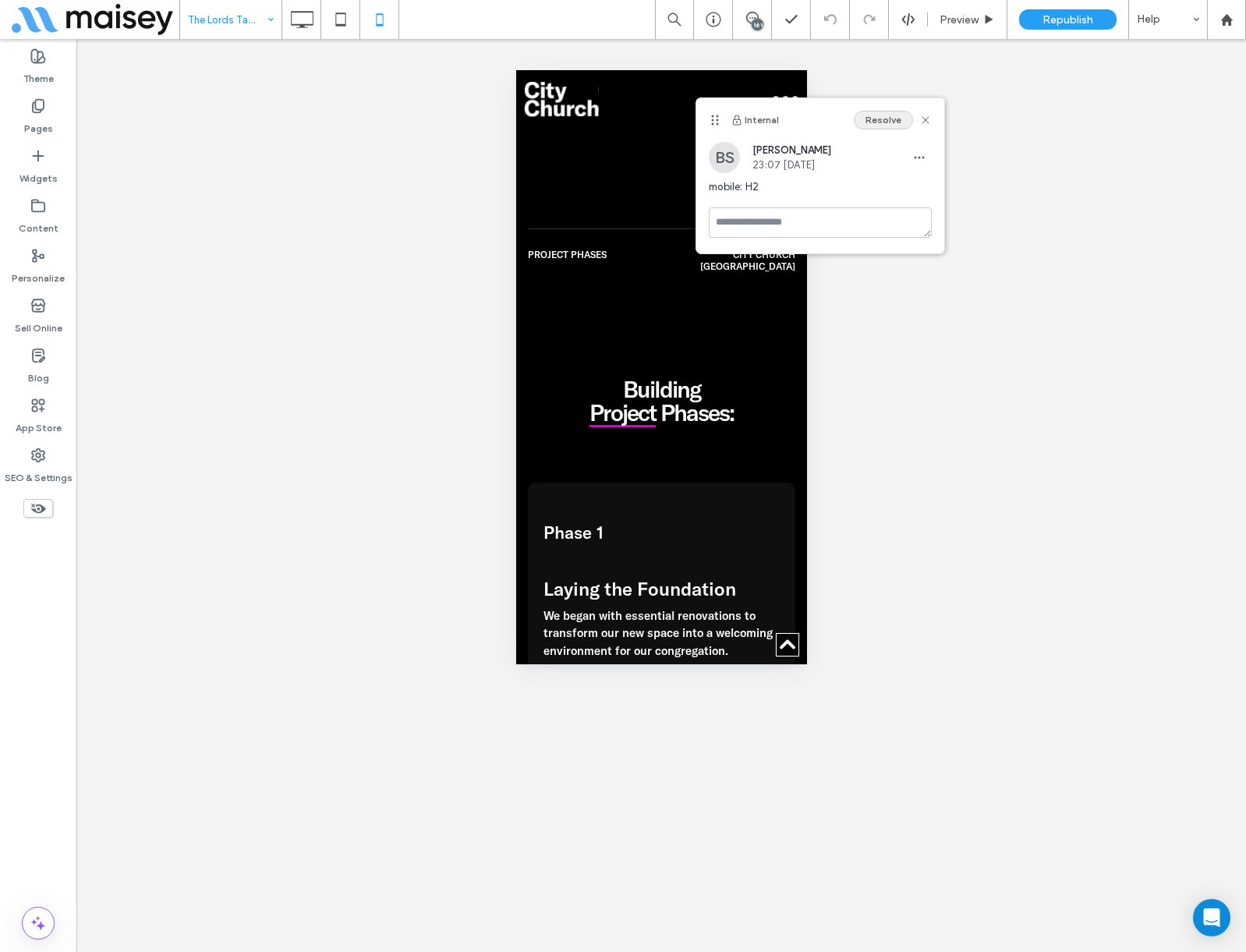
click at [873, 123] on button "Resolve" at bounding box center [883, 120] width 60 height 19
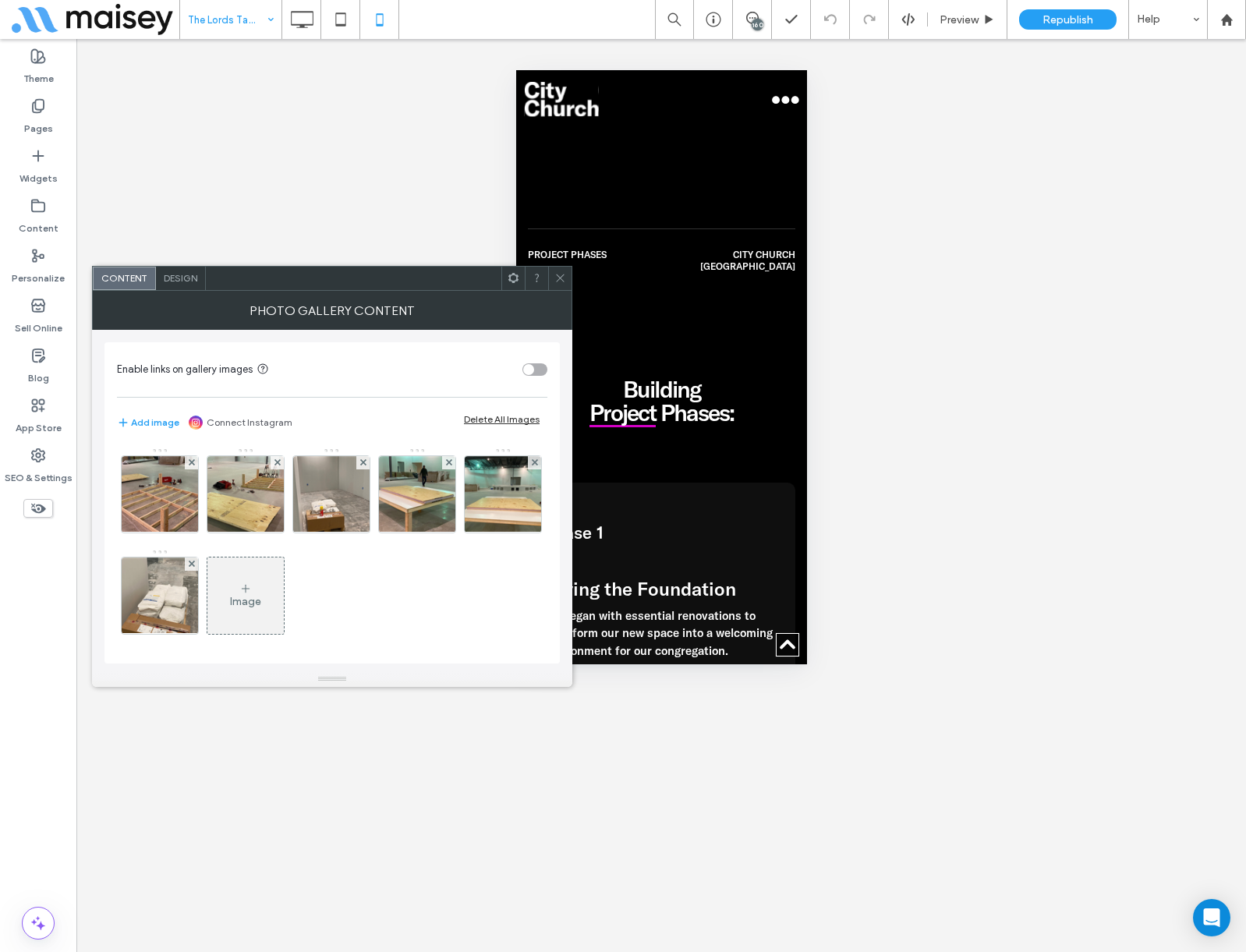
click at [555, 269] on span at bounding box center [561, 278] width 11 height 24
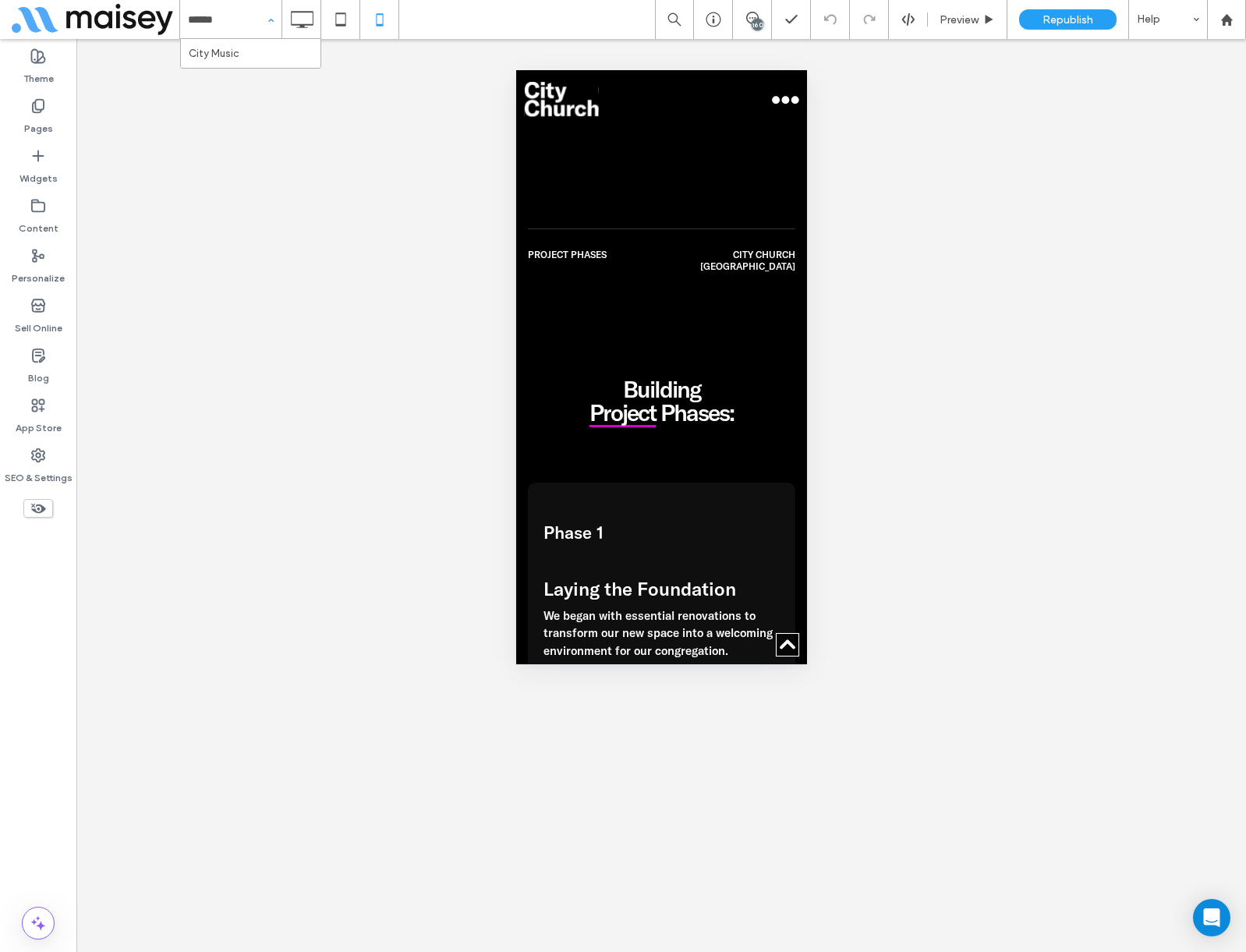
type input "*******"
click at [955, 20] on span "Preview" at bounding box center [959, 20] width 39 height 13
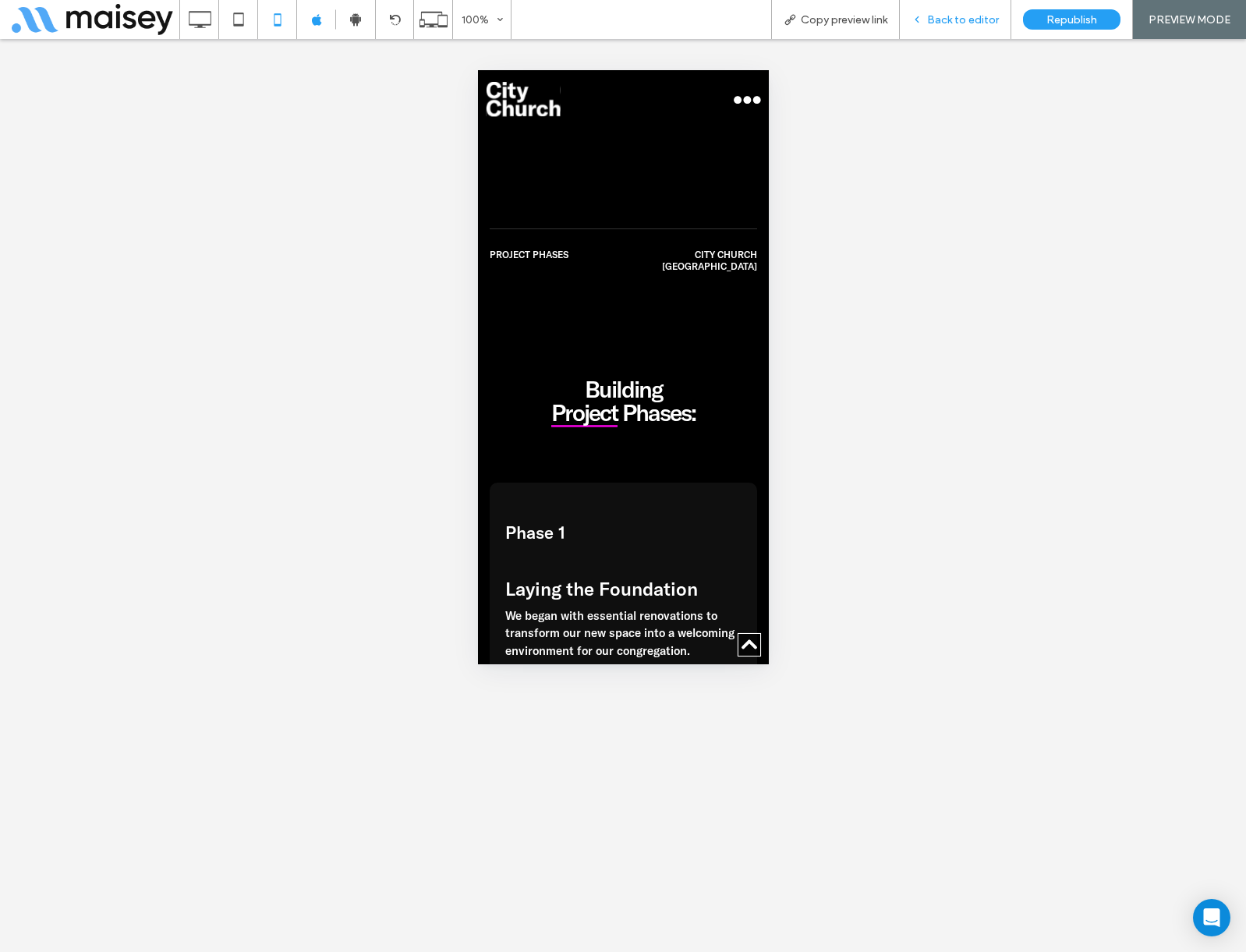
click at [970, 17] on span "Back to editor" at bounding box center [963, 20] width 72 height 13
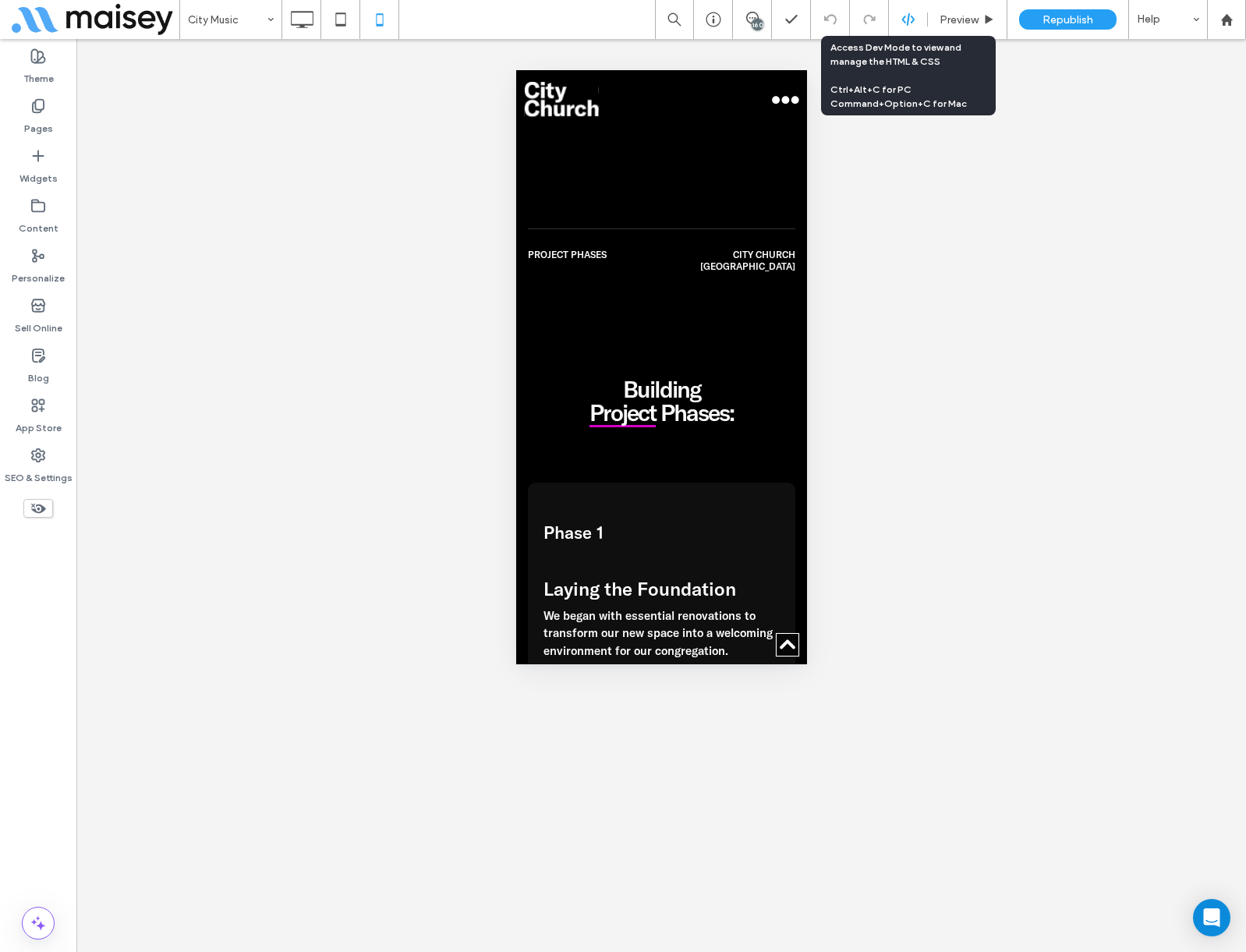
click at [905, 23] on icon at bounding box center [908, 19] width 14 height 14
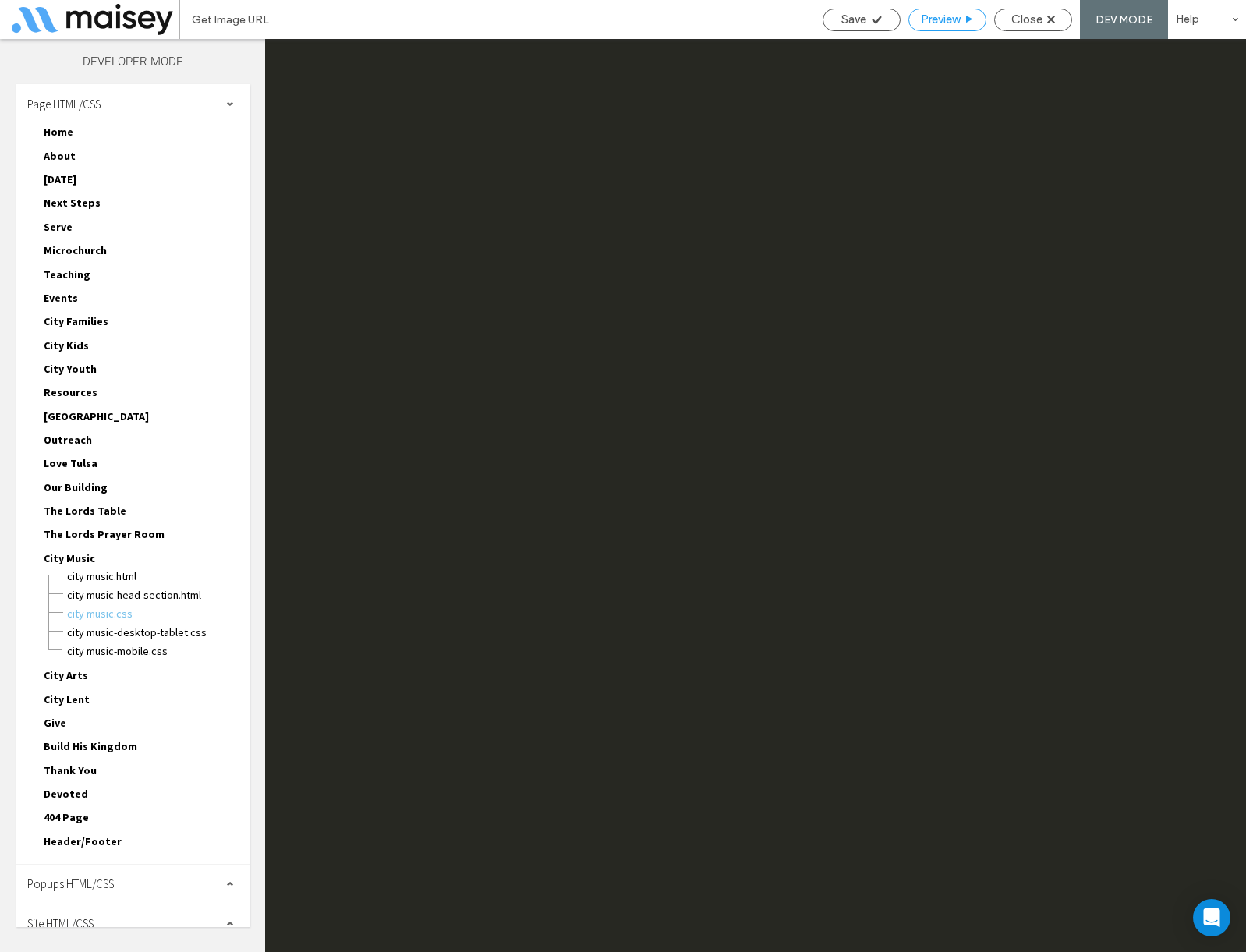
click at [931, 20] on span "Preview" at bounding box center [940, 19] width 39 height 14
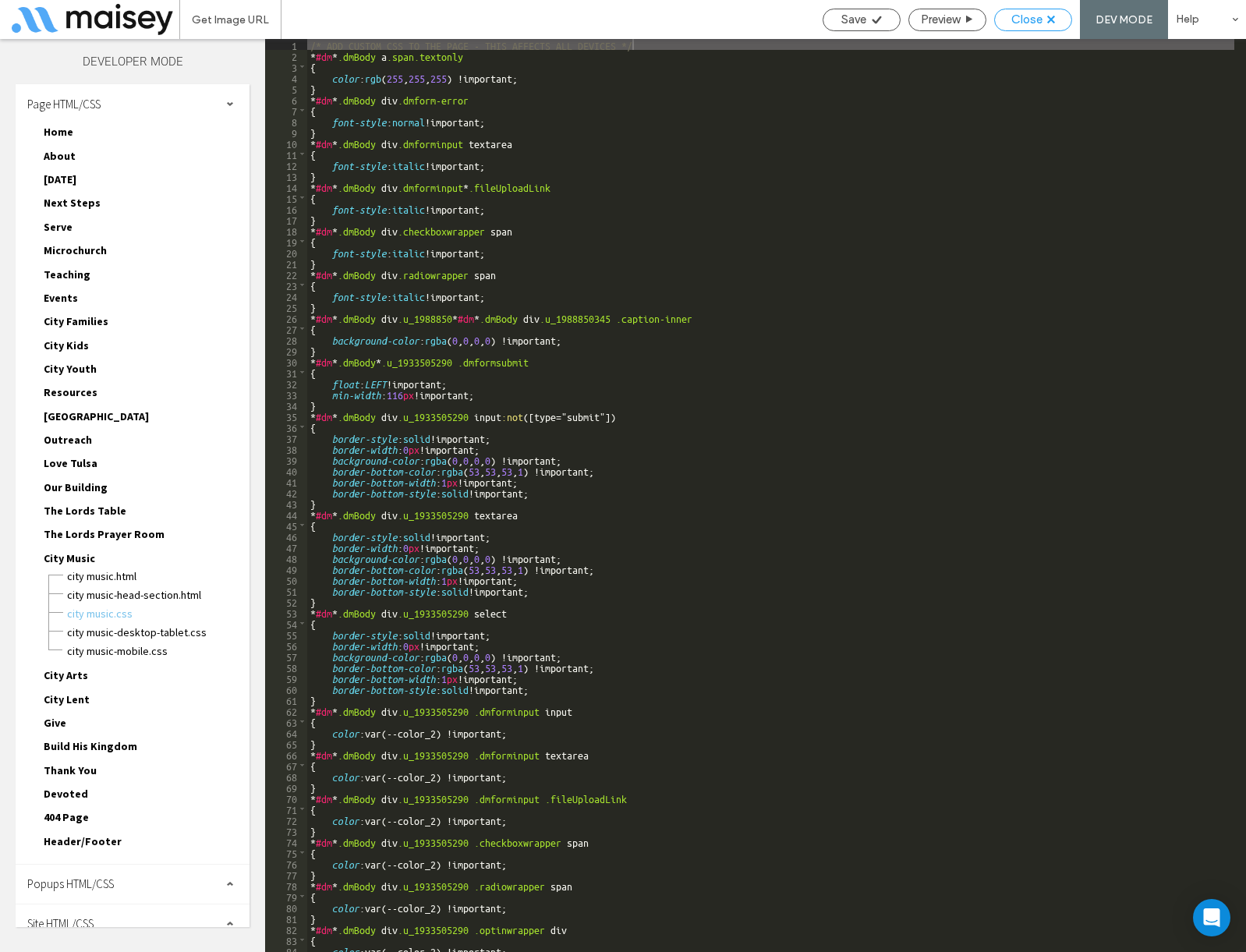
drag, startPoint x: 1045, startPoint y: 18, endPoint x: 976, endPoint y: 20, distance: 69.0
click at [1044, 18] on div "Close" at bounding box center [1033, 19] width 77 height 14
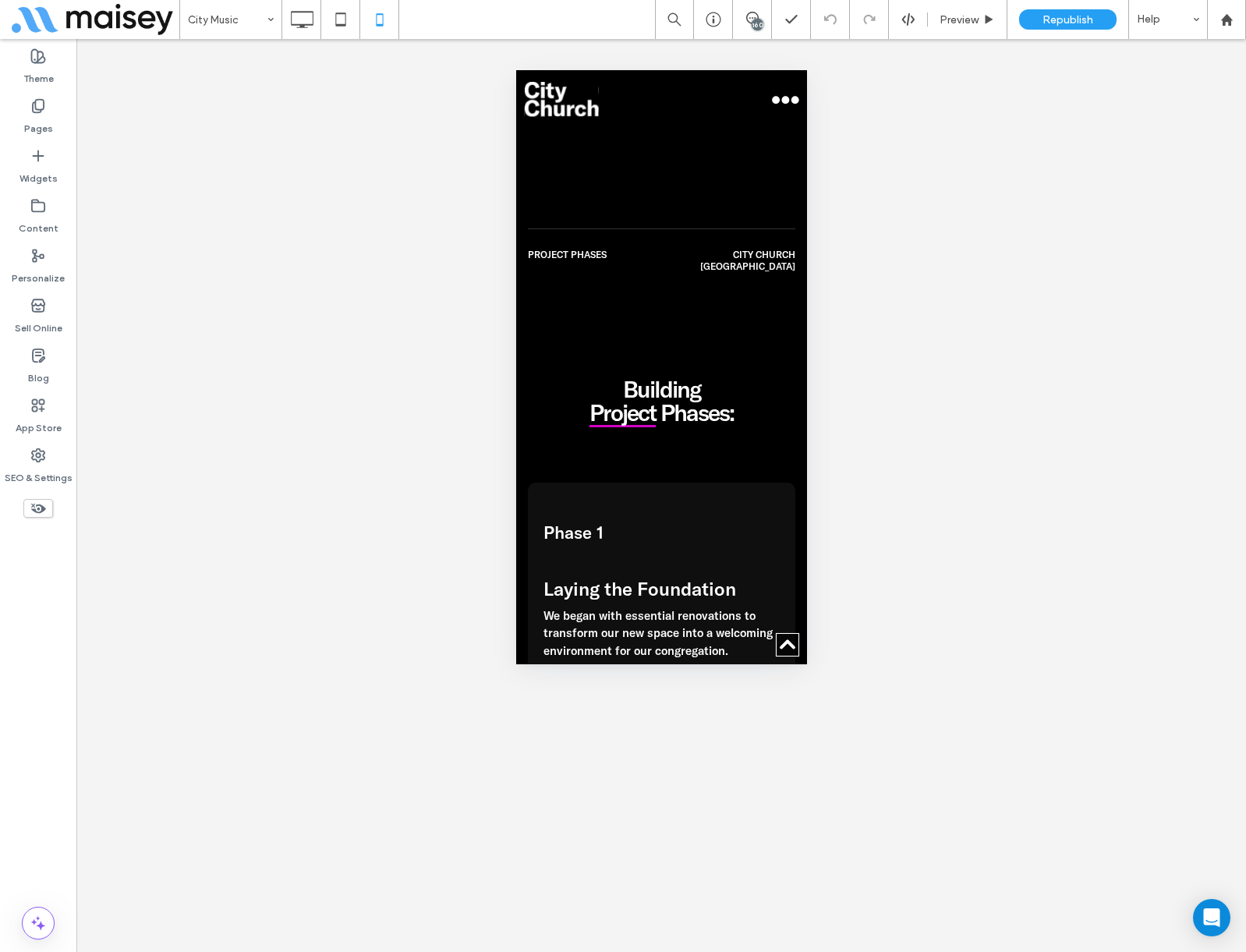
click at [270, 809] on div "Unhide? Yes Unhide? Yes Unhide? Yes Unhide? Yes Unhide? Yes Unhide? Yes Unhide?…" at bounding box center [661, 495] width 1169 height 913
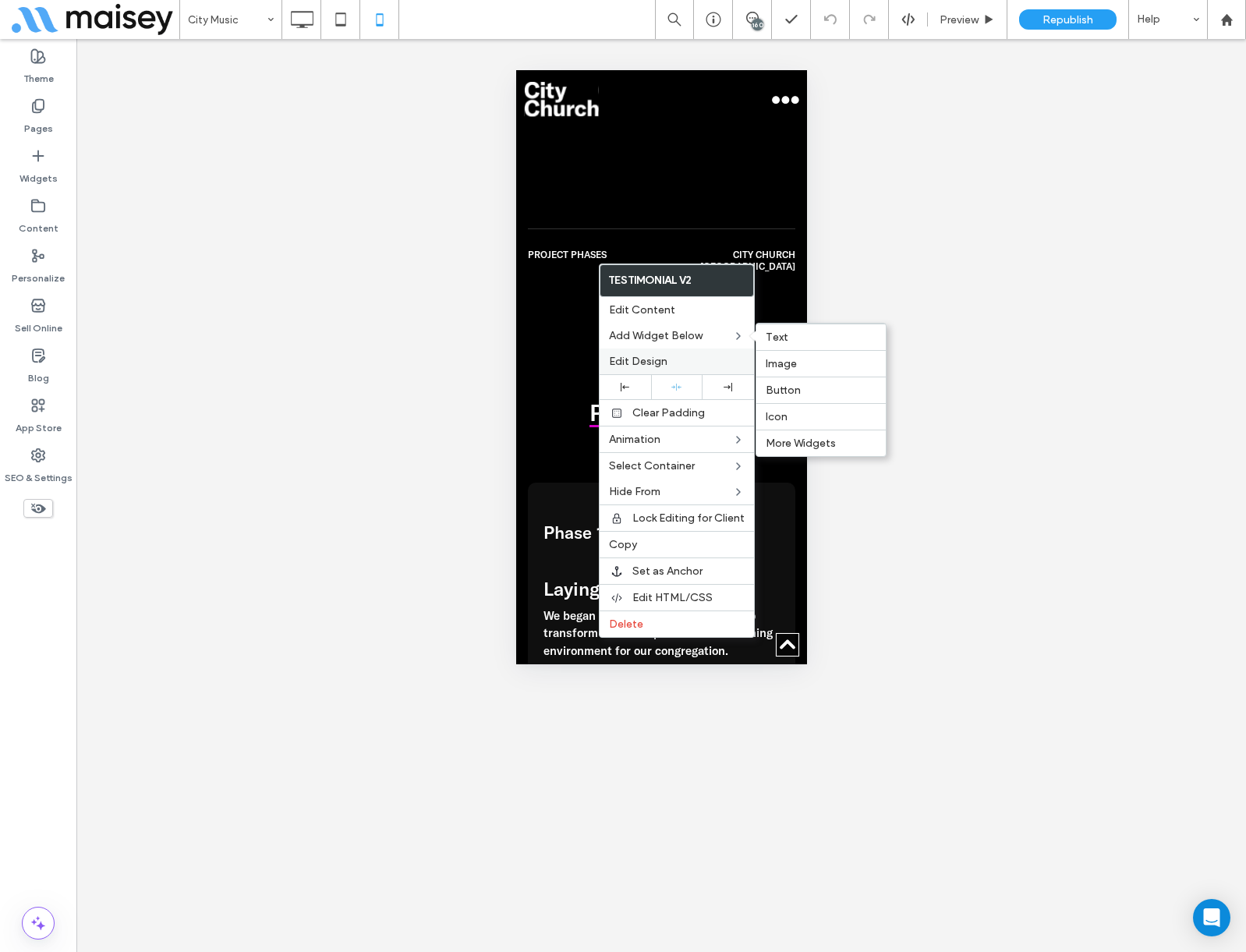
click at [630, 362] on span "Edit Design" at bounding box center [638, 361] width 59 height 13
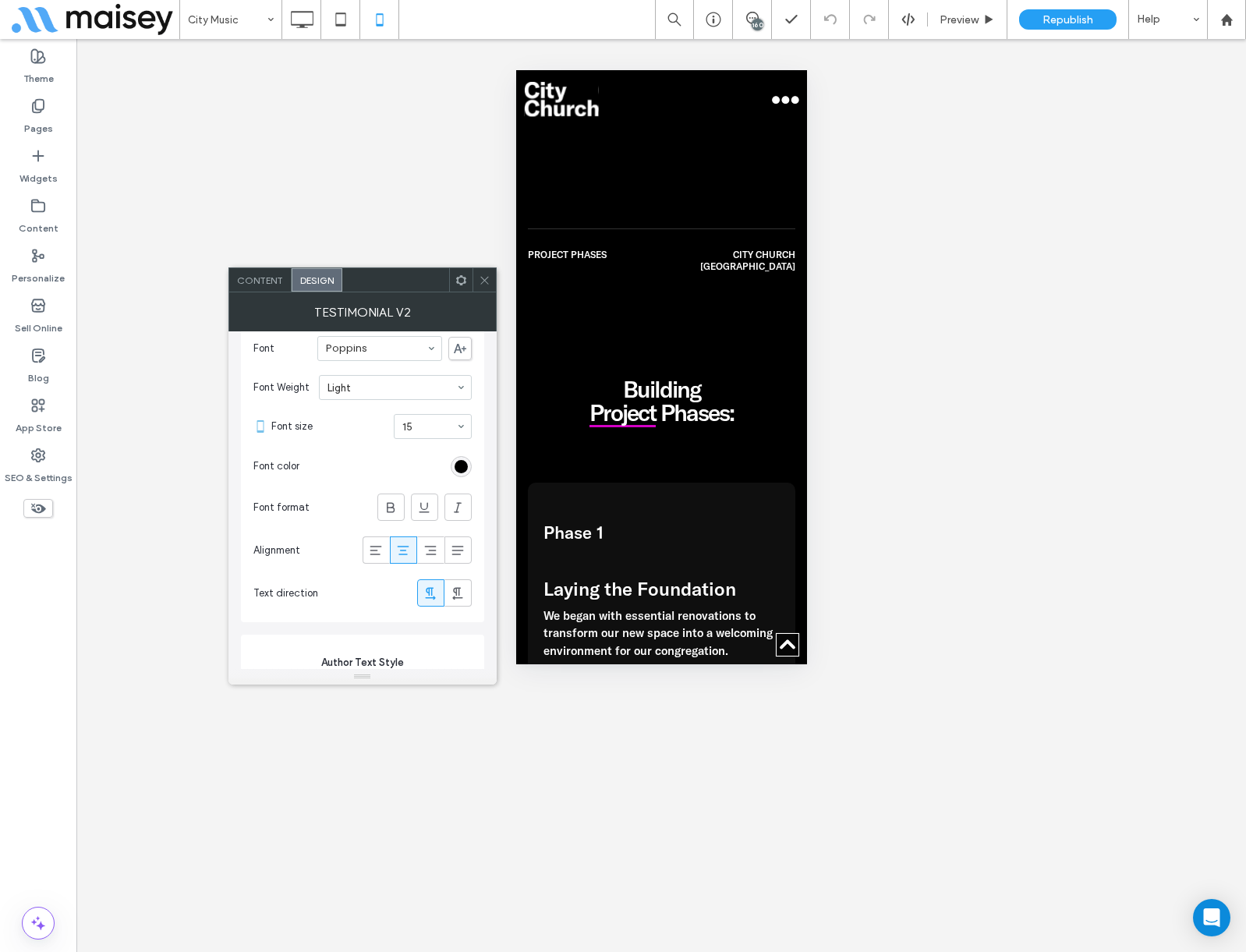
scroll to position [780, 0]
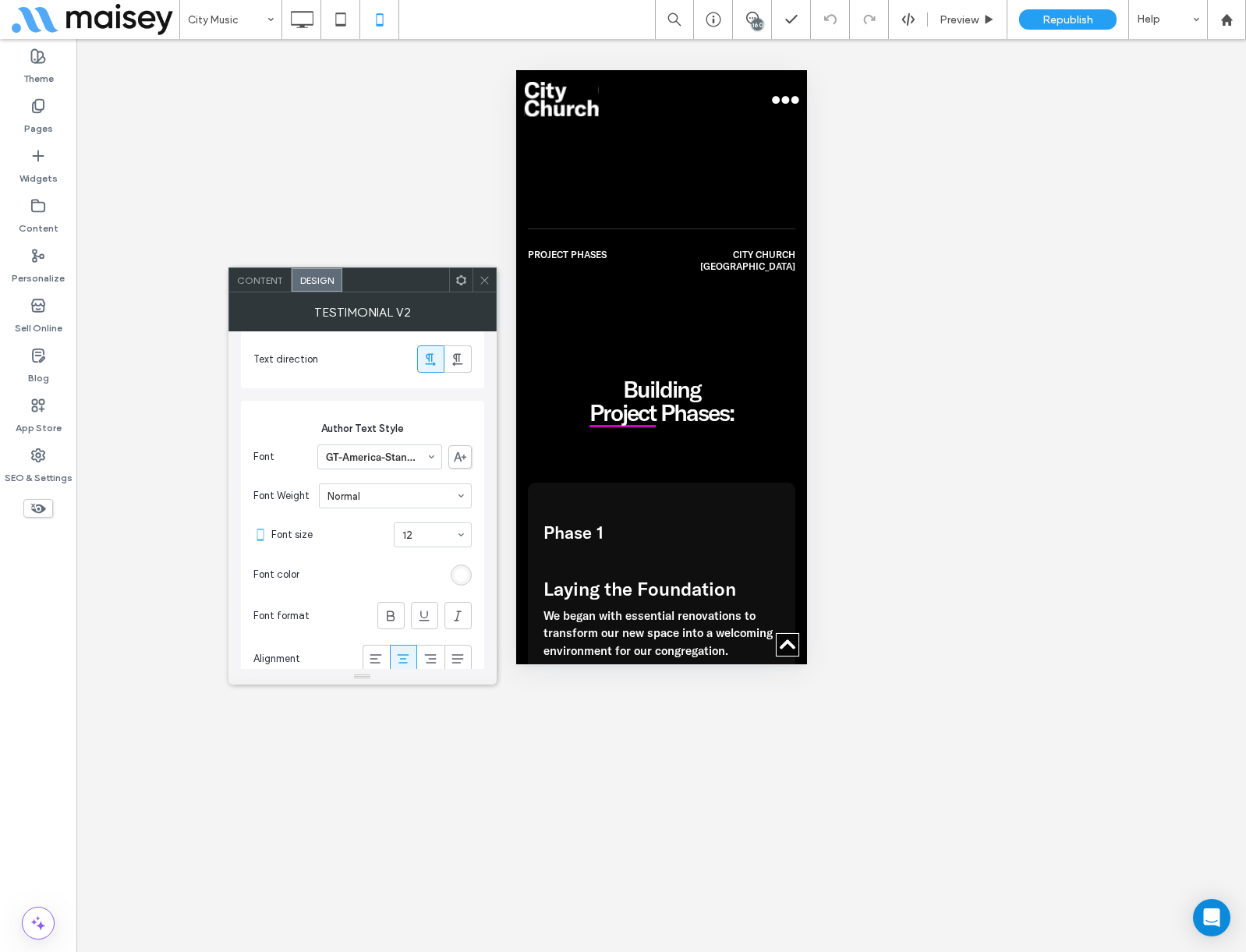
click at [250, 285] on span "Content" at bounding box center [259, 280] width 46 height 11
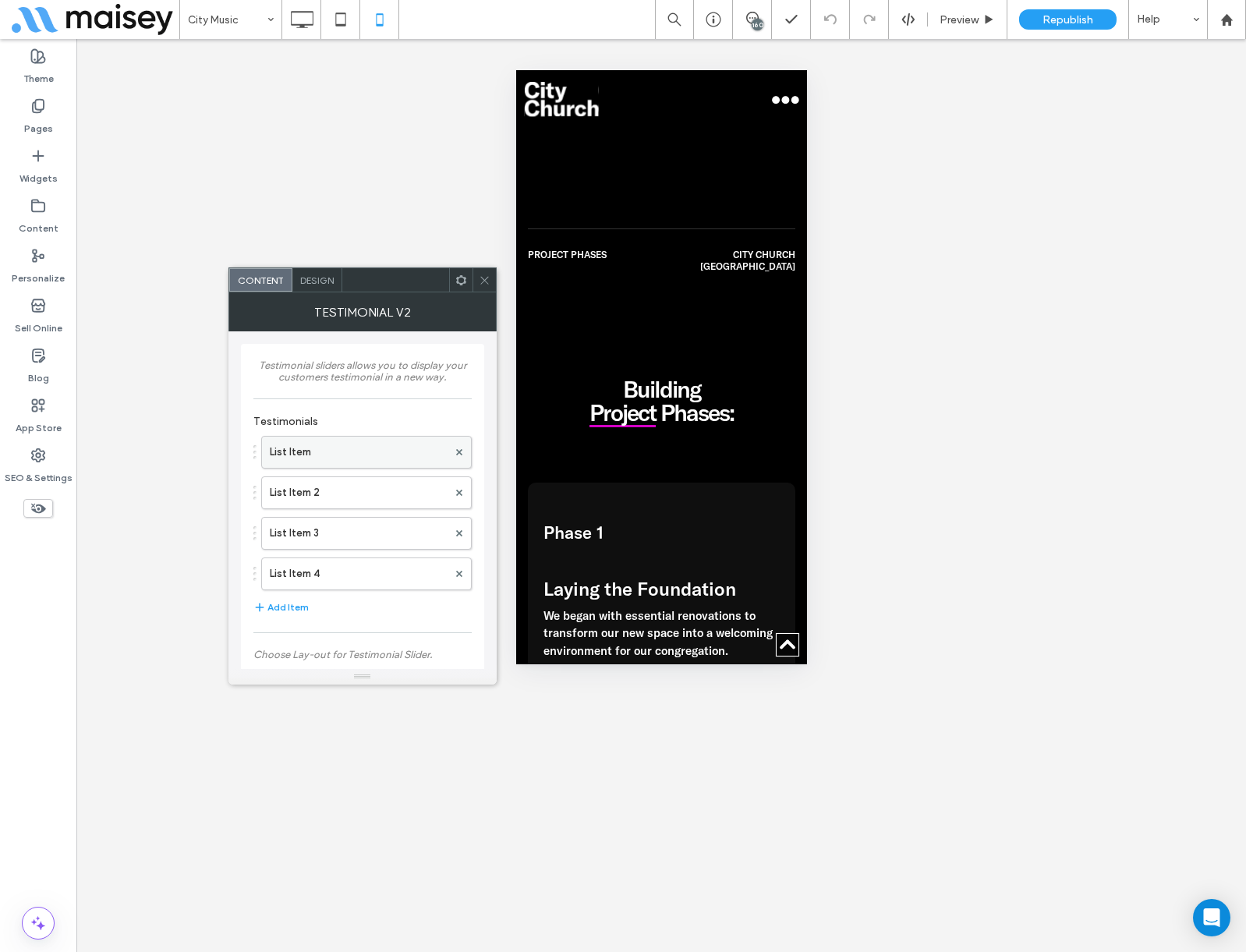
click at [320, 450] on label "List Item" at bounding box center [359, 451] width 178 height 31
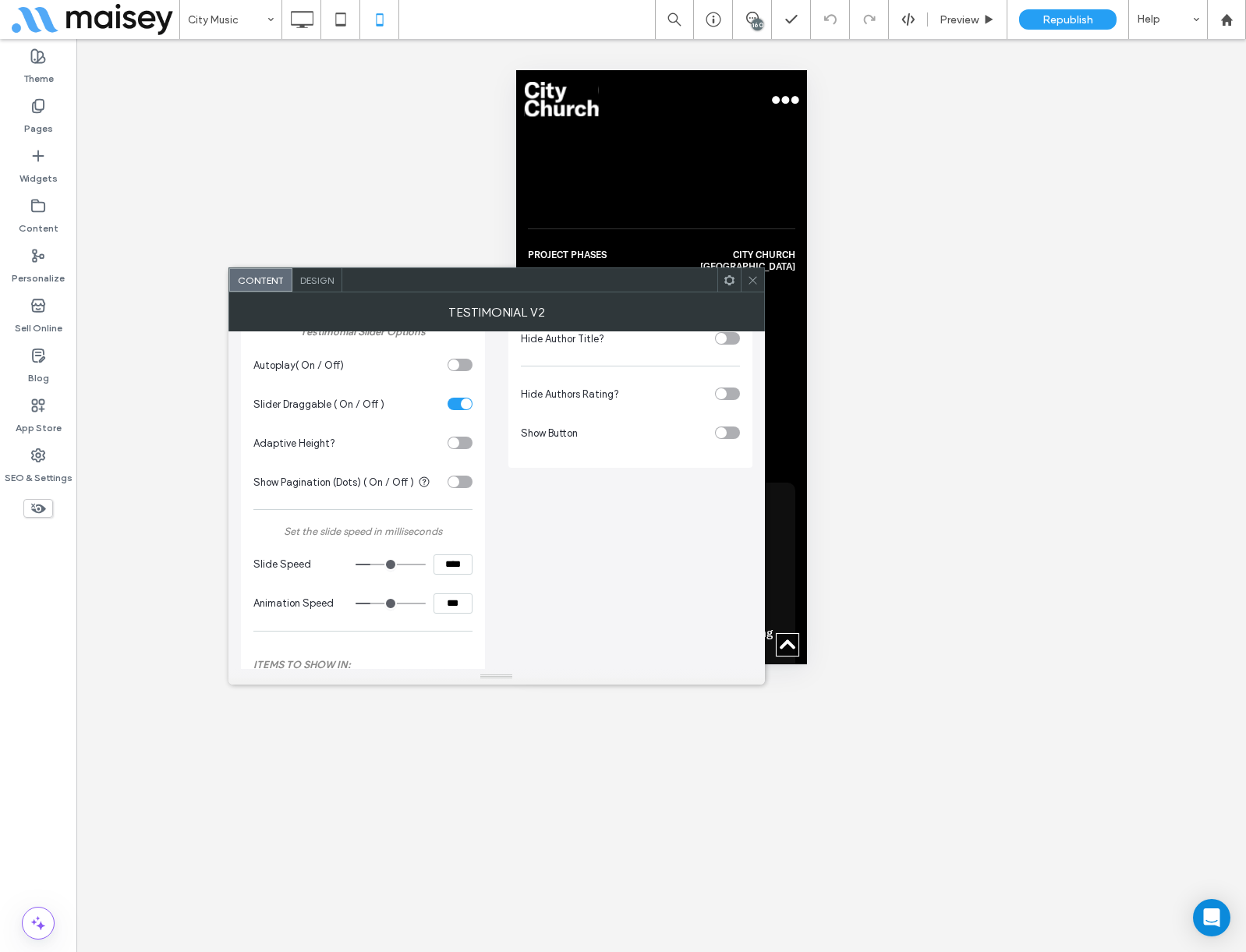
scroll to position [624, 0]
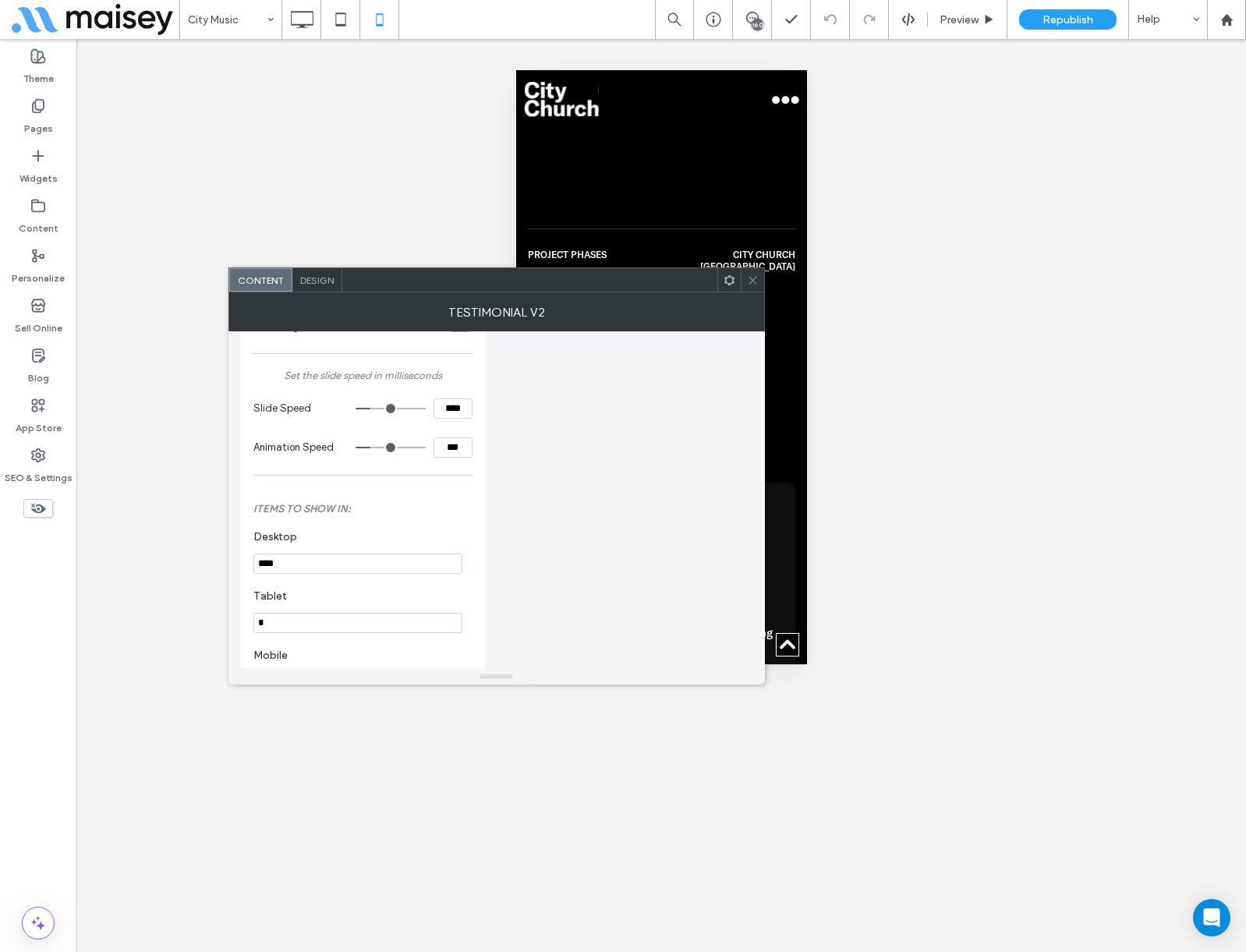
click at [311, 270] on div "Design" at bounding box center [317, 279] width 50 height 24
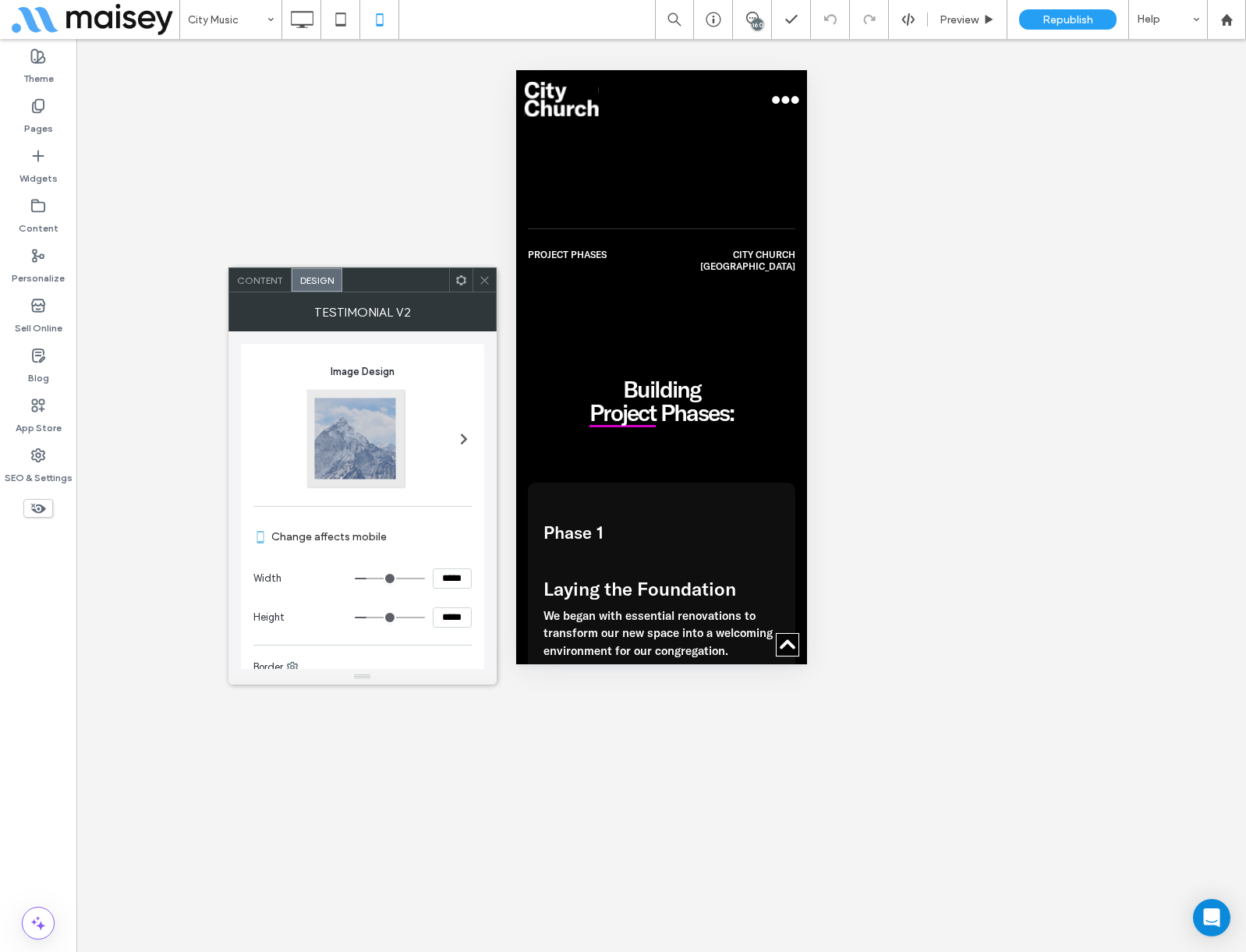
click at [460, 279] on icon at bounding box center [461, 280] width 11 height 11
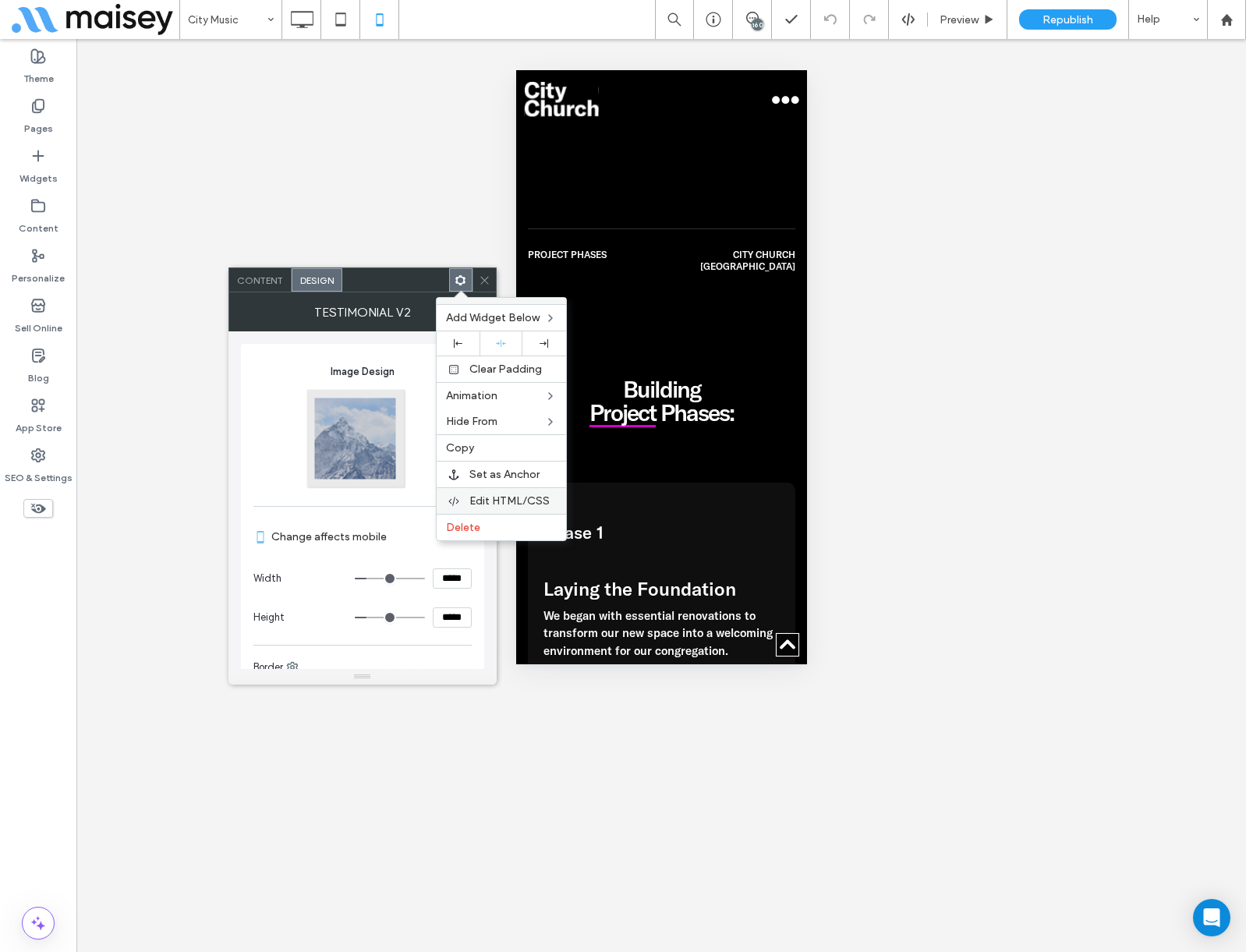
click at [496, 492] on div "Edit HTML/CSS" at bounding box center [501, 501] width 130 height 26
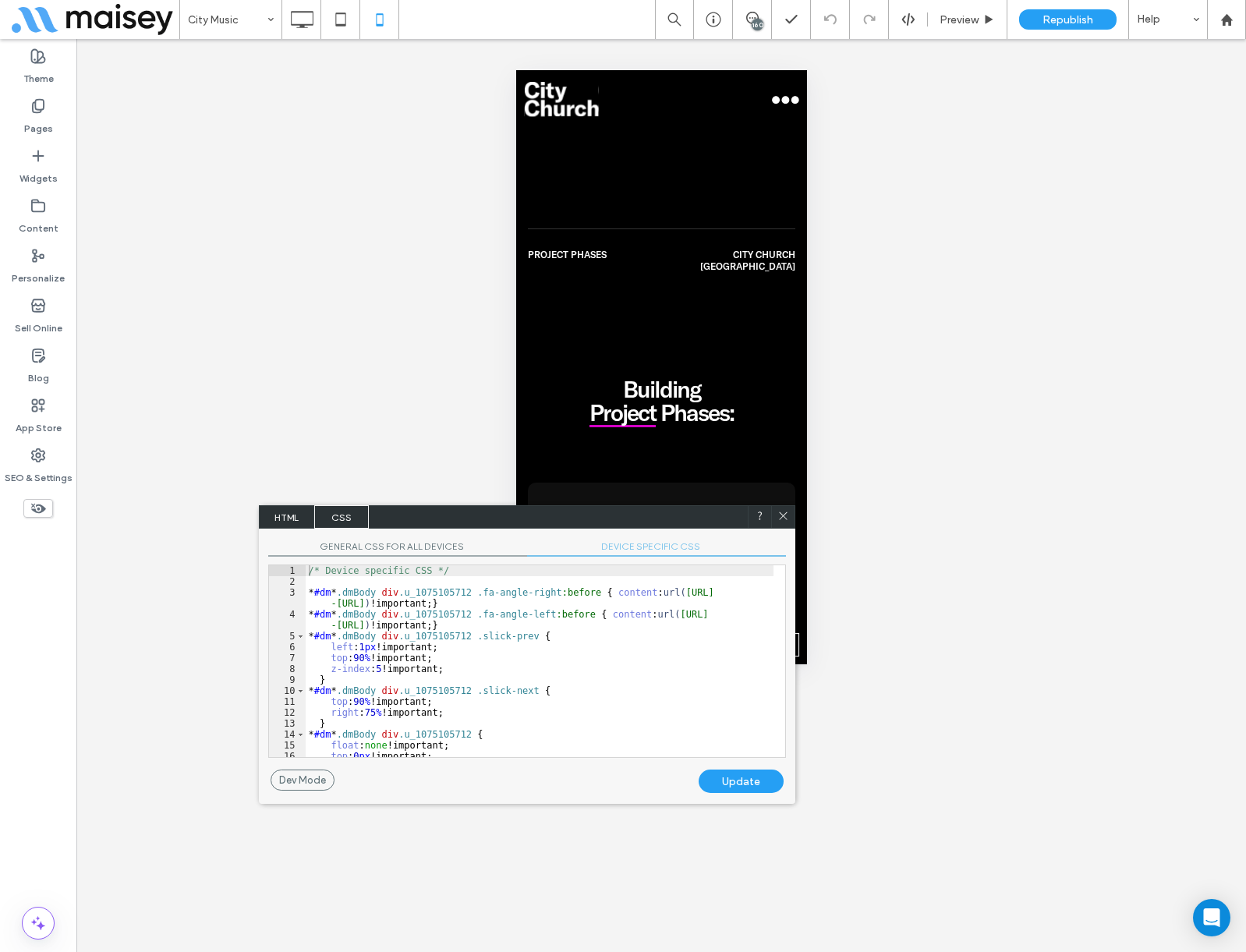
scroll to position [202, 0]
click at [650, 547] on span "DEVICE SPECIFIC CSS" at bounding box center [656, 548] width 258 height 16
click at [530, 618] on div "/* Device specific CSS */ * #dm * .dmBody div .u_1075105712 .fa-angle-right :be…" at bounding box center [540, 672] width 468 height 214
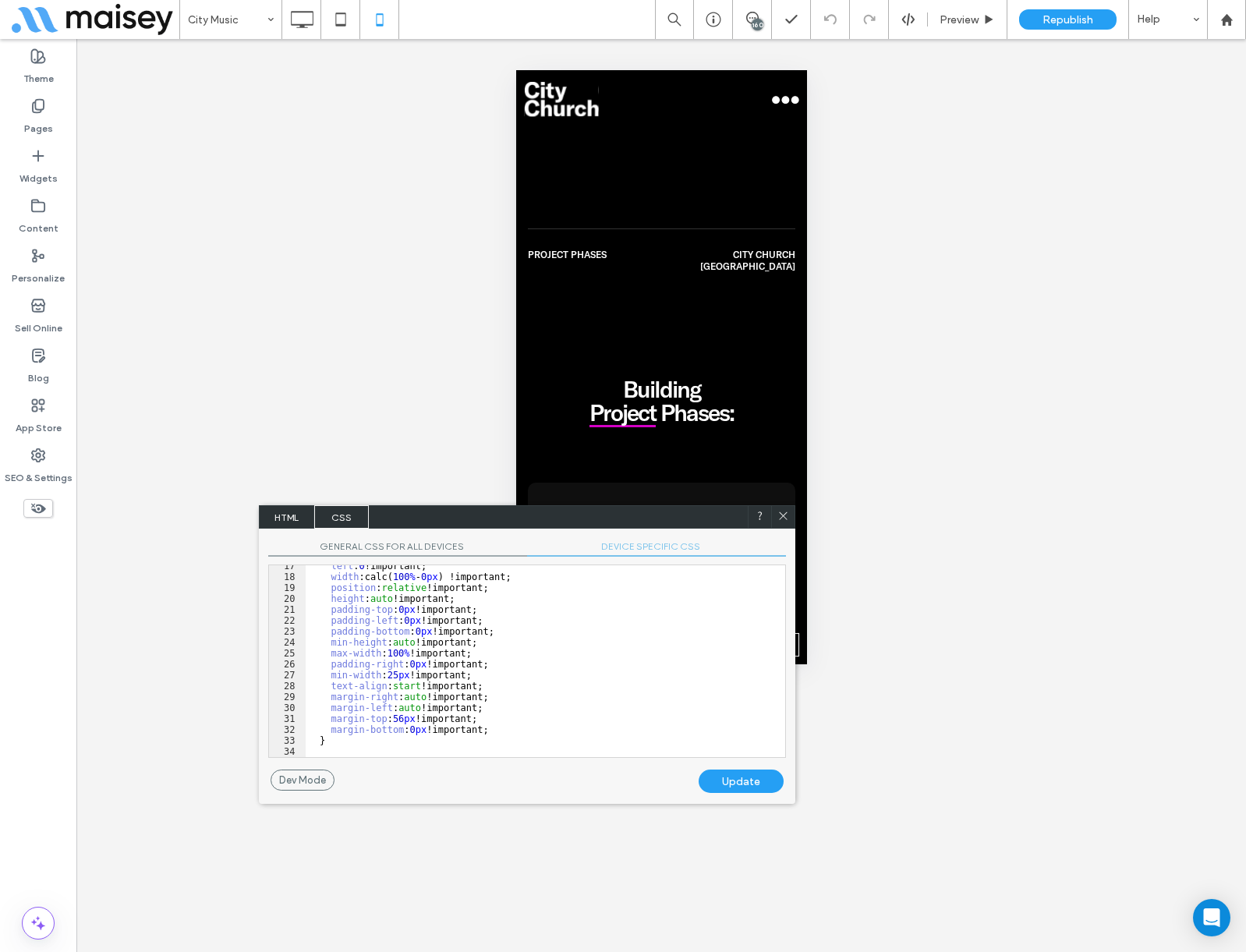
scroll to position [61, 0]
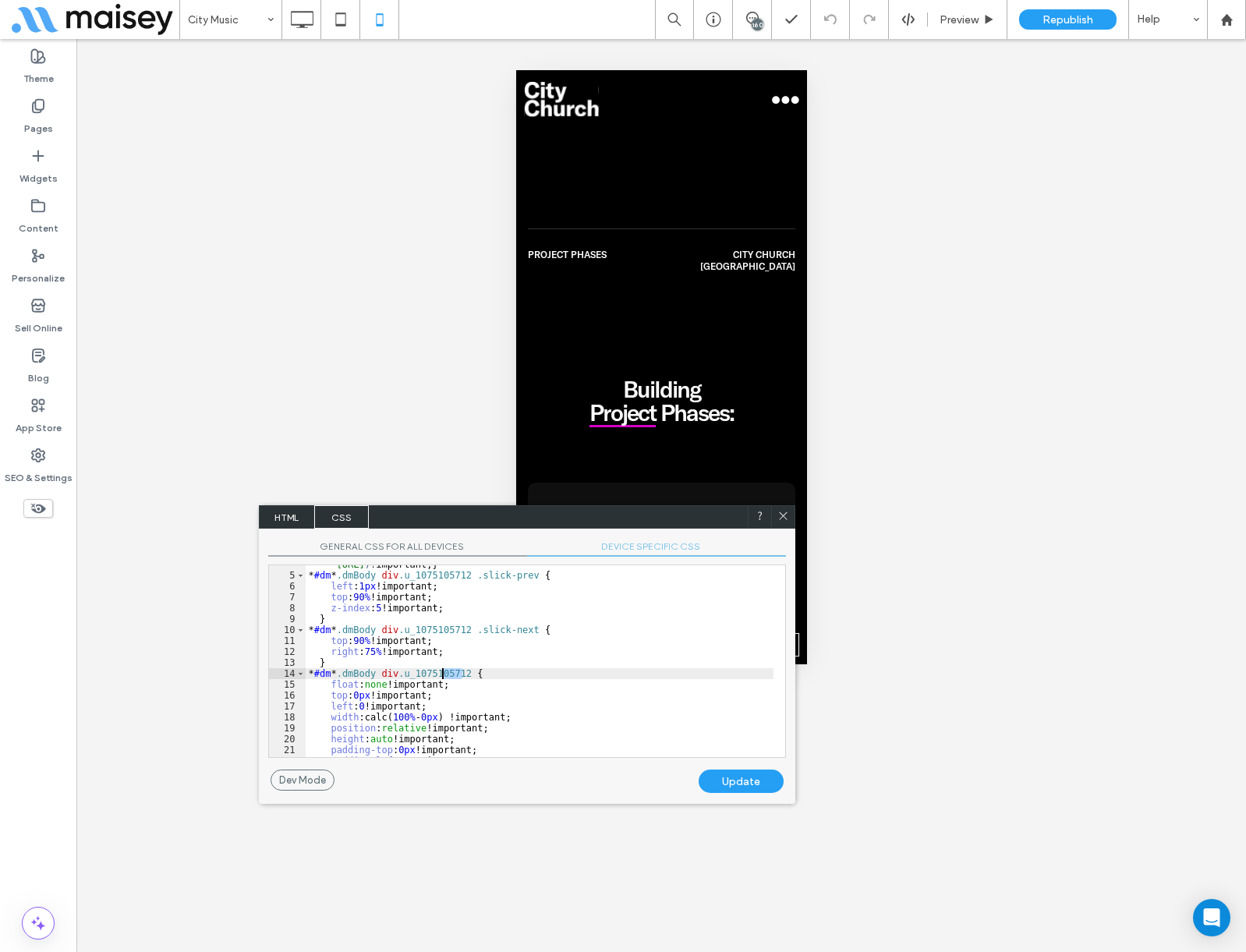
drag, startPoint x: 425, startPoint y: 672, endPoint x: 256, endPoint y: 670, distance: 169.0
click at [256, 670] on div "City Music 160 Preview Republish Help Site Comments Team & Clients Automate new…" at bounding box center [623, 476] width 1246 height 952
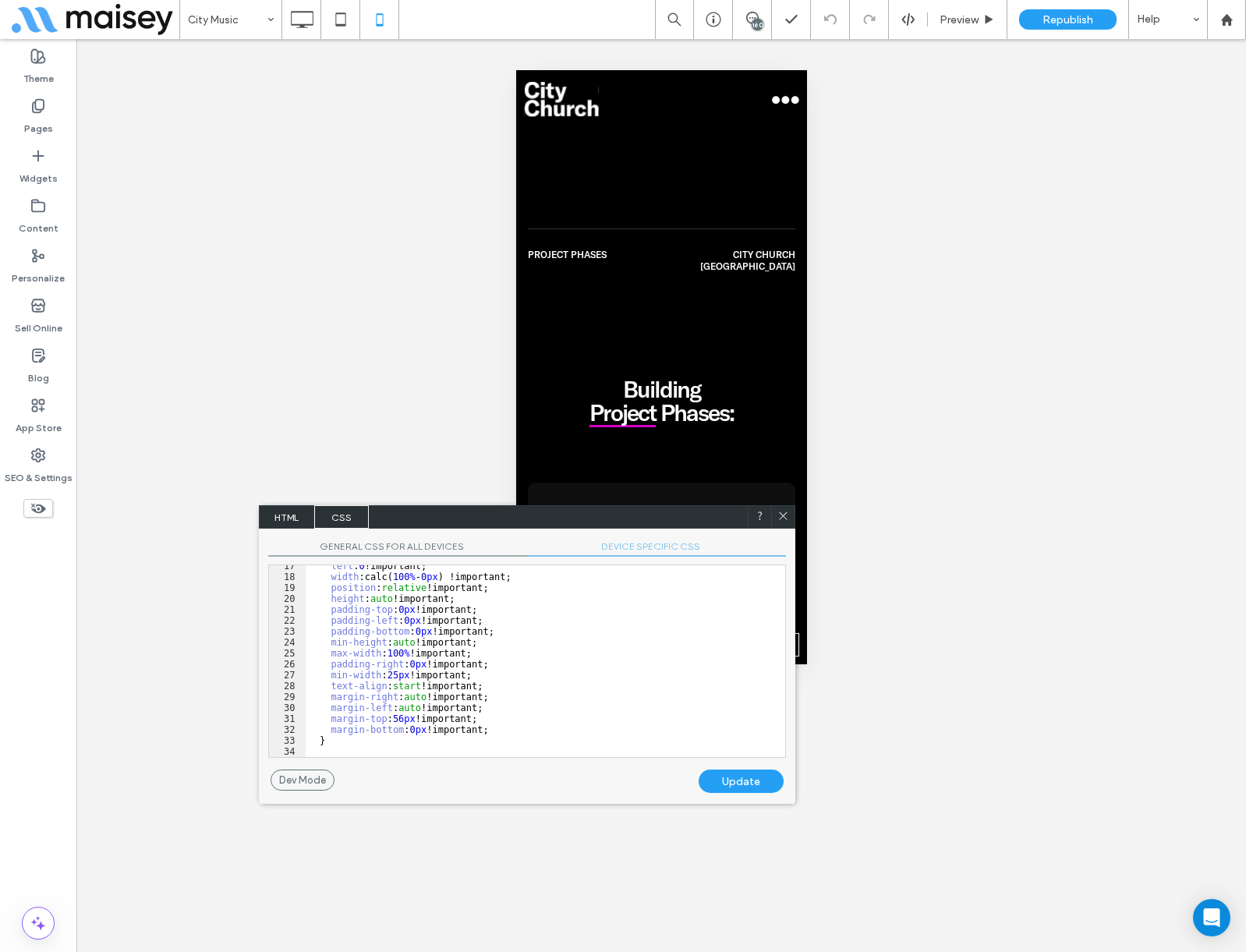
click at [364, 748] on div "left : 0 !important; width :calc( 100 % - 0 px ) !important; position : relativ…" at bounding box center [540, 667] width 468 height 214
paste textarea
type textarea "**"
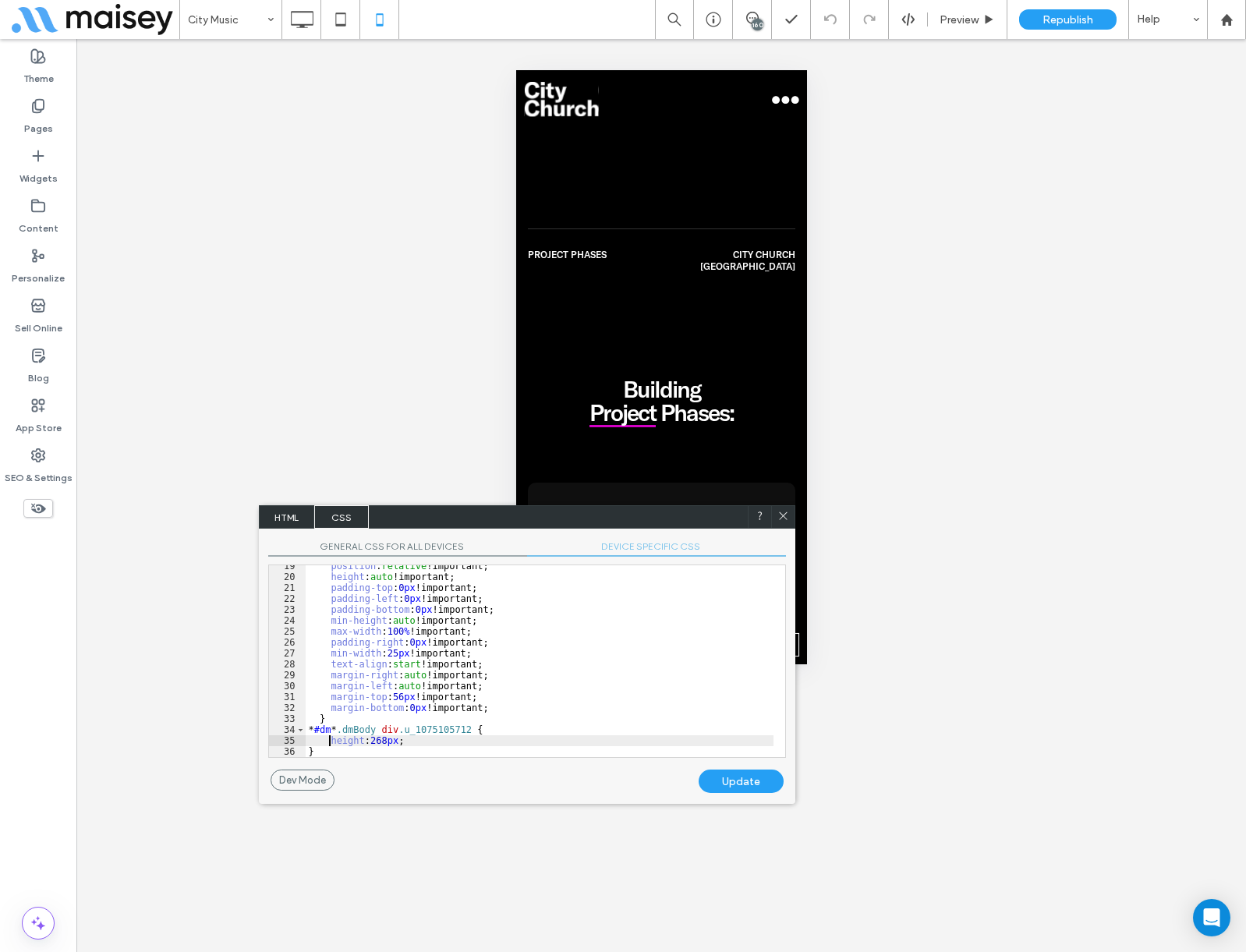
scroll to position [223, 0]
click at [467, 728] on div "position : relative !important; height : auto !important; padding-top : 0 px !i…" at bounding box center [540, 667] width 468 height 214
click at [753, 782] on div "Update" at bounding box center [741, 781] width 85 height 24
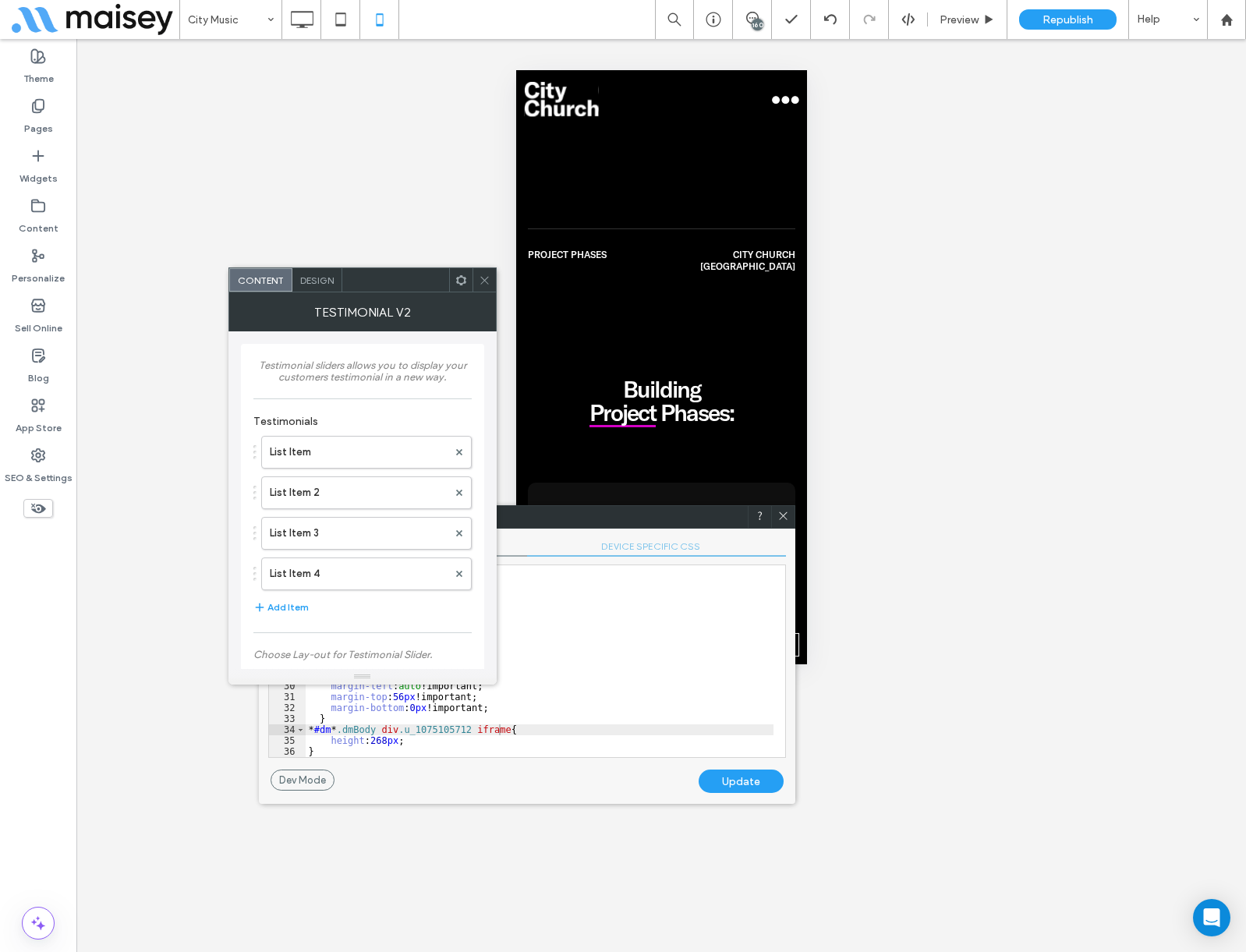
click at [483, 281] on icon at bounding box center [485, 280] width 11 height 11
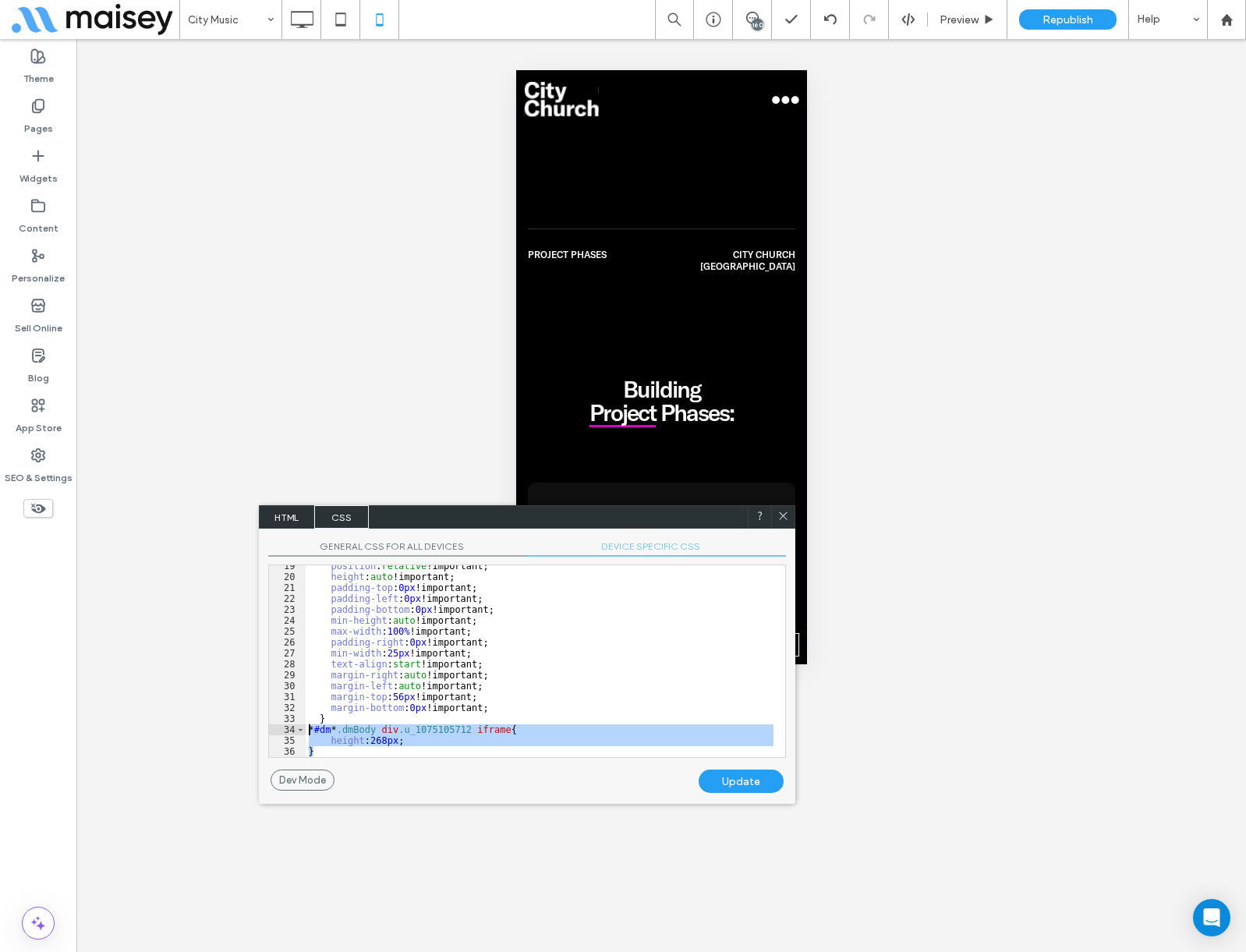
drag, startPoint x: 314, startPoint y: 747, endPoint x: 290, endPoint y: 732, distance: 28.3
click at [290, 732] on div "** 19 20 21 22 23 24 25 26 27 28 29 30 31 32 33 34 35 36 position : relative !i…" at bounding box center [526, 661] width 518 height 193
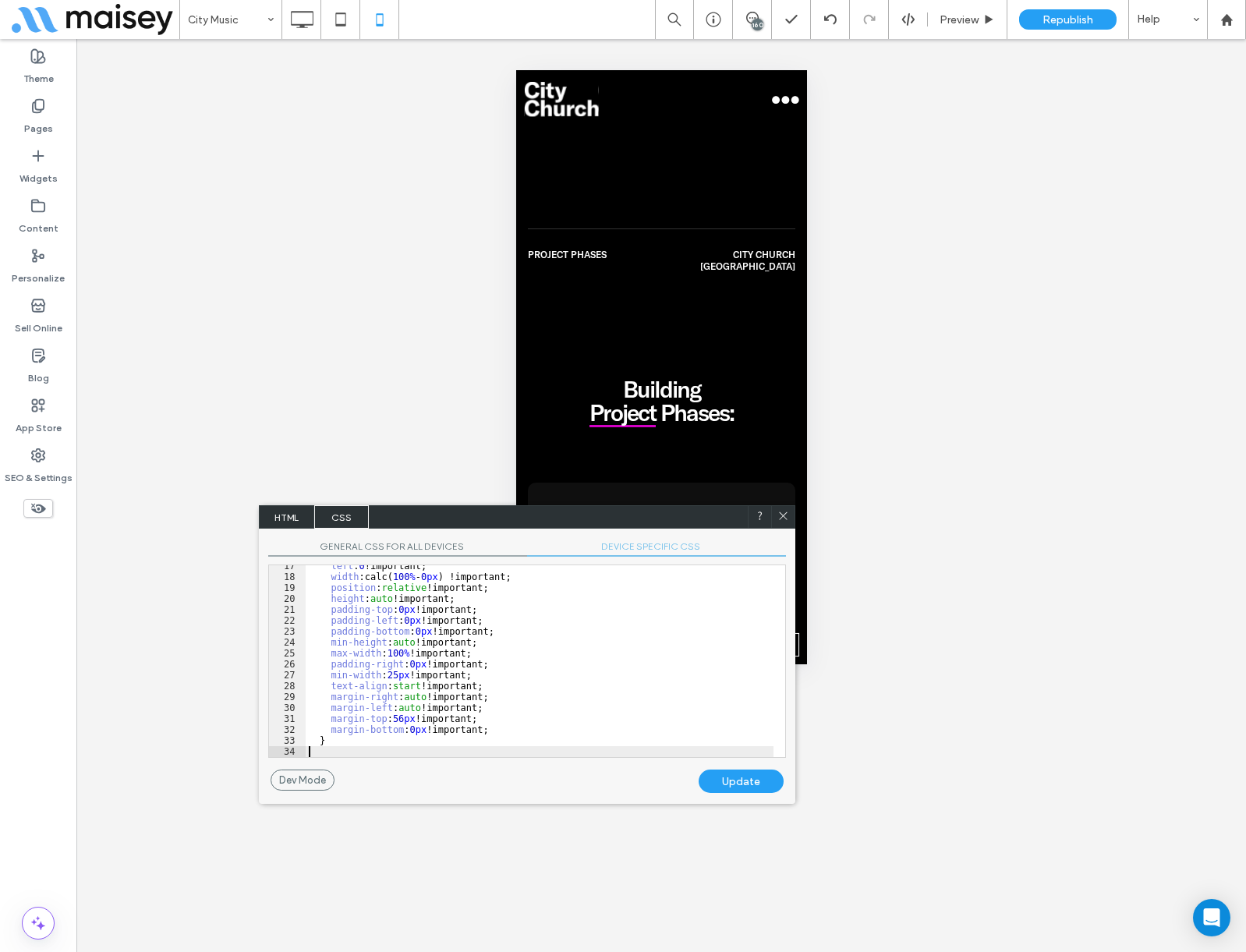
scroll to position [202, 0]
click at [758, 776] on div "Update" at bounding box center [741, 781] width 85 height 24
click at [340, 735] on div "left : 0 !important; width :calc( 100 % - 0 px ) !important; position : relativ…" at bounding box center [540, 667] width 468 height 214
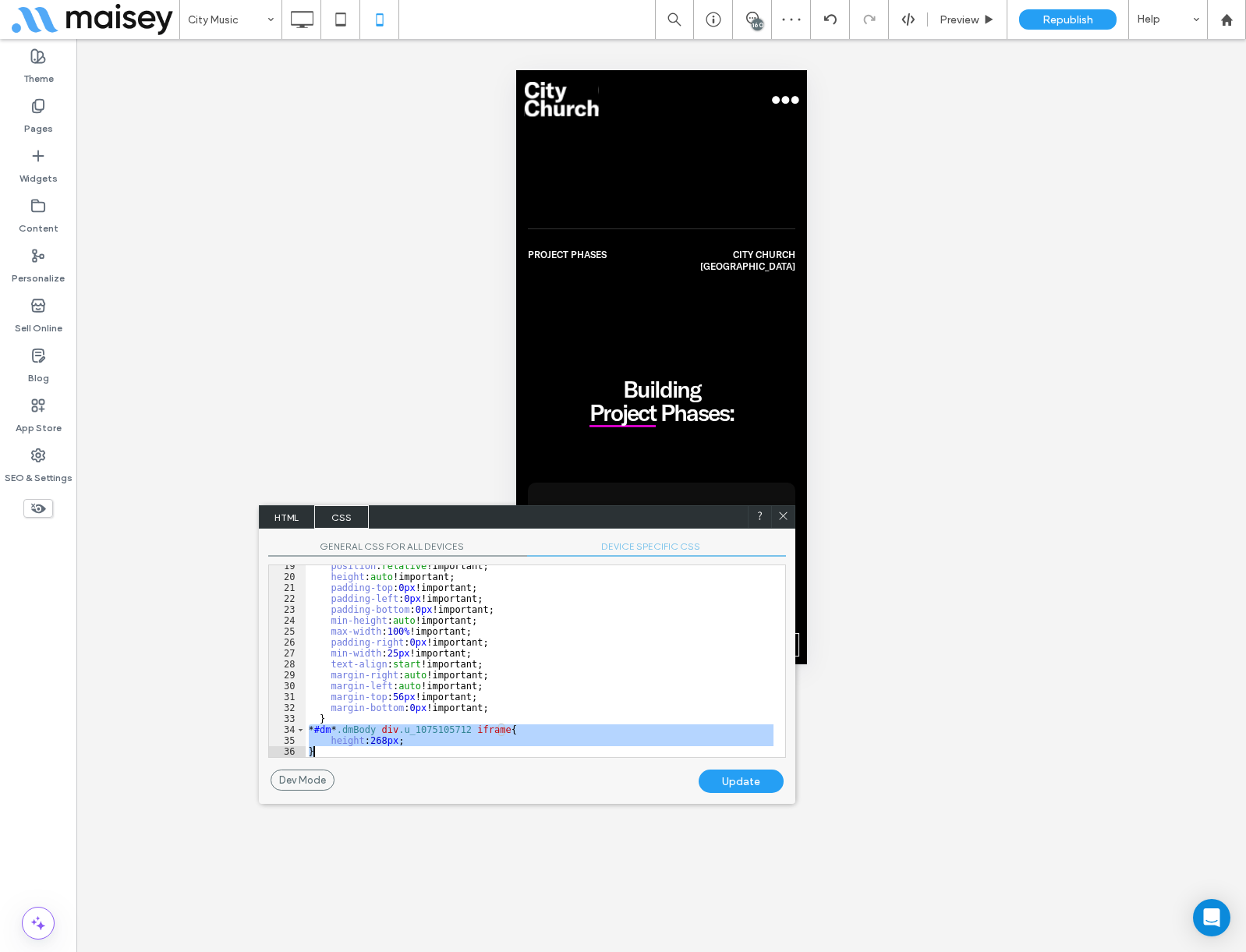
scroll to position [223, 0]
click at [749, 782] on div "Update" at bounding box center [741, 781] width 85 height 24
click at [782, 515] on use at bounding box center [783, 516] width 8 height 8
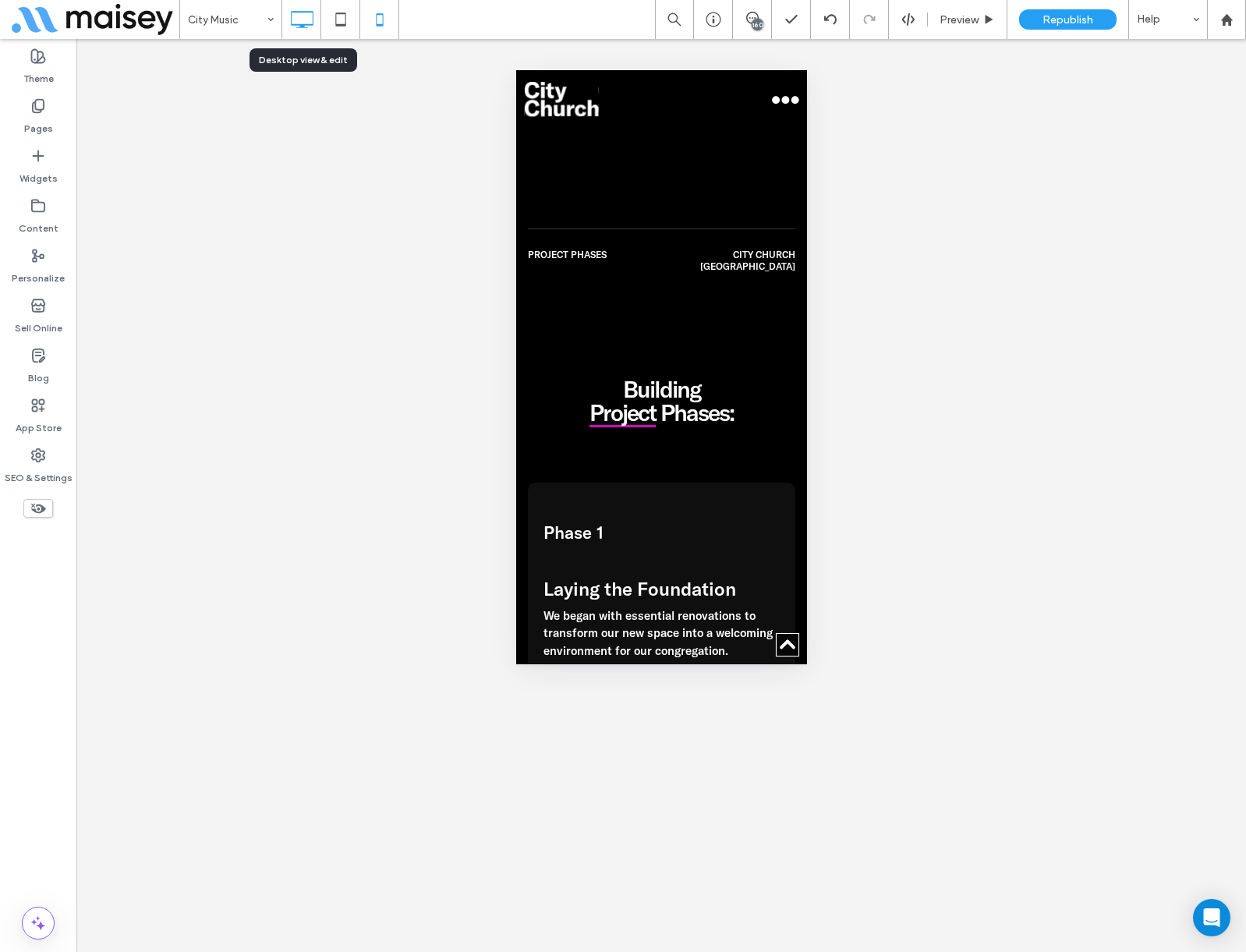
click at [303, 13] on icon at bounding box center [301, 19] width 31 height 31
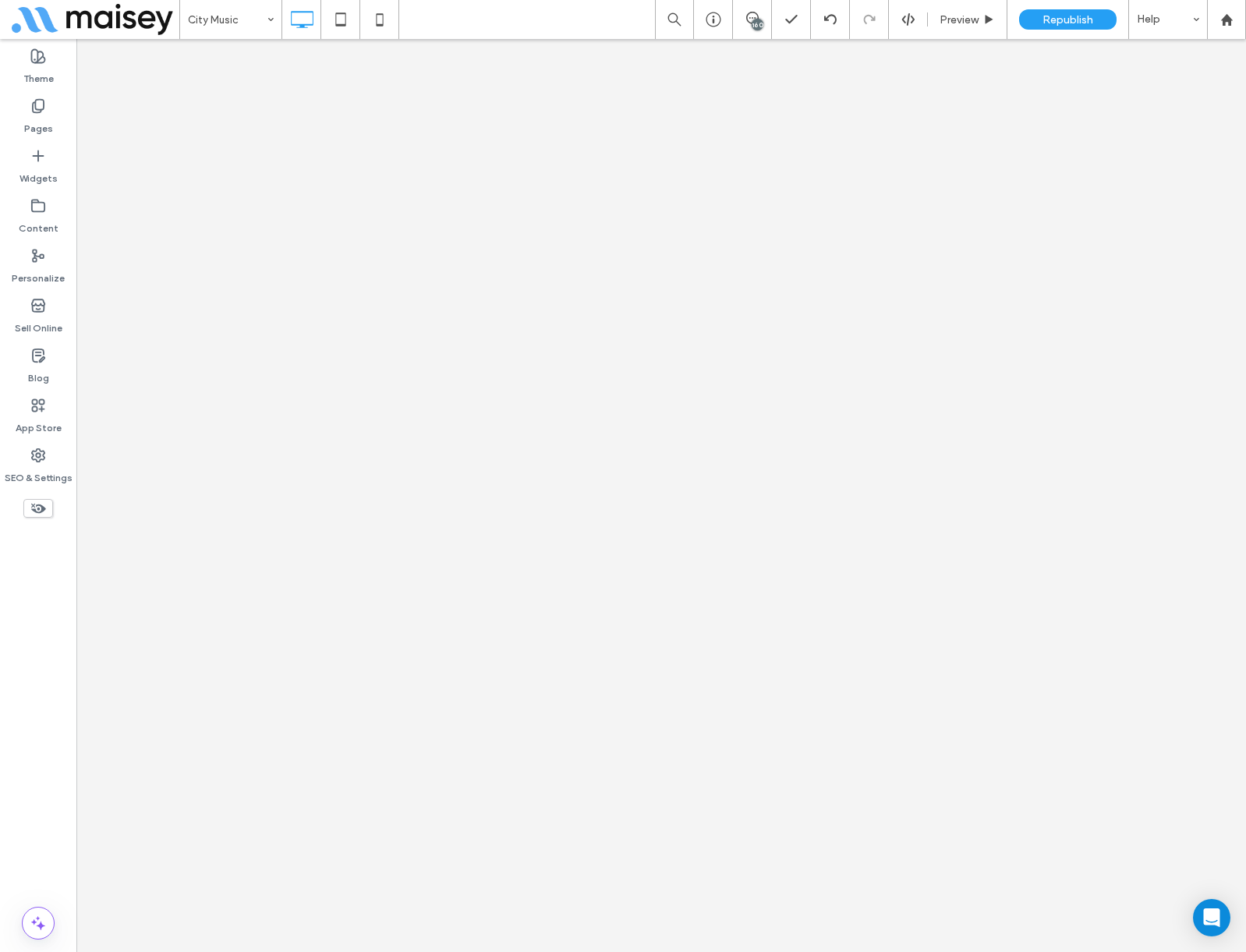
click at [241, 20] on div "City Music 160 Preview Republish Help Site Comments Team & Clients Automate new…" at bounding box center [623, 476] width 1246 height 952
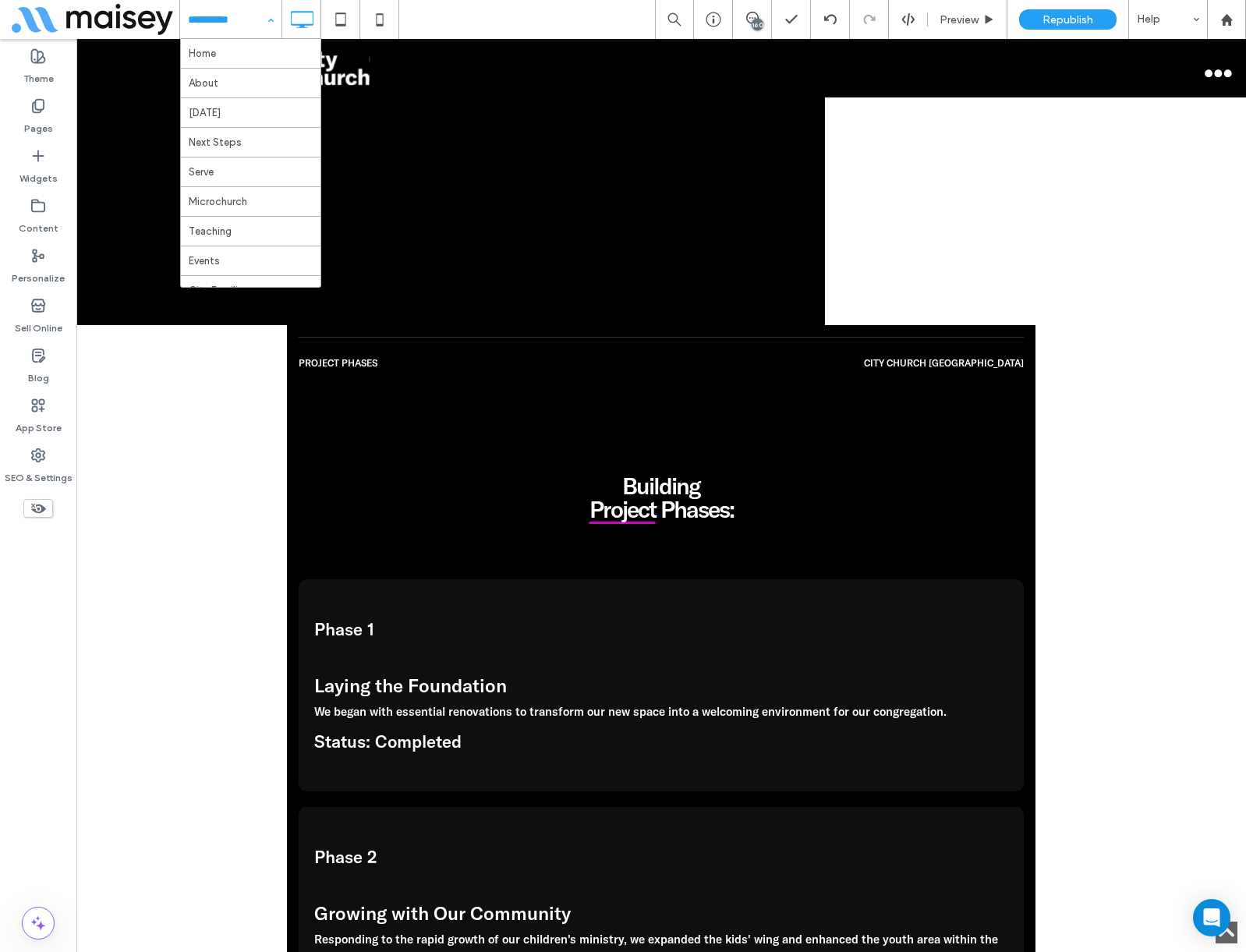
click at [241, 20] on input at bounding box center [227, 19] width 78 height 39
type input "***"
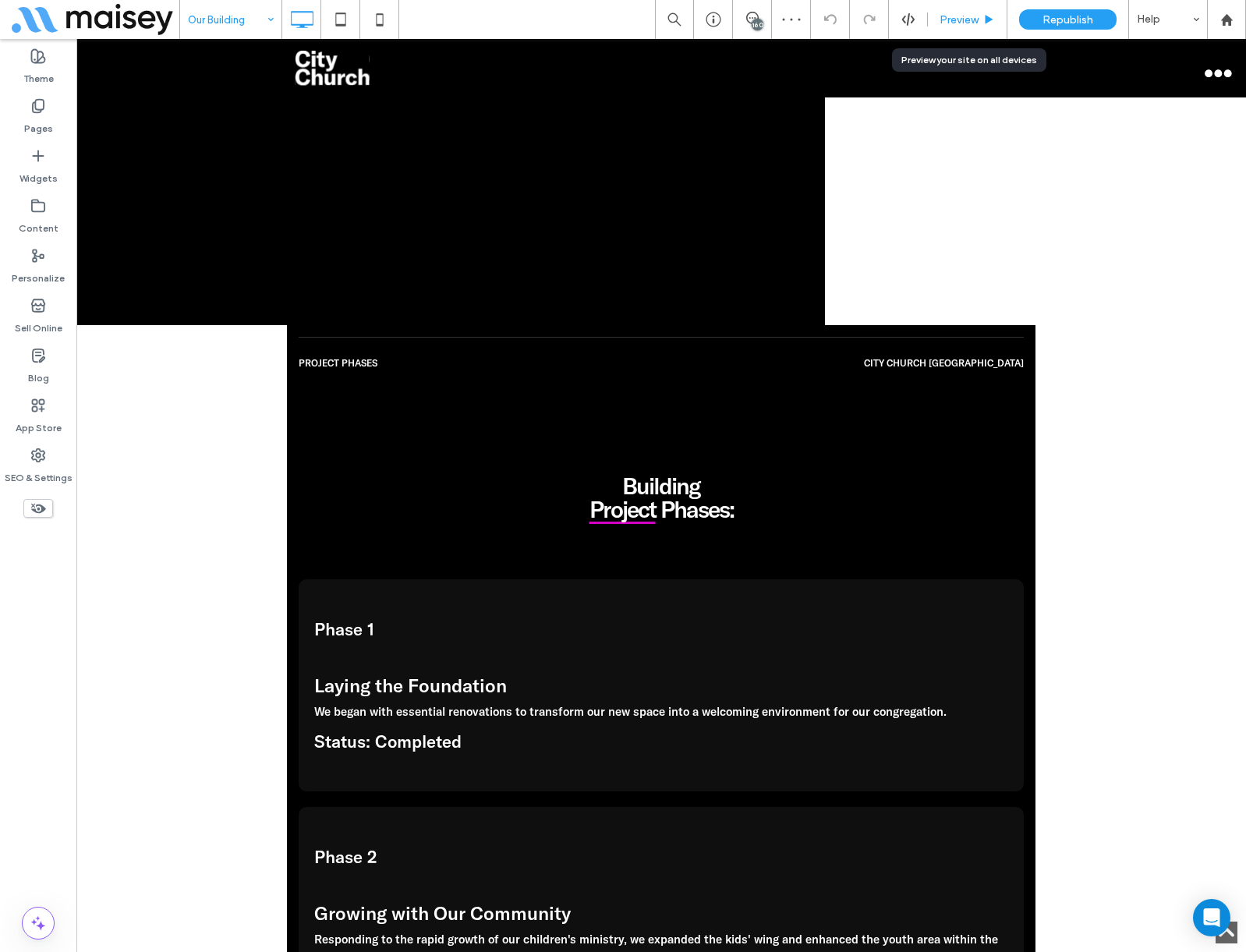
click at [967, 17] on span "Preview" at bounding box center [959, 20] width 39 height 13
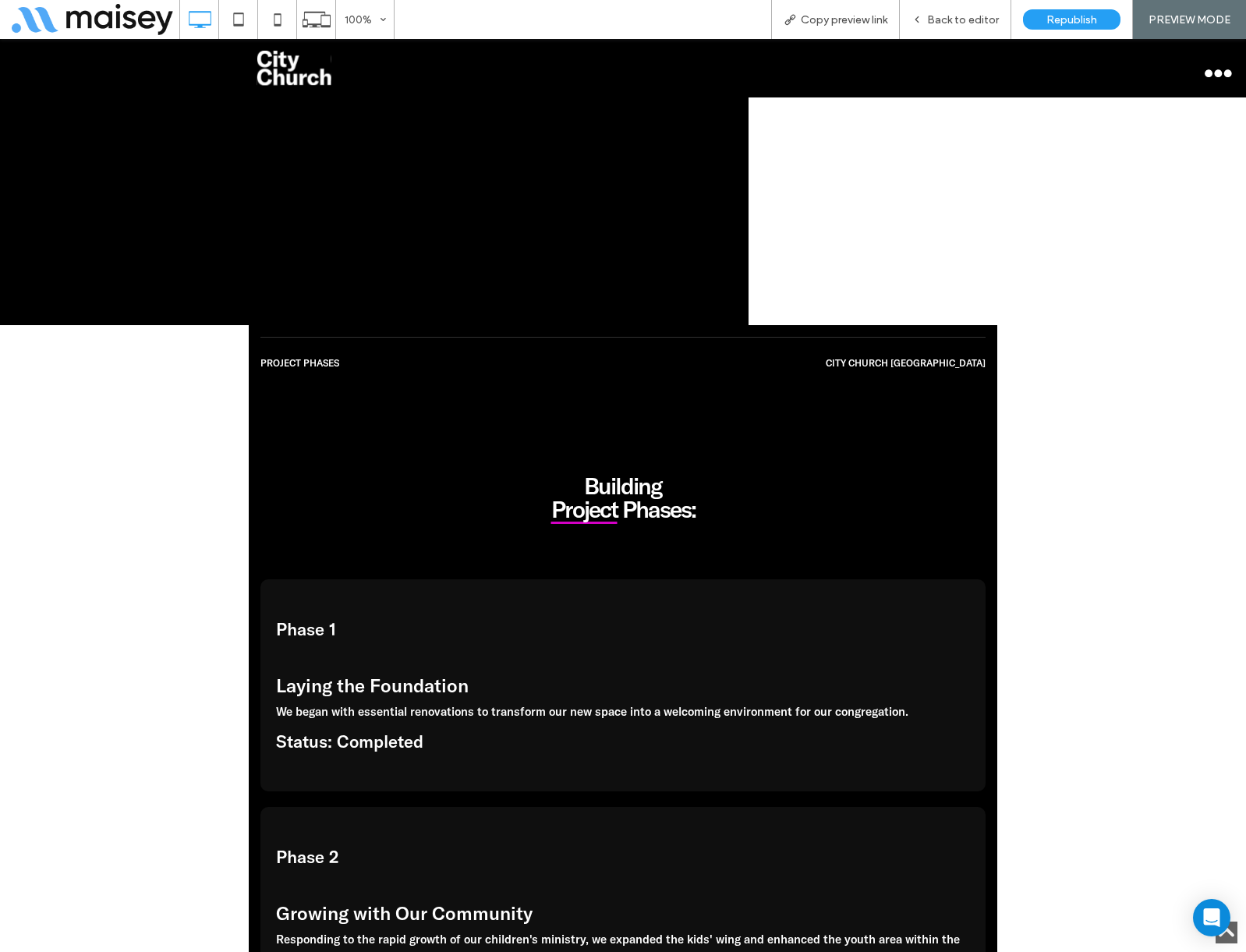
click at [497, 23] on div "100% Copy preview link Back to editor Republish PREVIEW MODE" at bounding box center [712, 19] width 1067 height 39
click at [929, 13] on div "Back to editor" at bounding box center [954, 20] width 111 height 13
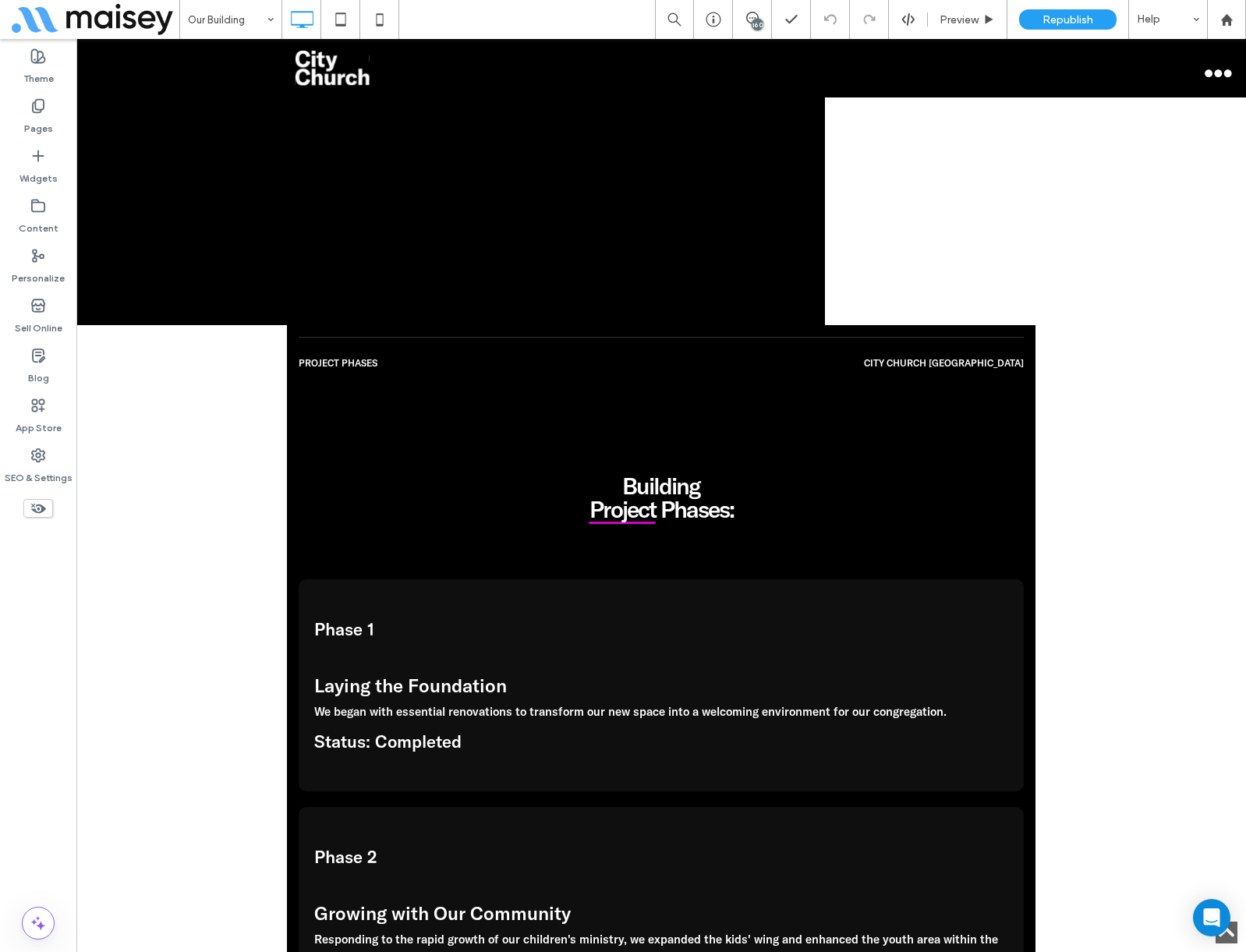
click at [581, 10] on div "Our Building 160 Preview Republish Help" at bounding box center [712, 19] width 1067 height 39
click at [1227, 19] on use at bounding box center [1226, 19] width 11 height 11
